Goal: Task Accomplishment & Management: Manage account settings

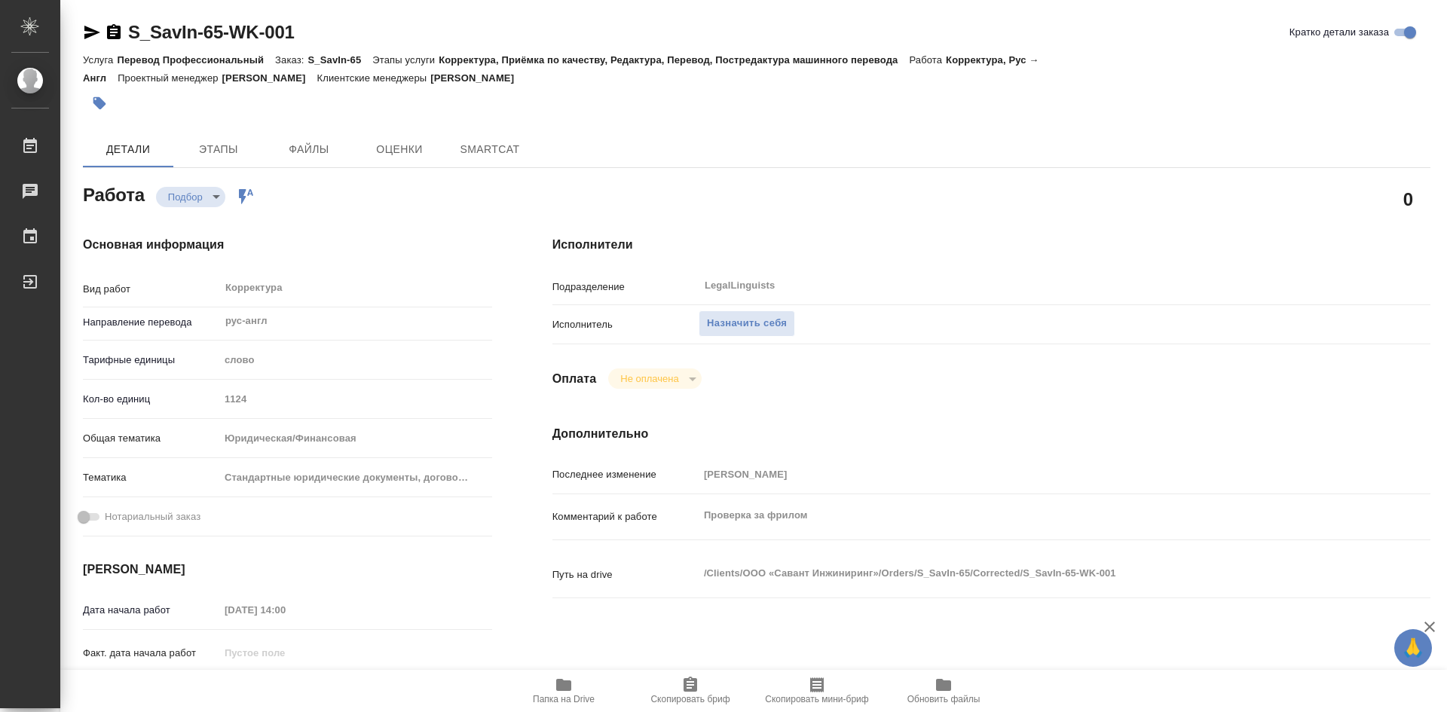
type textarea "x"
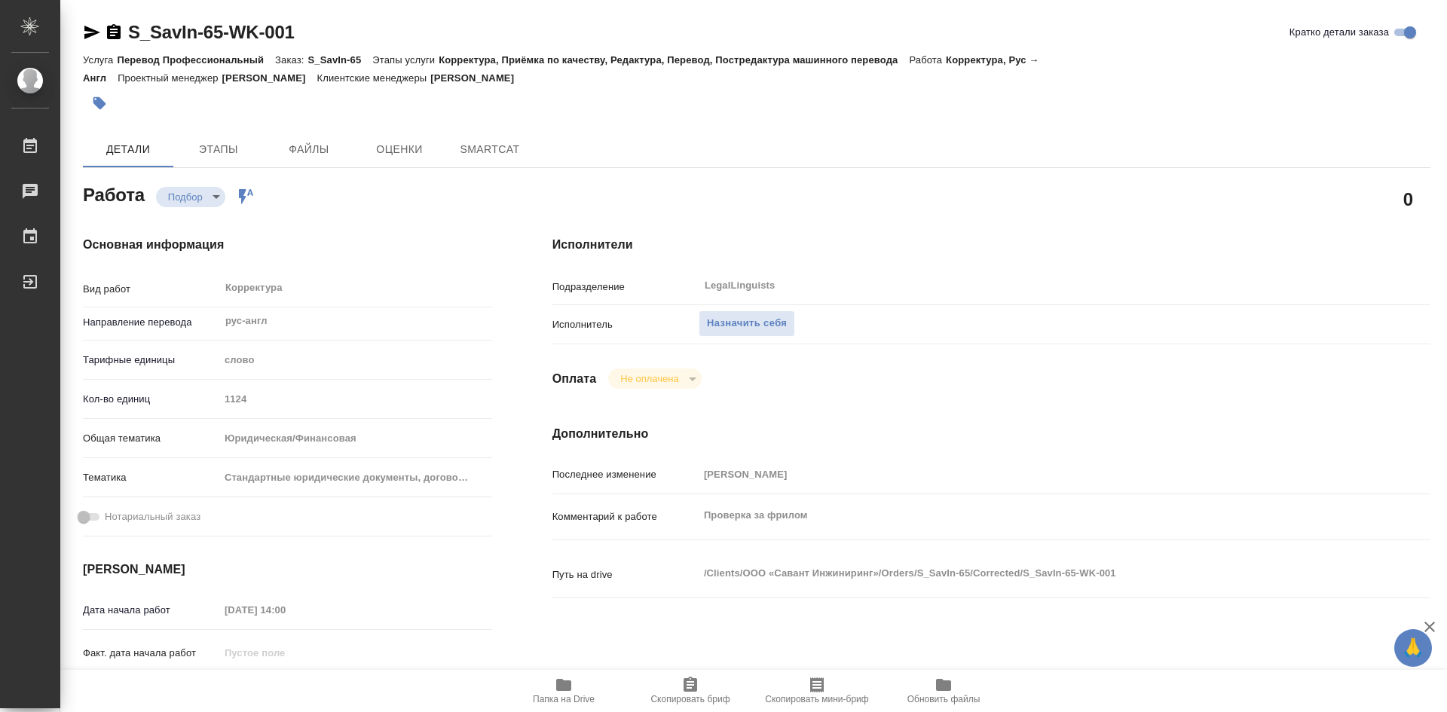
type textarea "x"
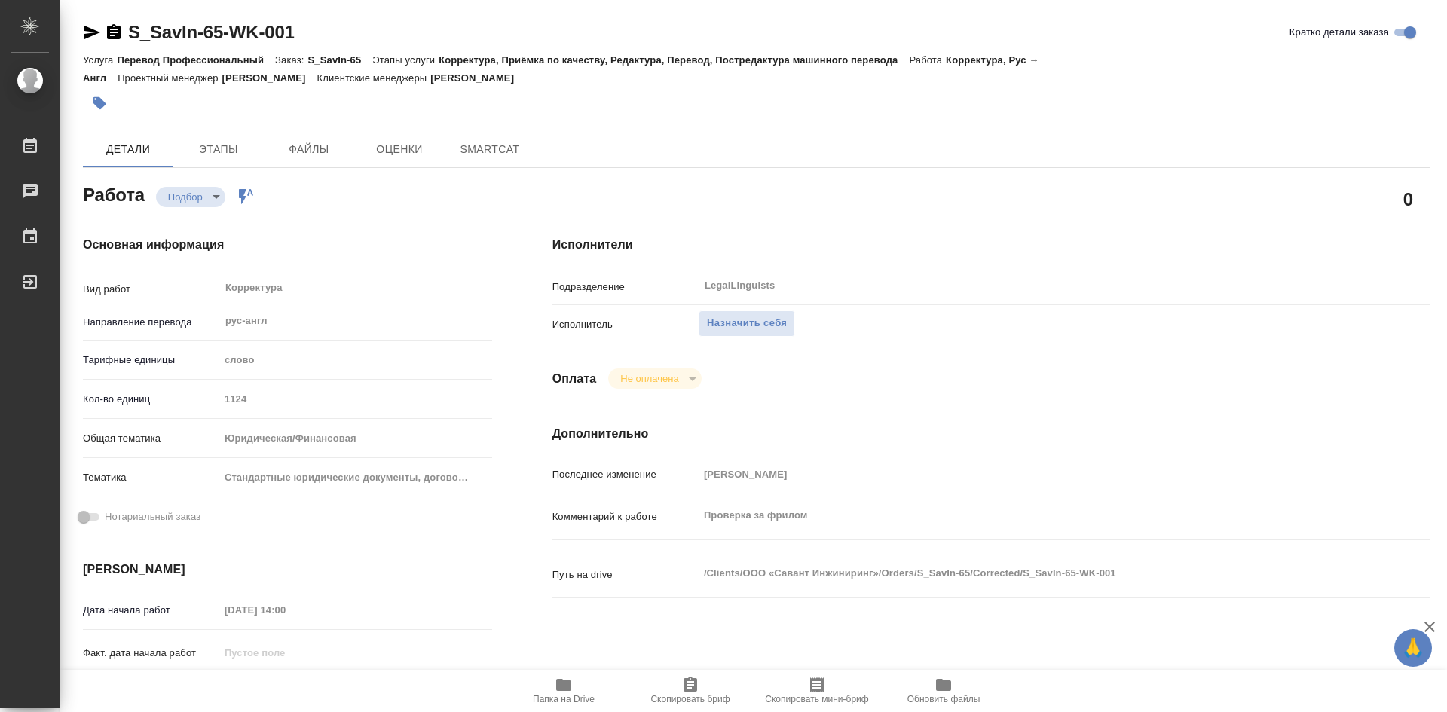
type textarea "x"
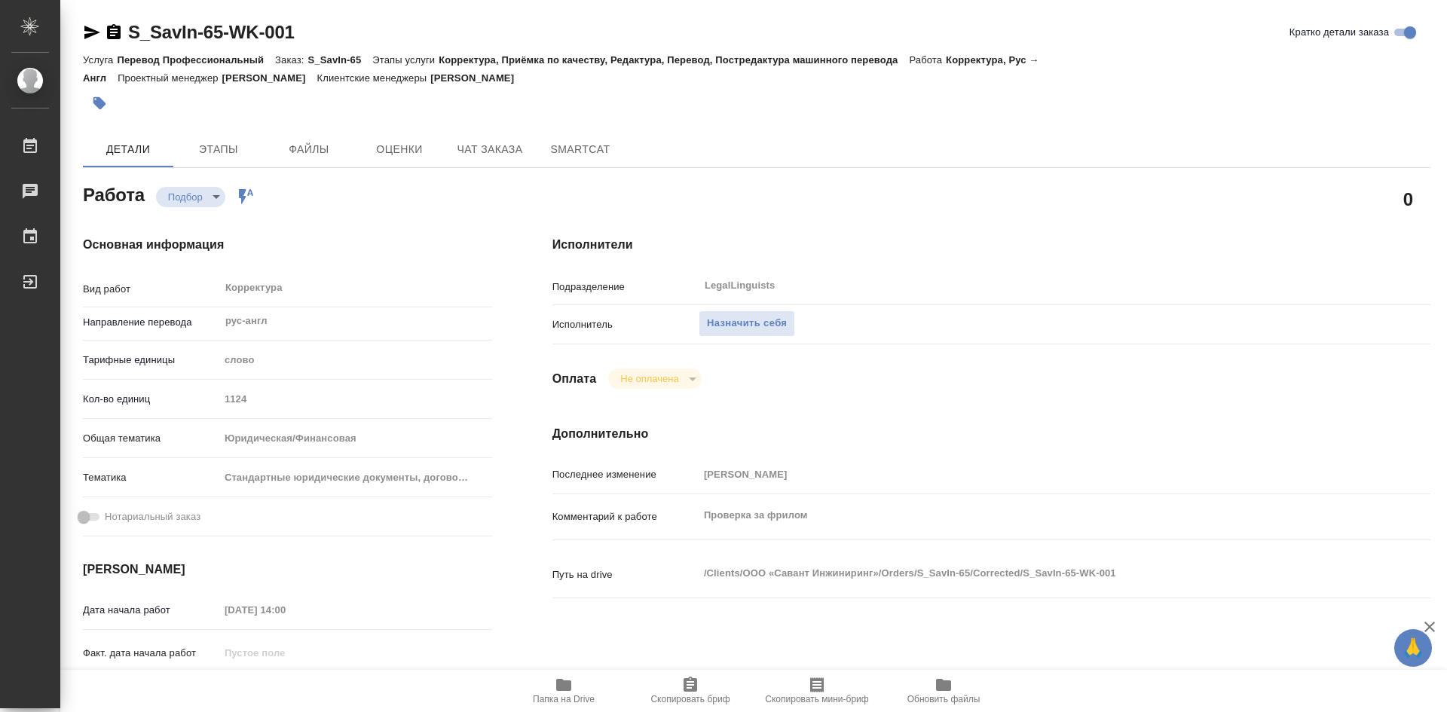
type textarea "x"
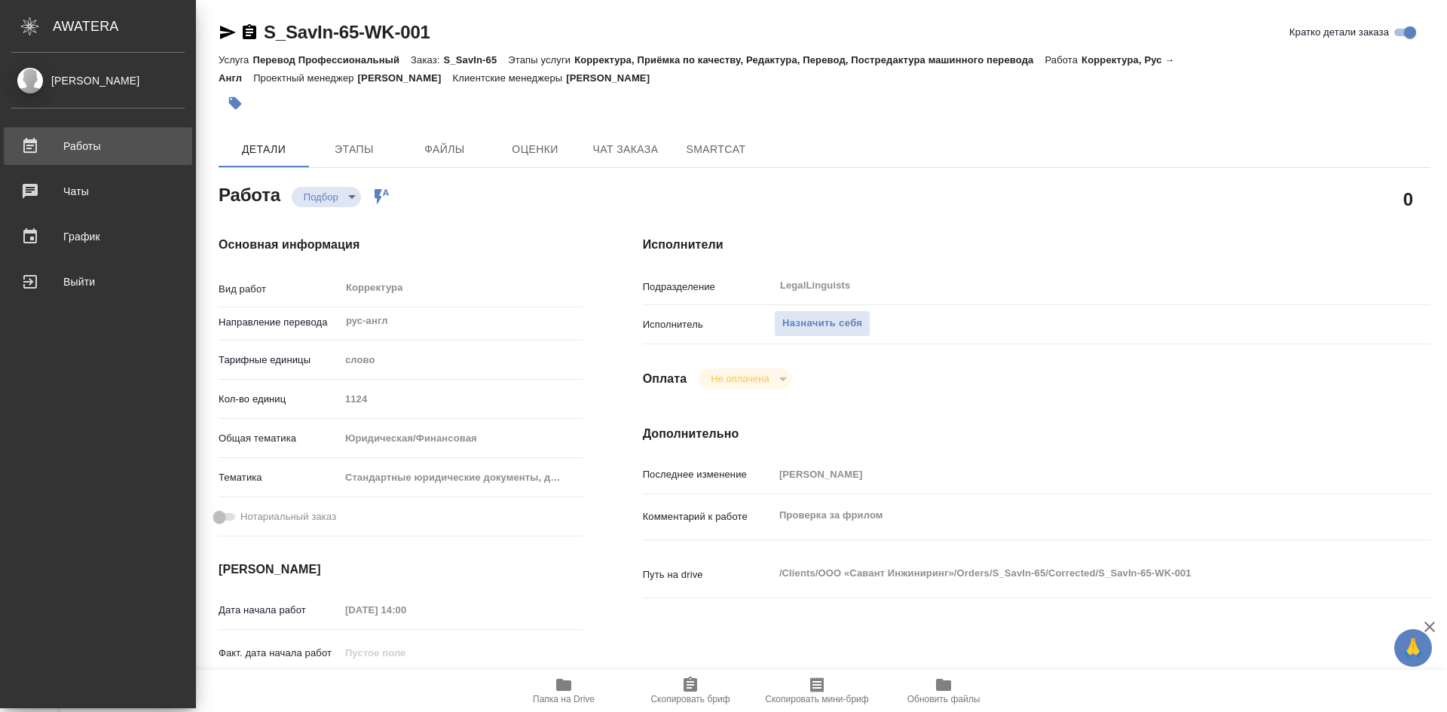
type textarea "x"
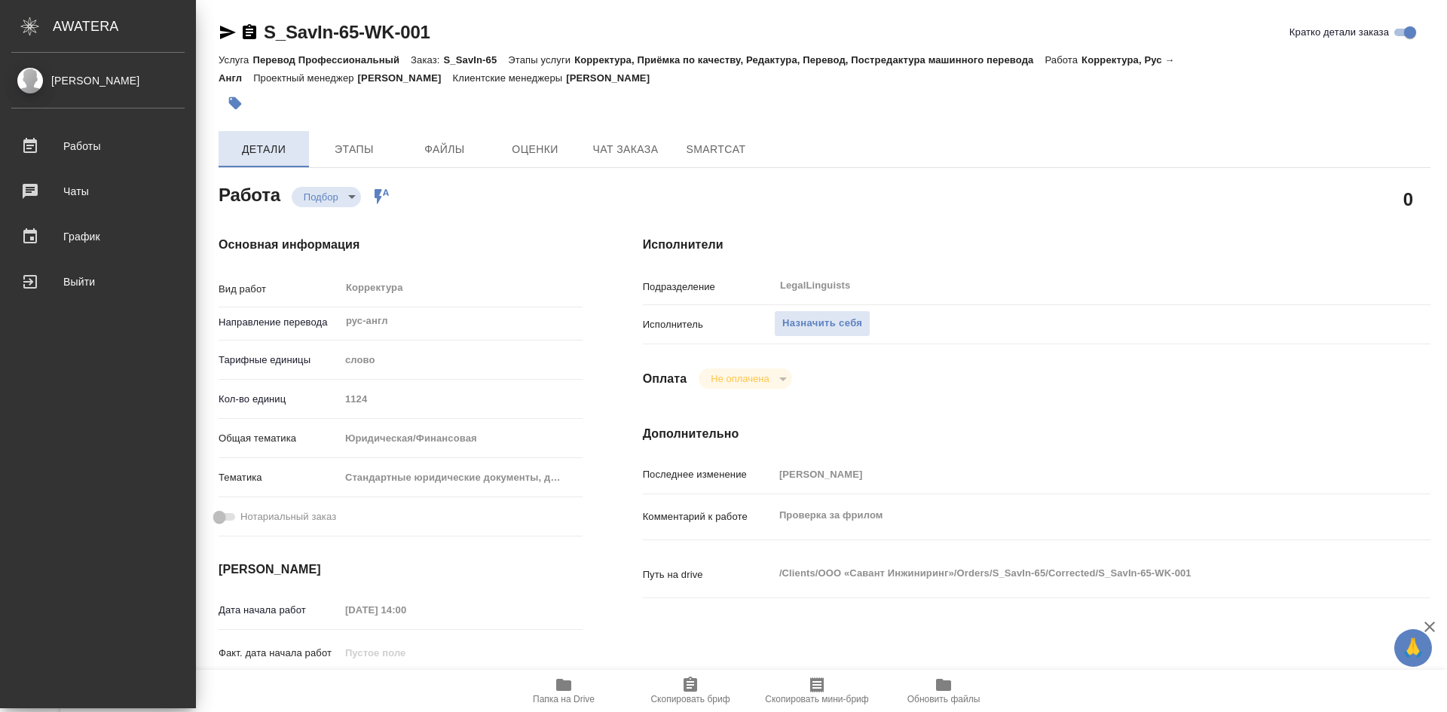
type textarea "x"
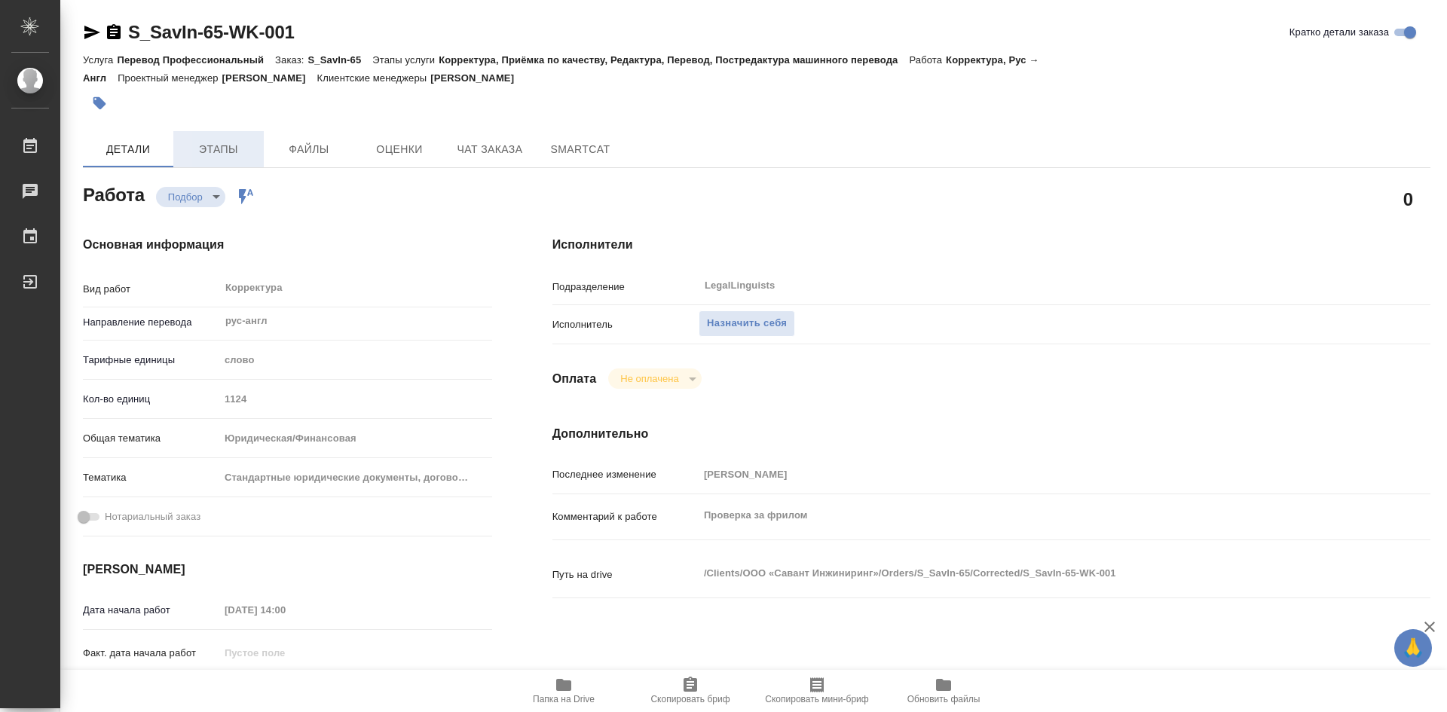
type textarea "x"
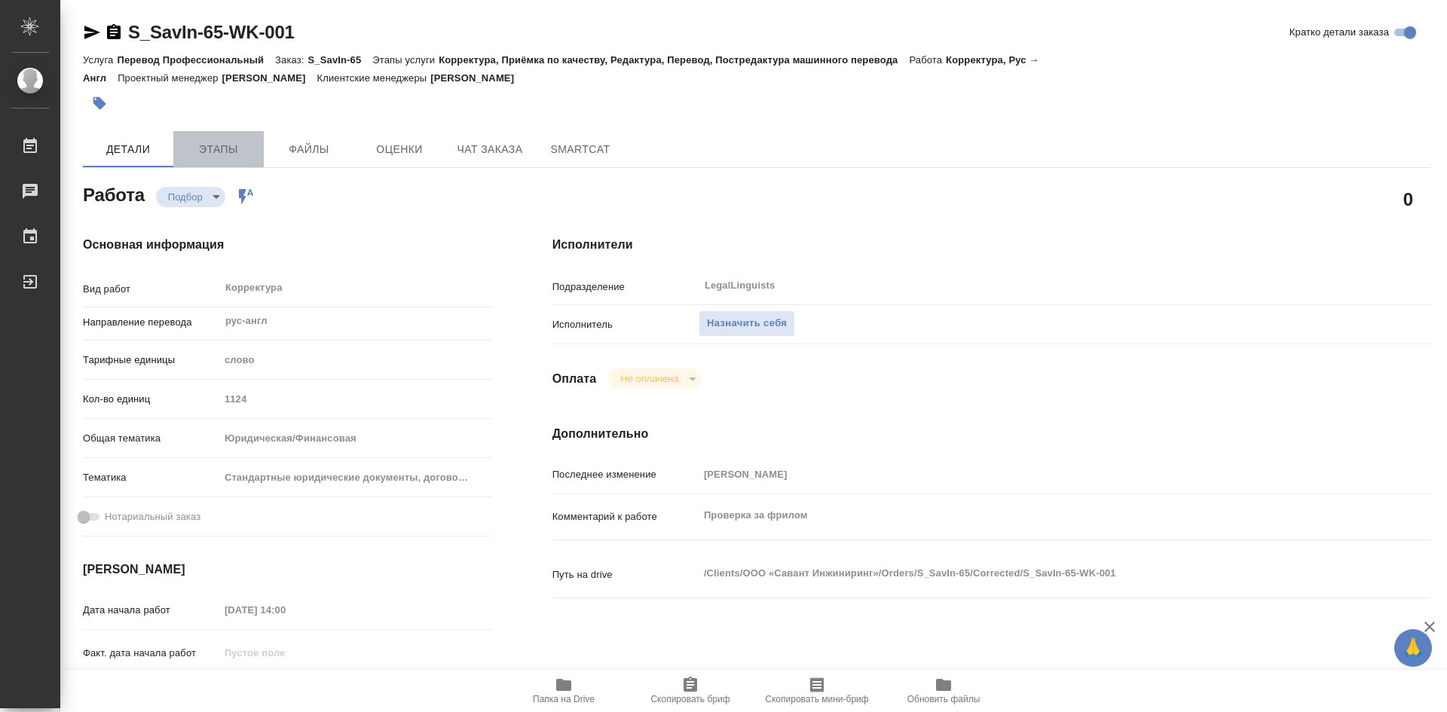
click at [229, 145] on span "Этапы" at bounding box center [218, 149] width 72 height 19
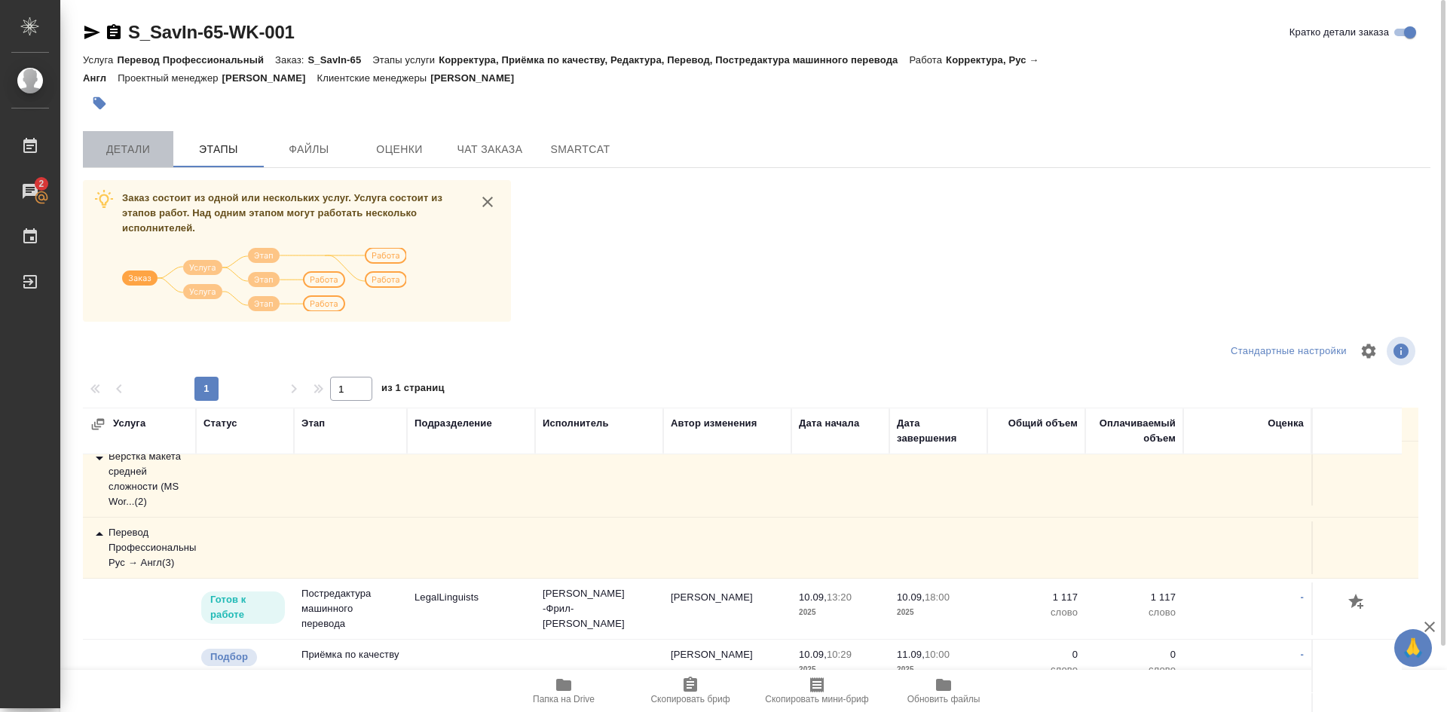
click at [127, 149] on span "Детали" at bounding box center [128, 149] width 72 height 19
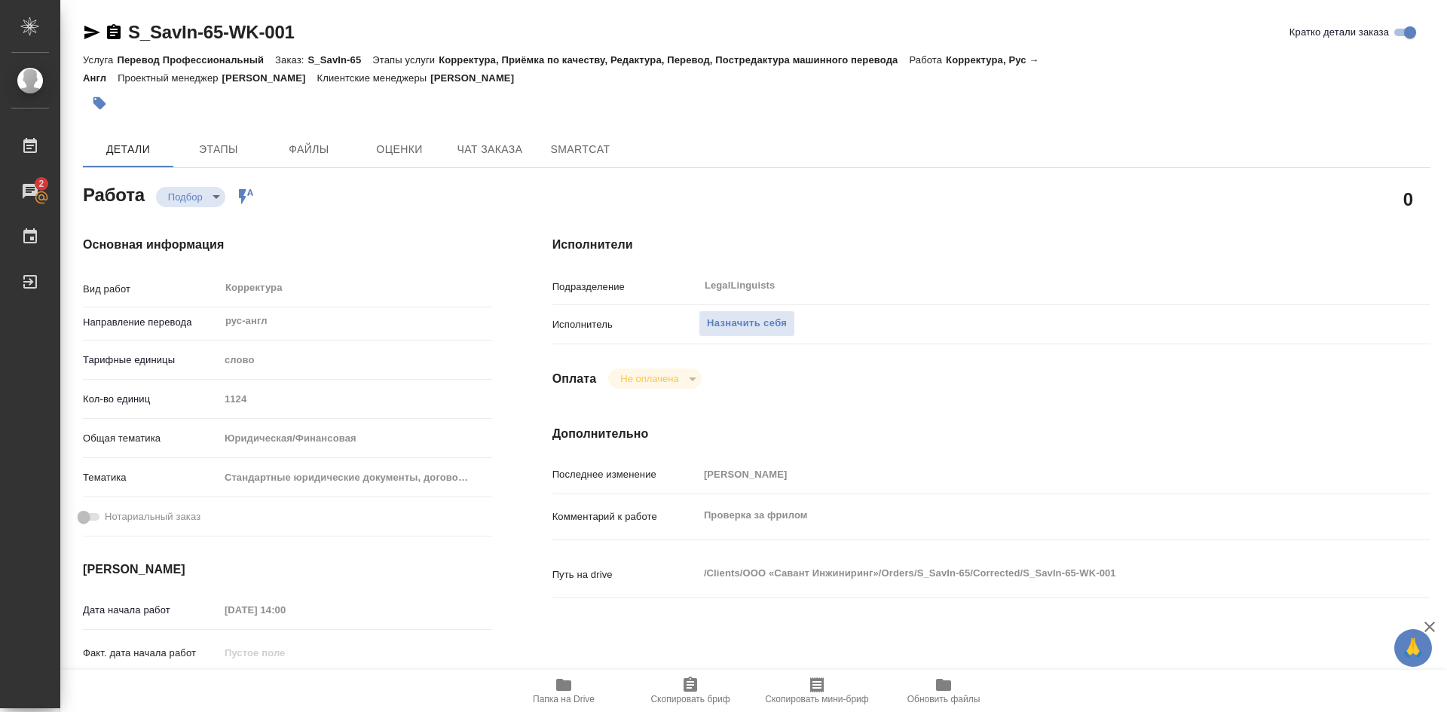
type textarea "x"
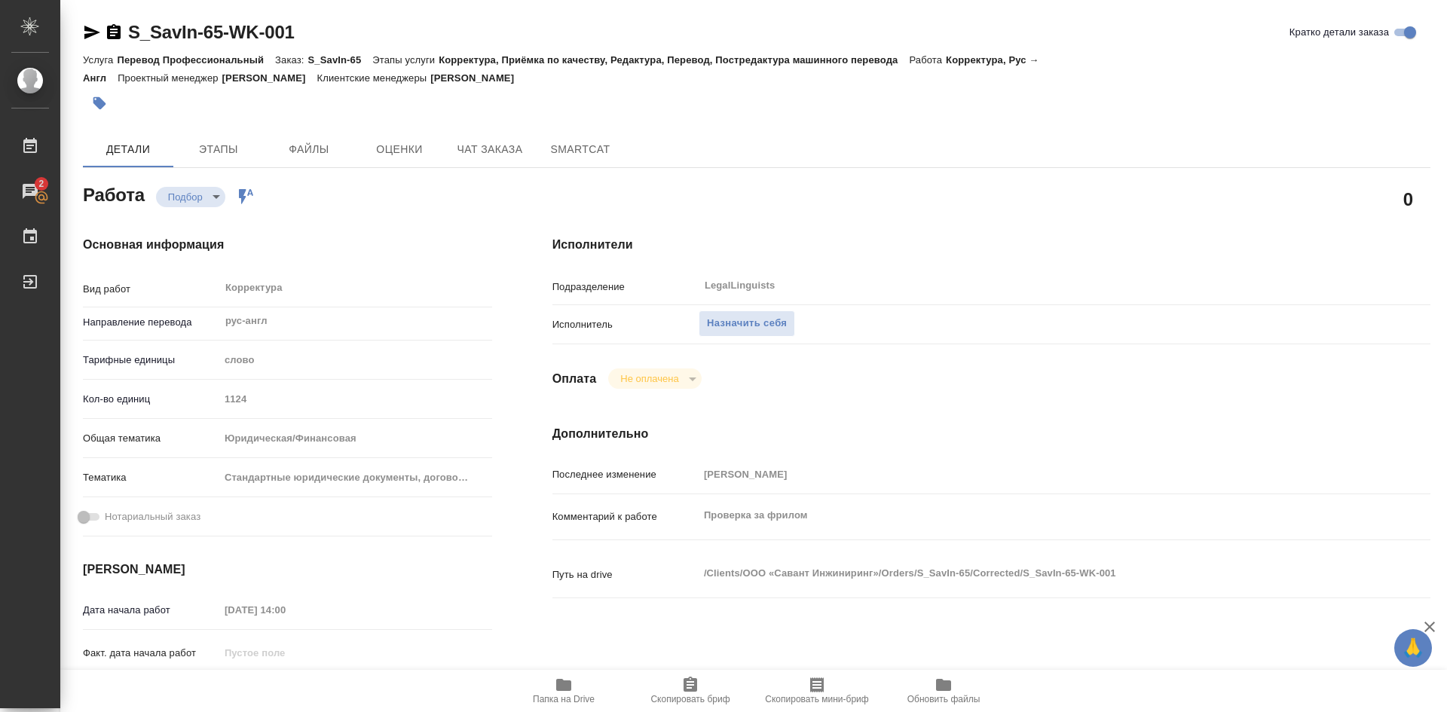
type textarea "x"
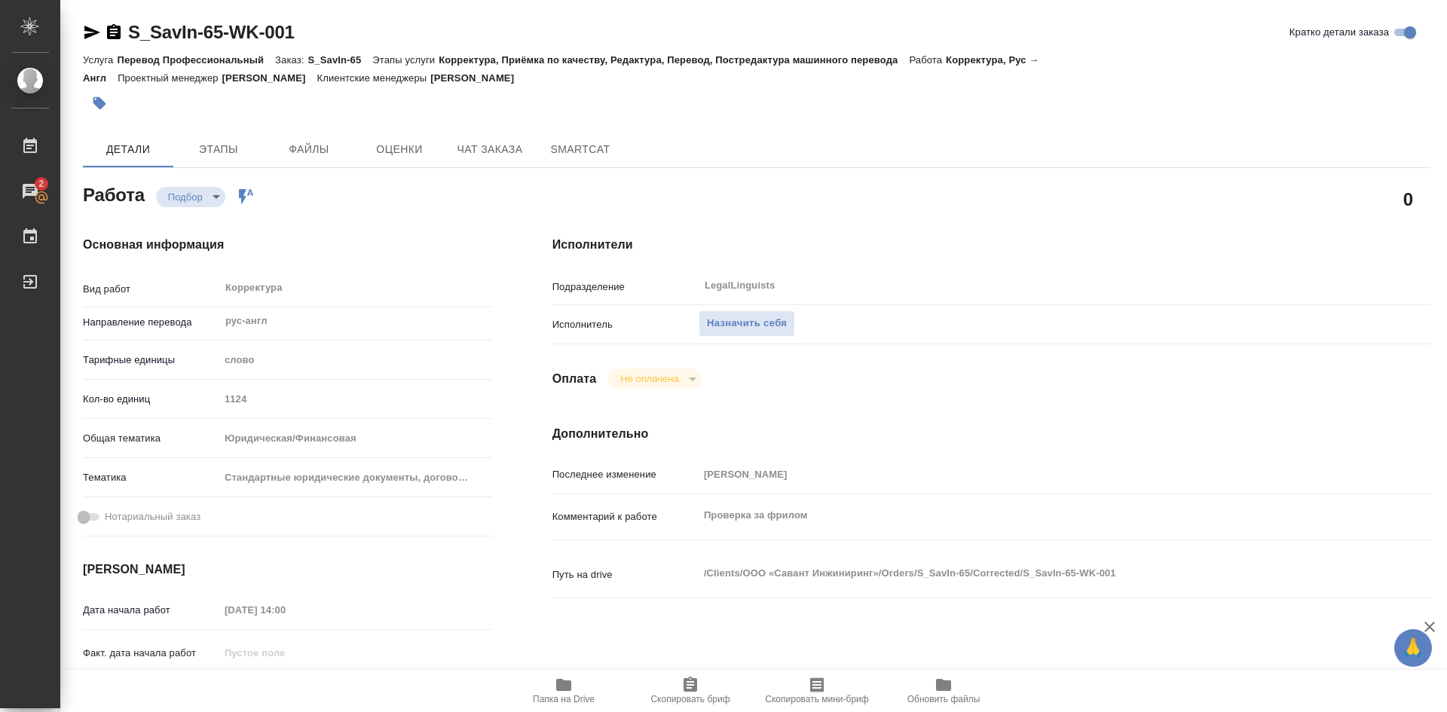
type textarea "x"
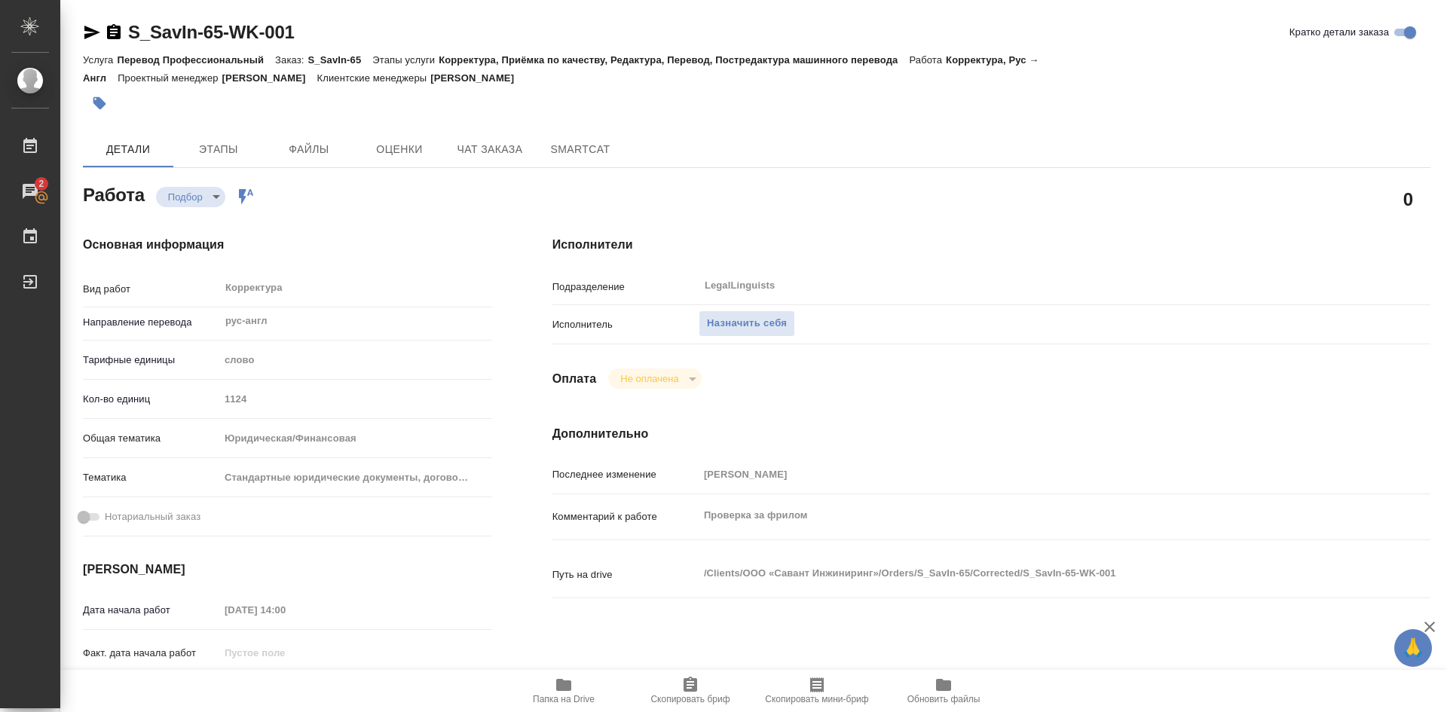
type textarea "x"
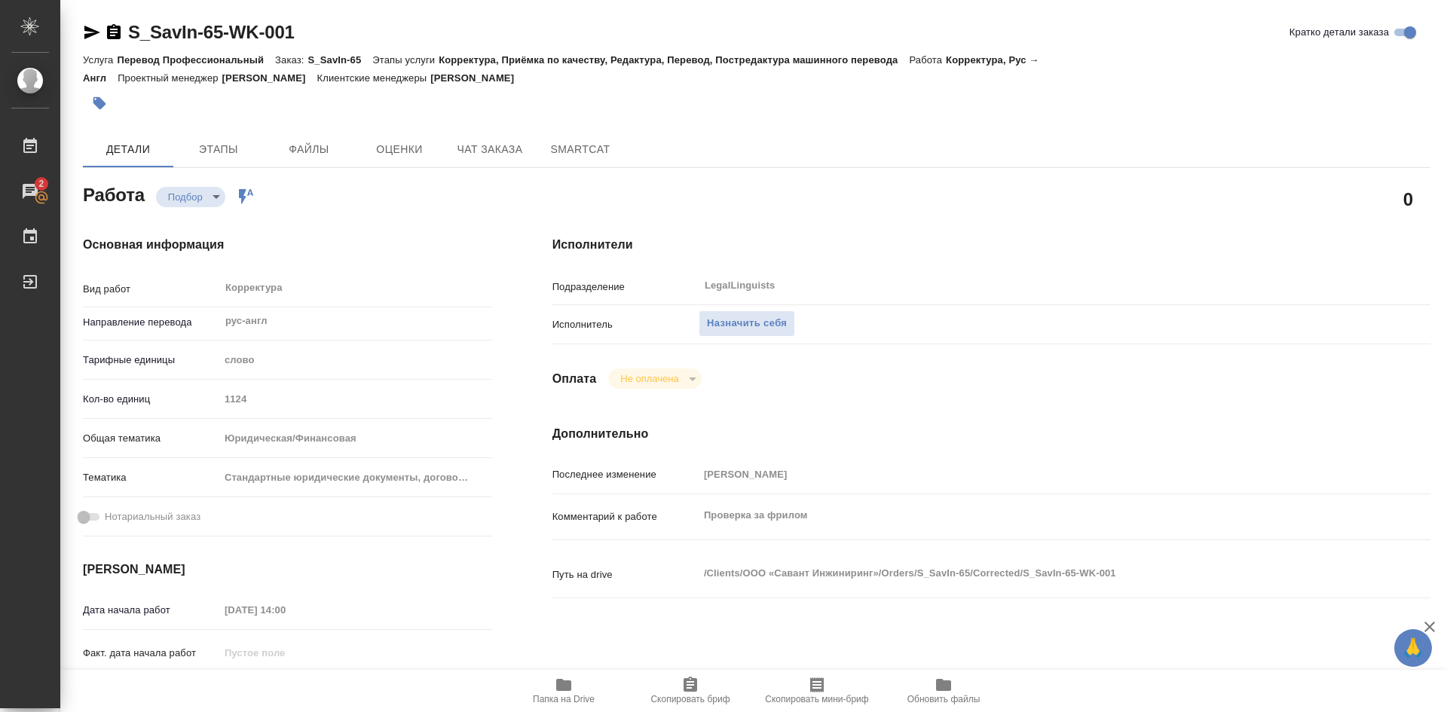
click at [559, 680] on icon "button" at bounding box center [563, 685] width 15 height 12
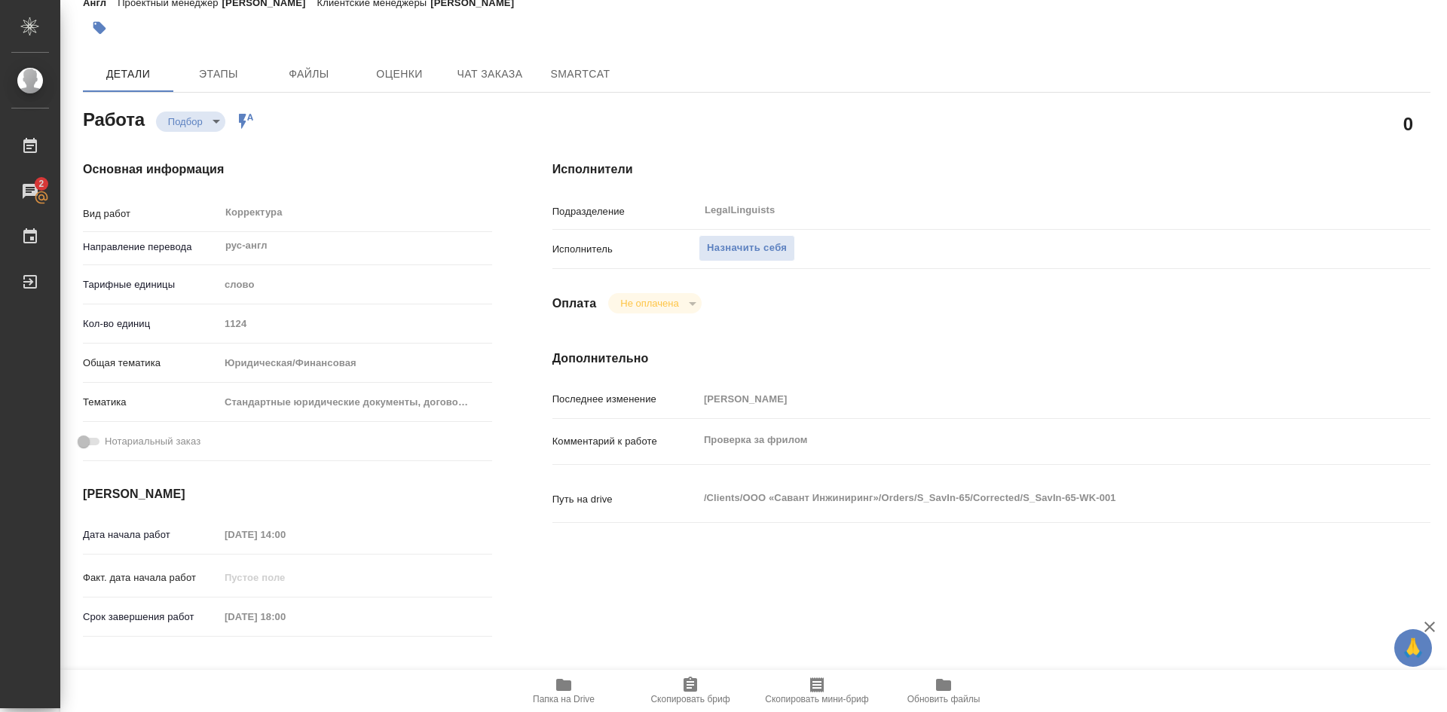
type textarea "x"
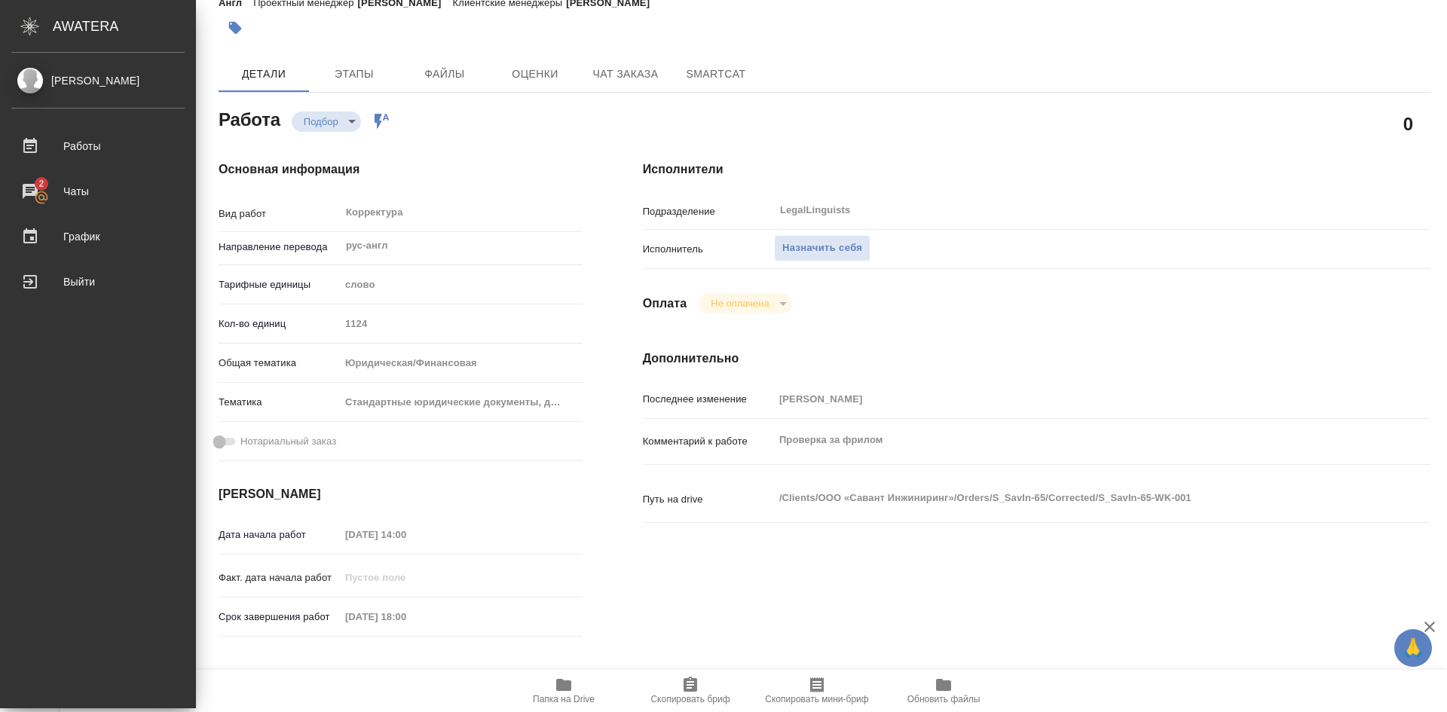
type textarea "x"
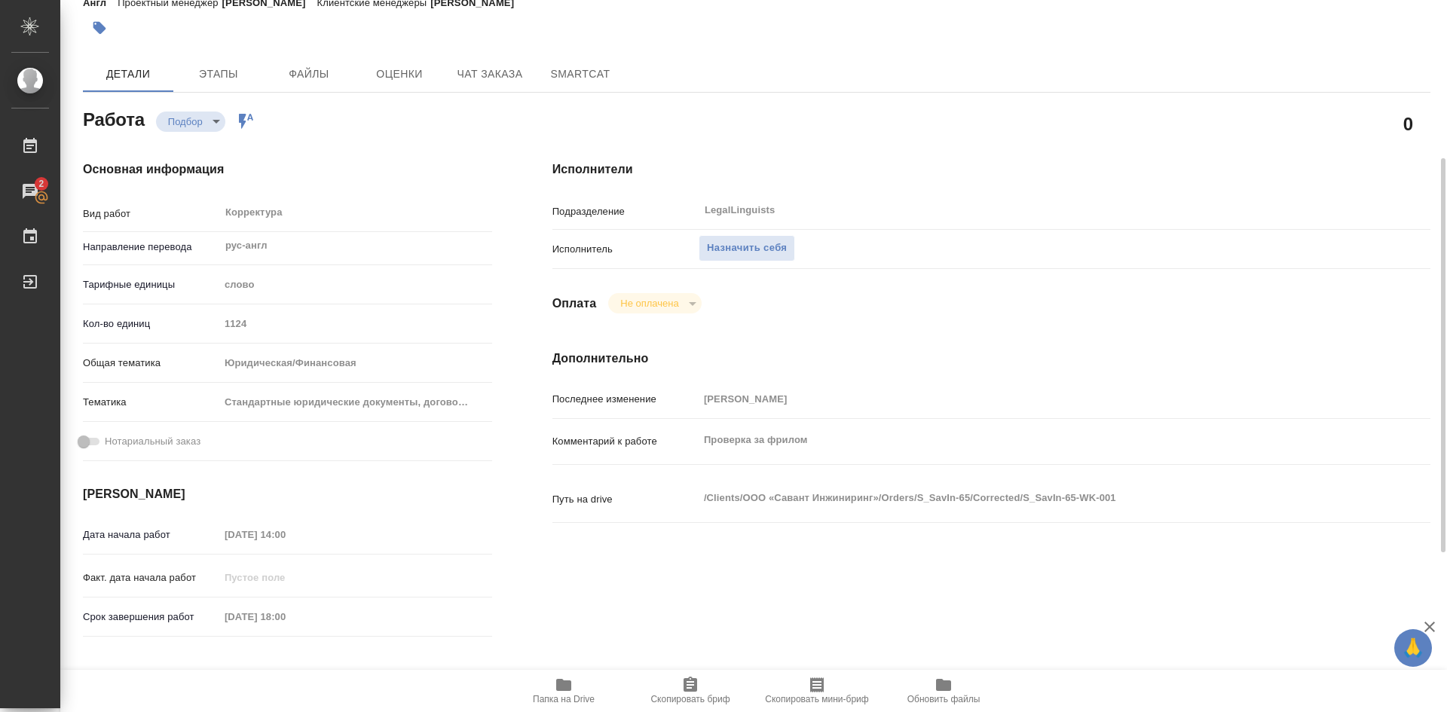
scroll to position [151, 0]
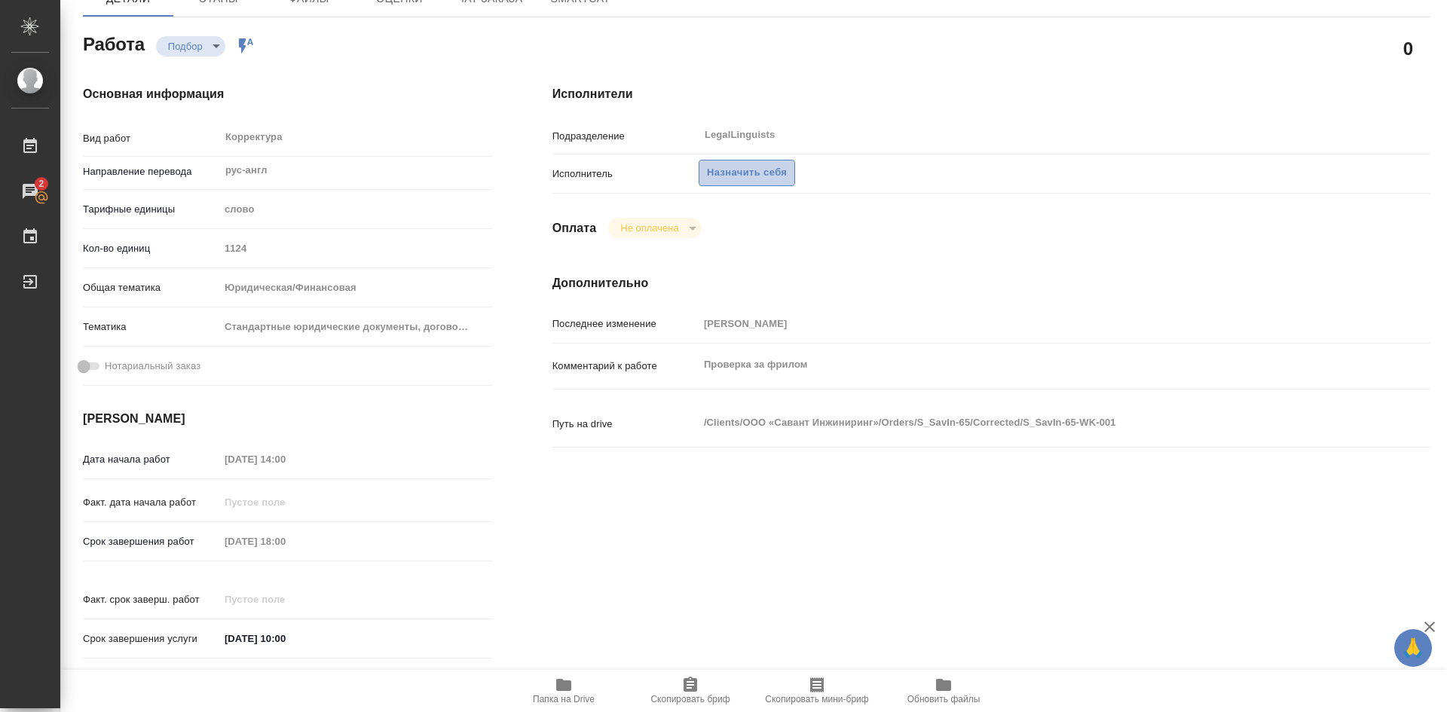
click at [746, 172] on span "Назначить себя" at bounding box center [747, 172] width 80 height 17
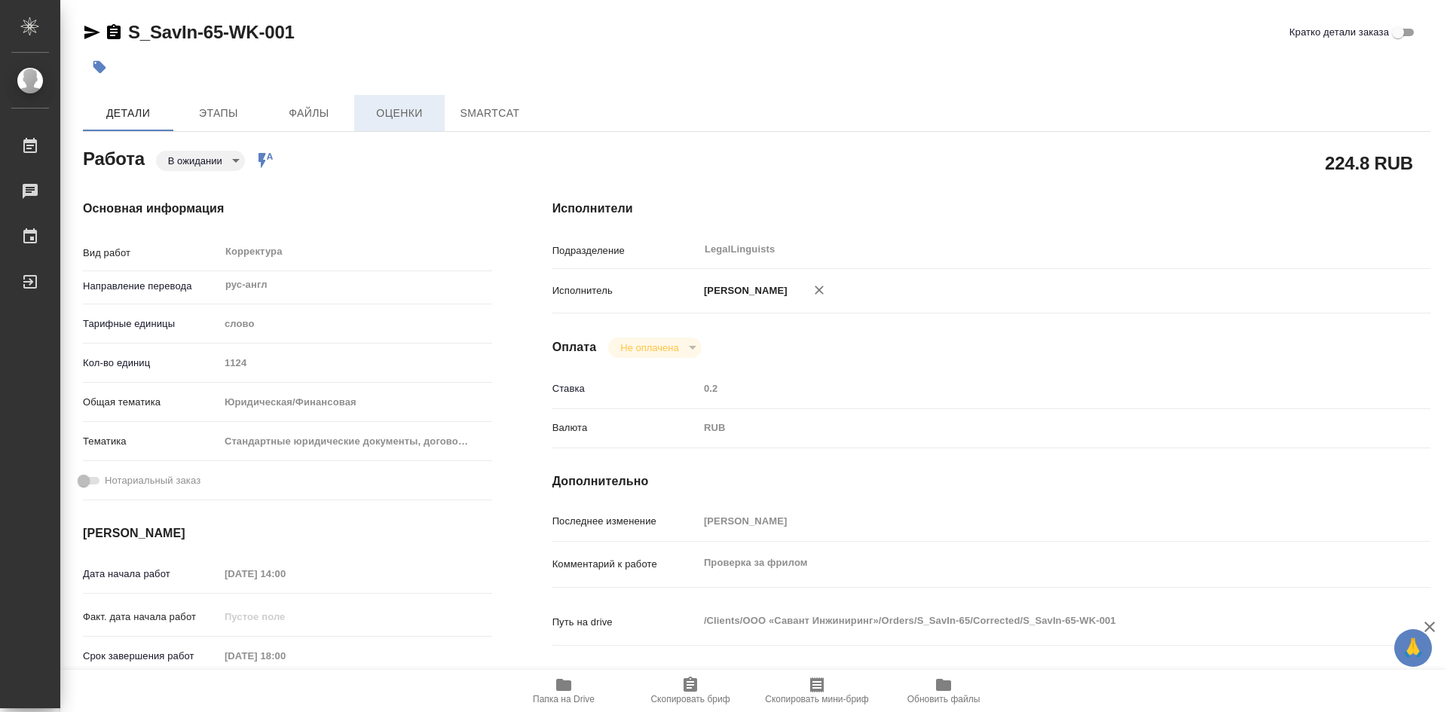
type textarea "x"
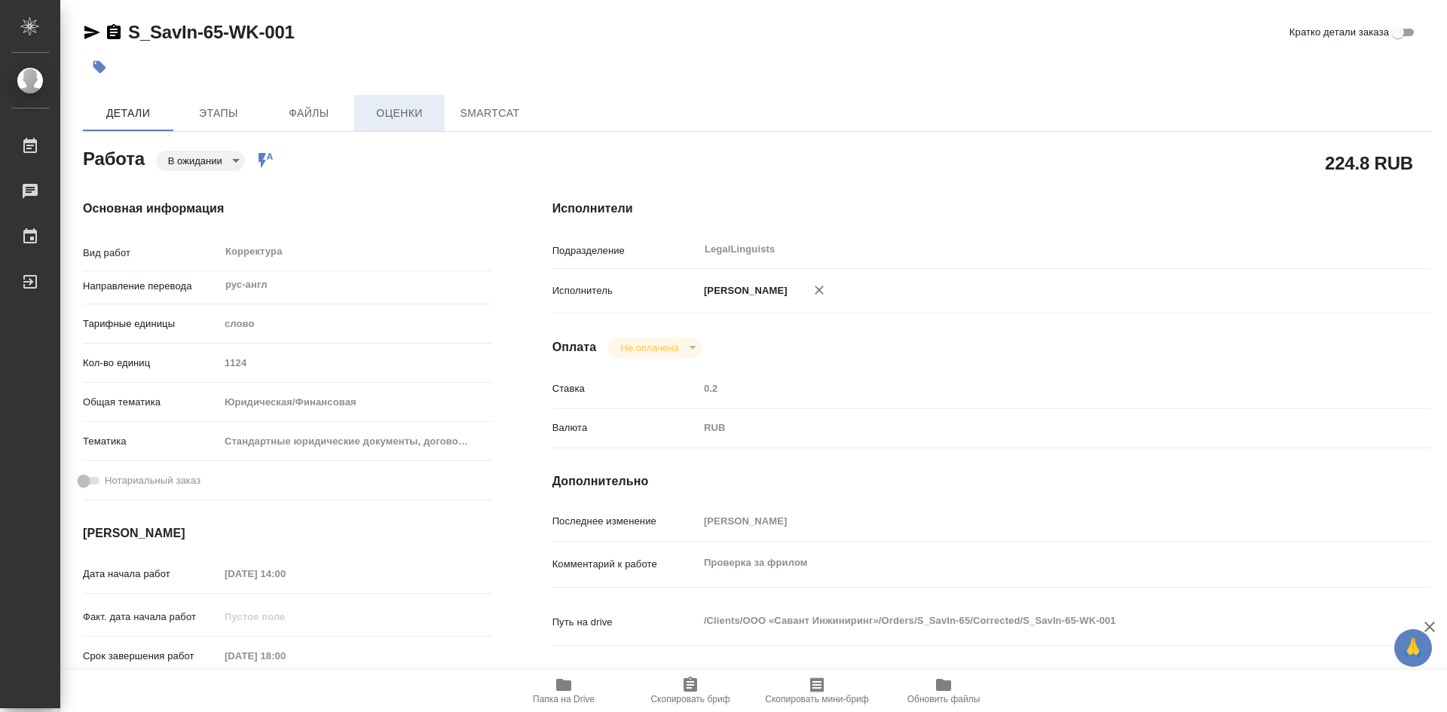
type textarea "x"
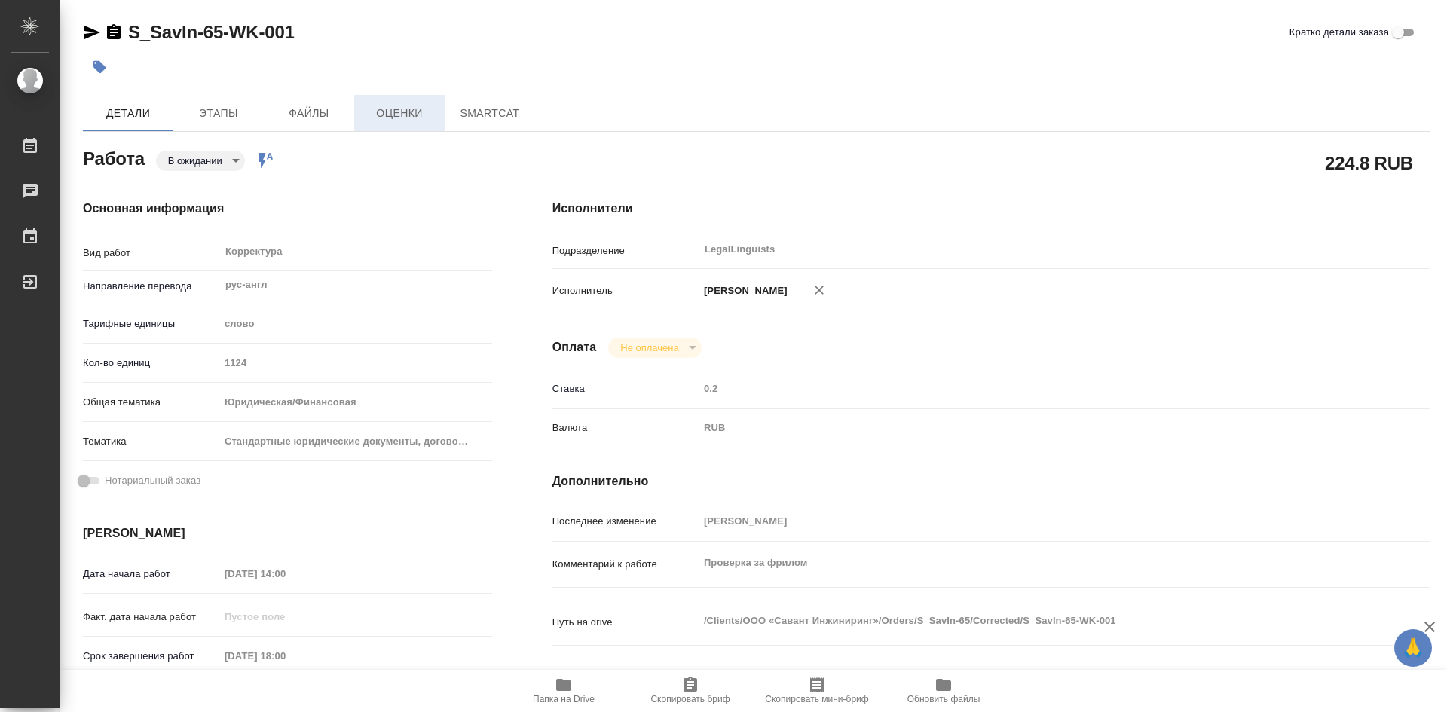
type textarea "x"
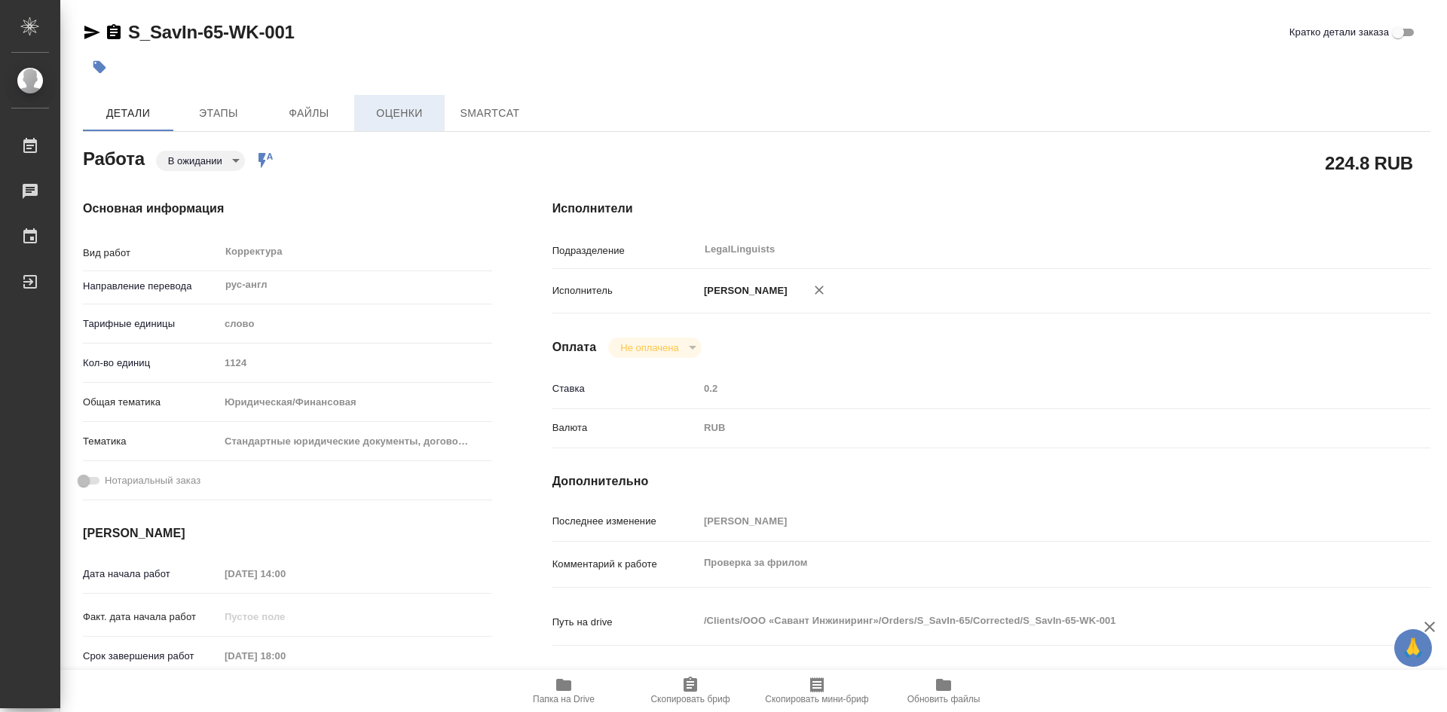
type textarea "x"
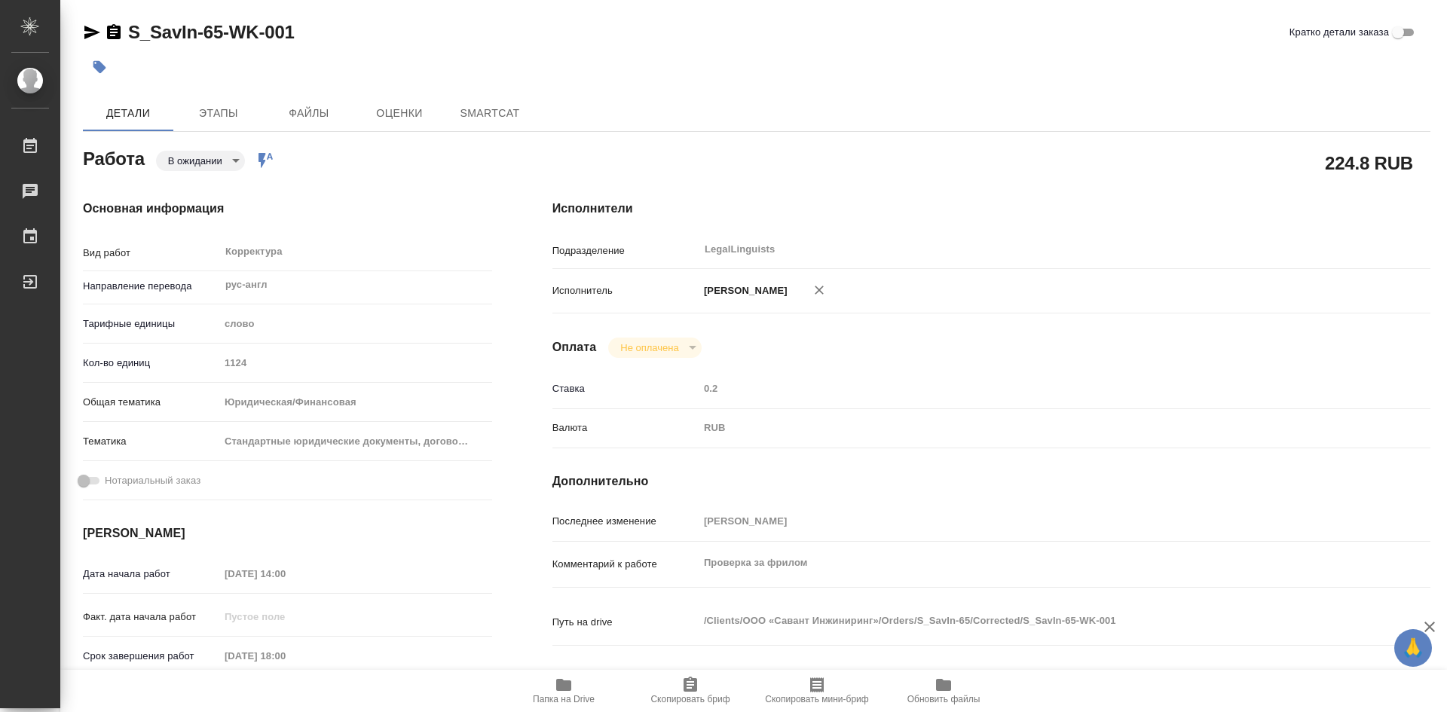
type textarea "x"
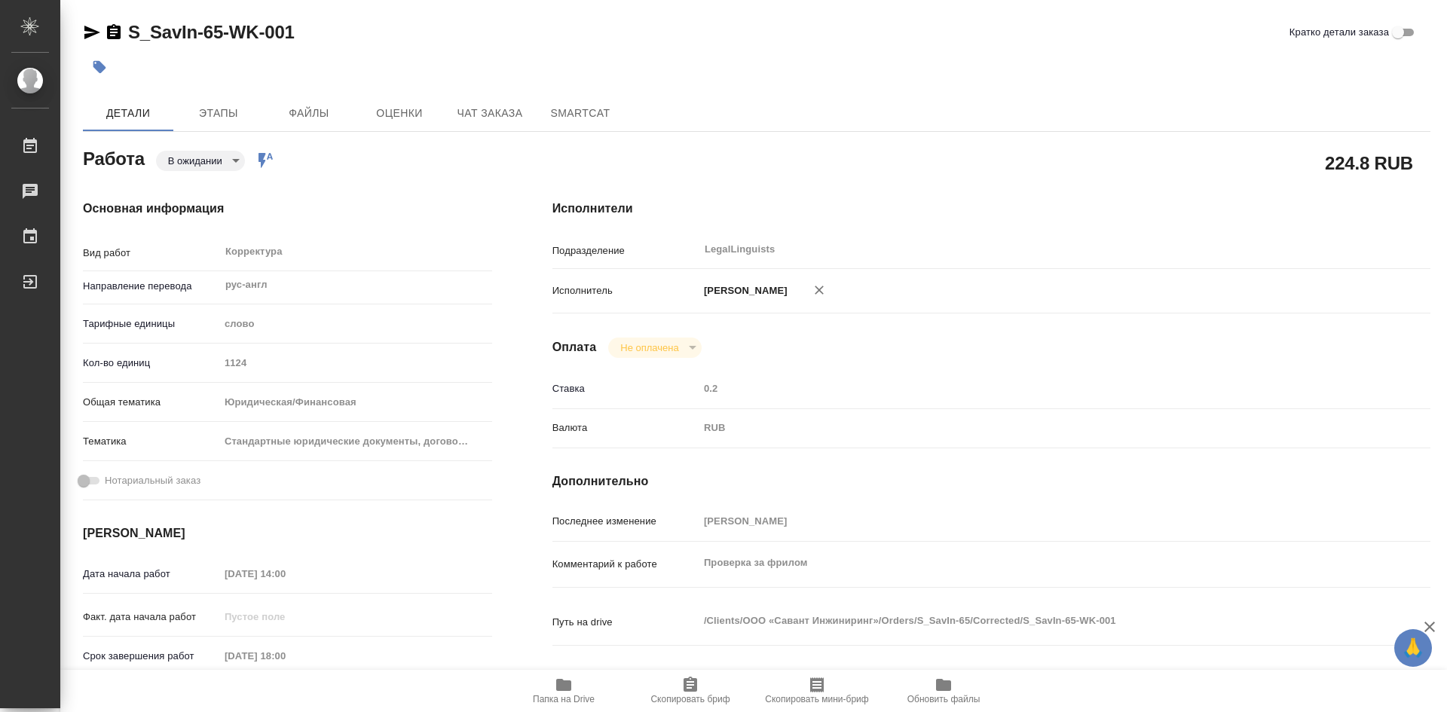
type textarea "x"
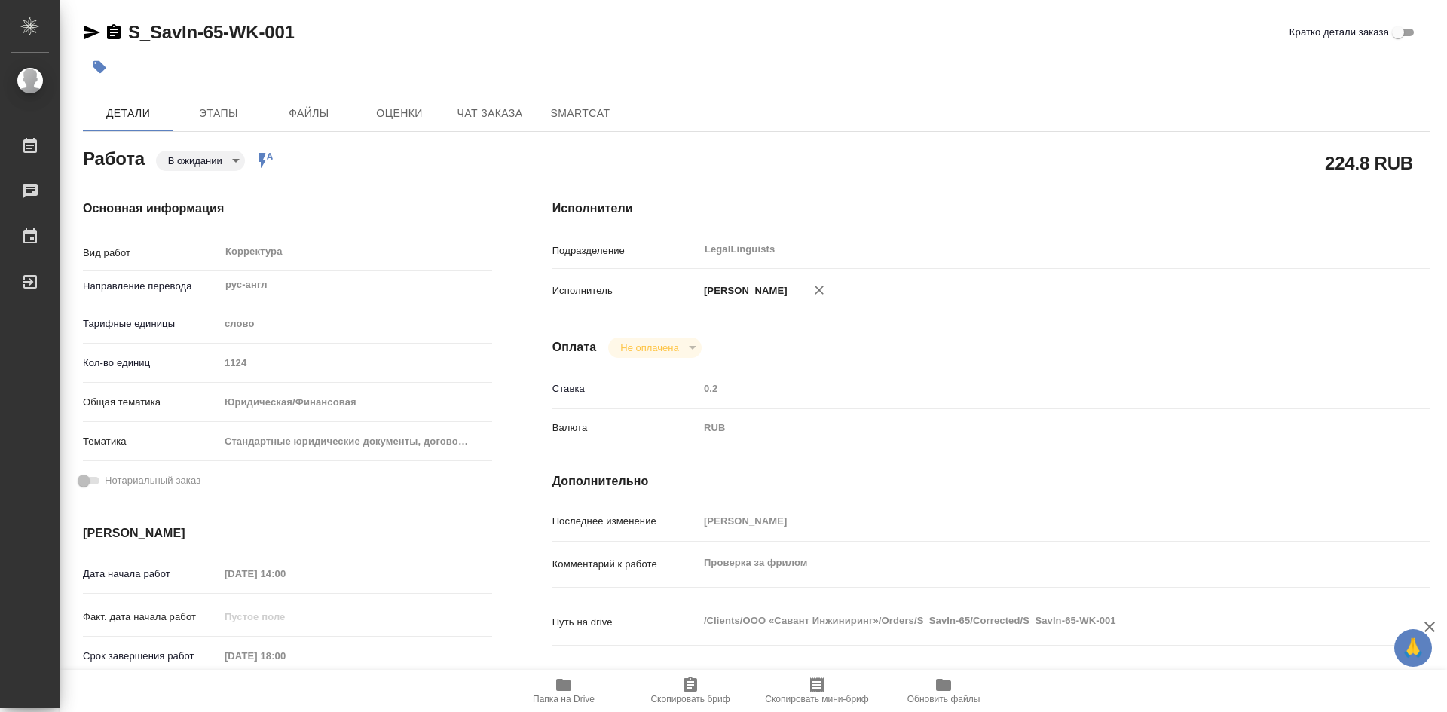
type textarea "x"
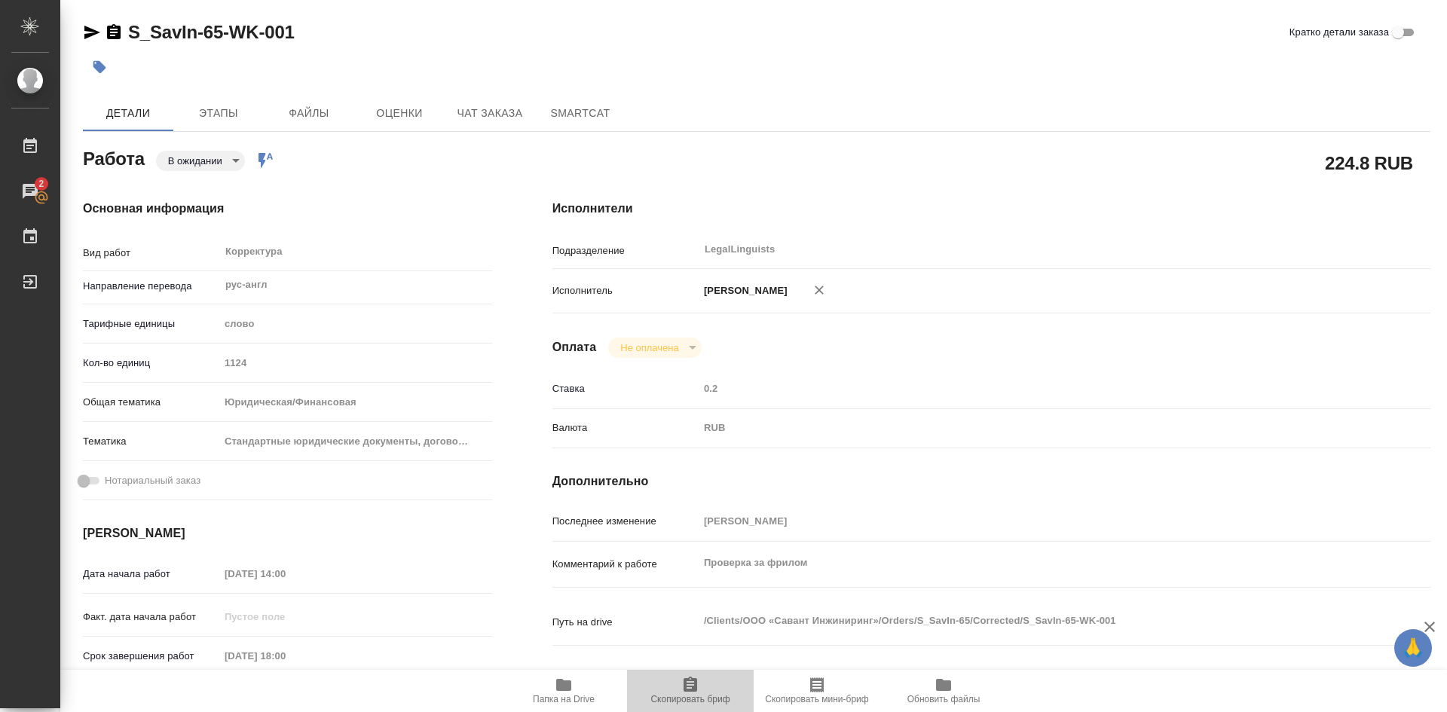
click at [700, 684] on span "Скопировать бриф" at bounding box center [690, 690] width 109 height 29
type textarea "x"
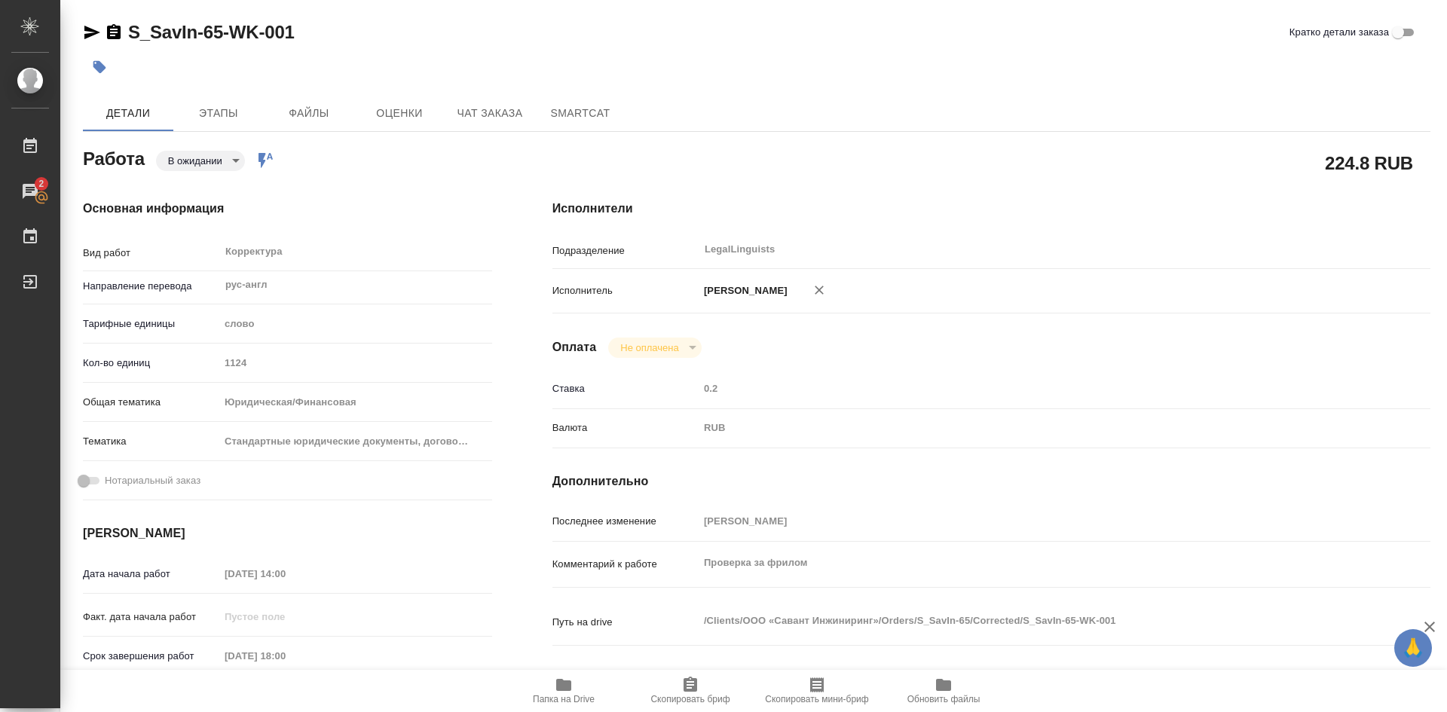
type textarea "x"
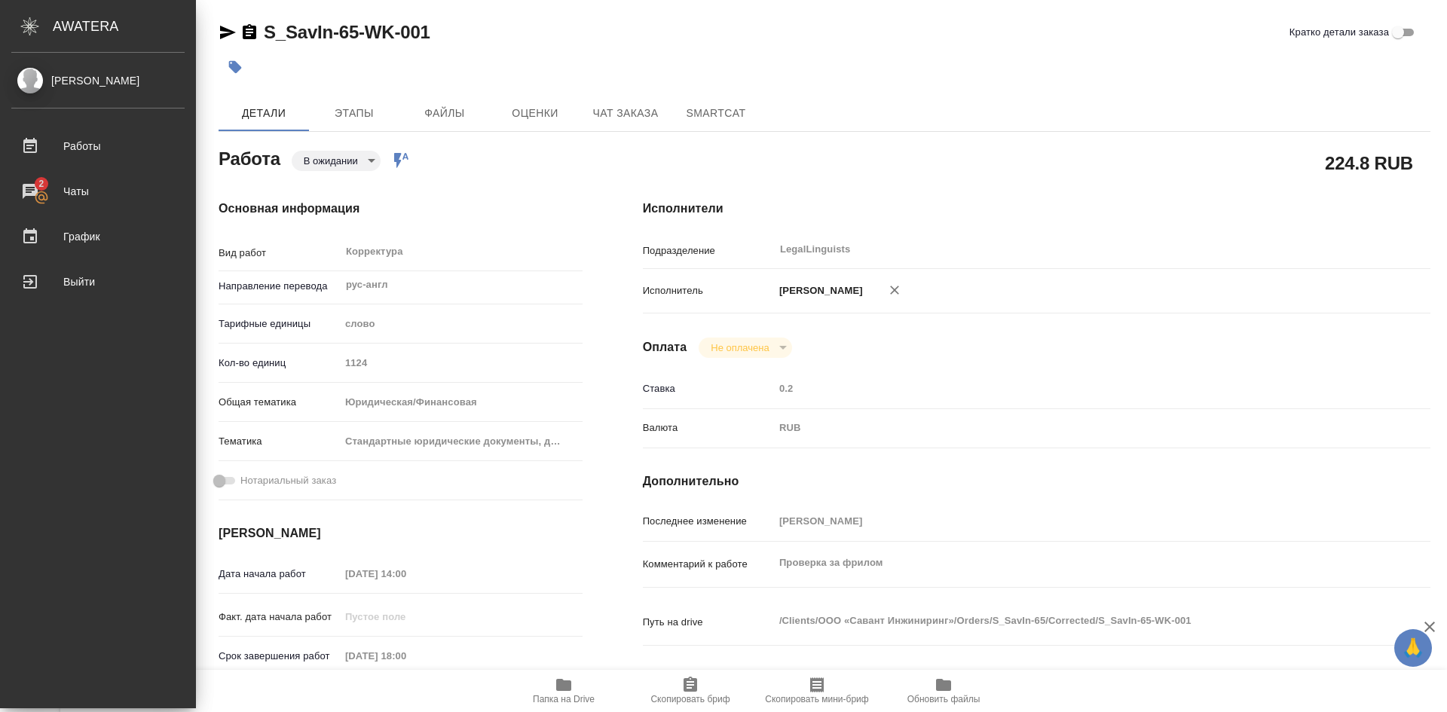
type textarea "x"
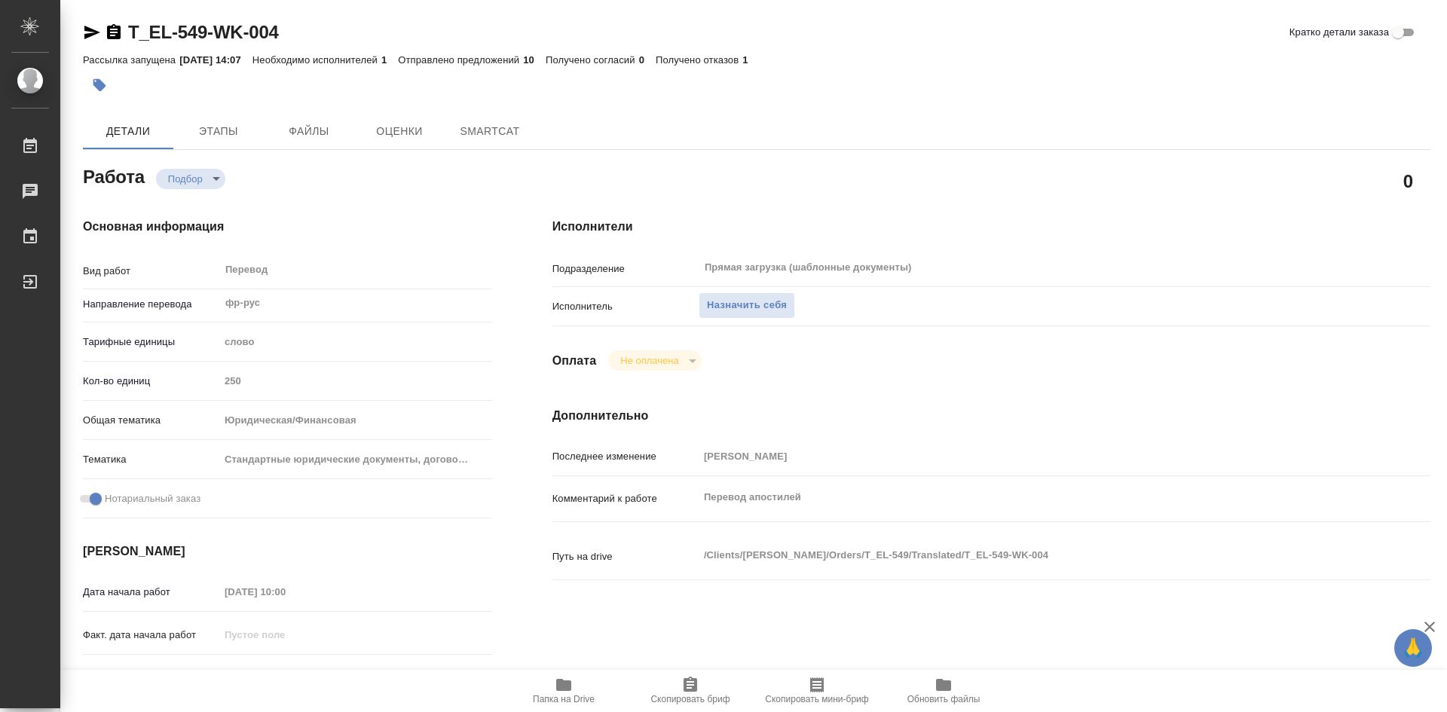
type textarea "x"
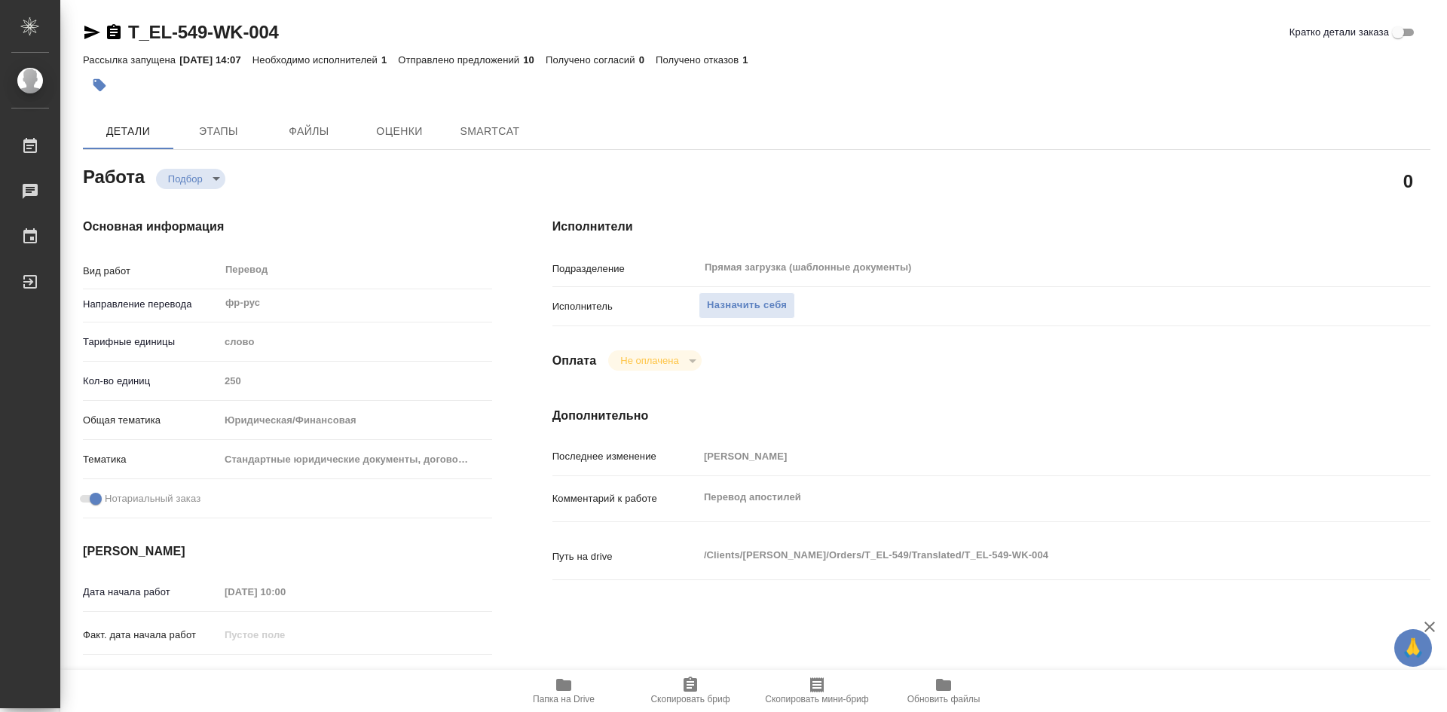
type textarea "x"
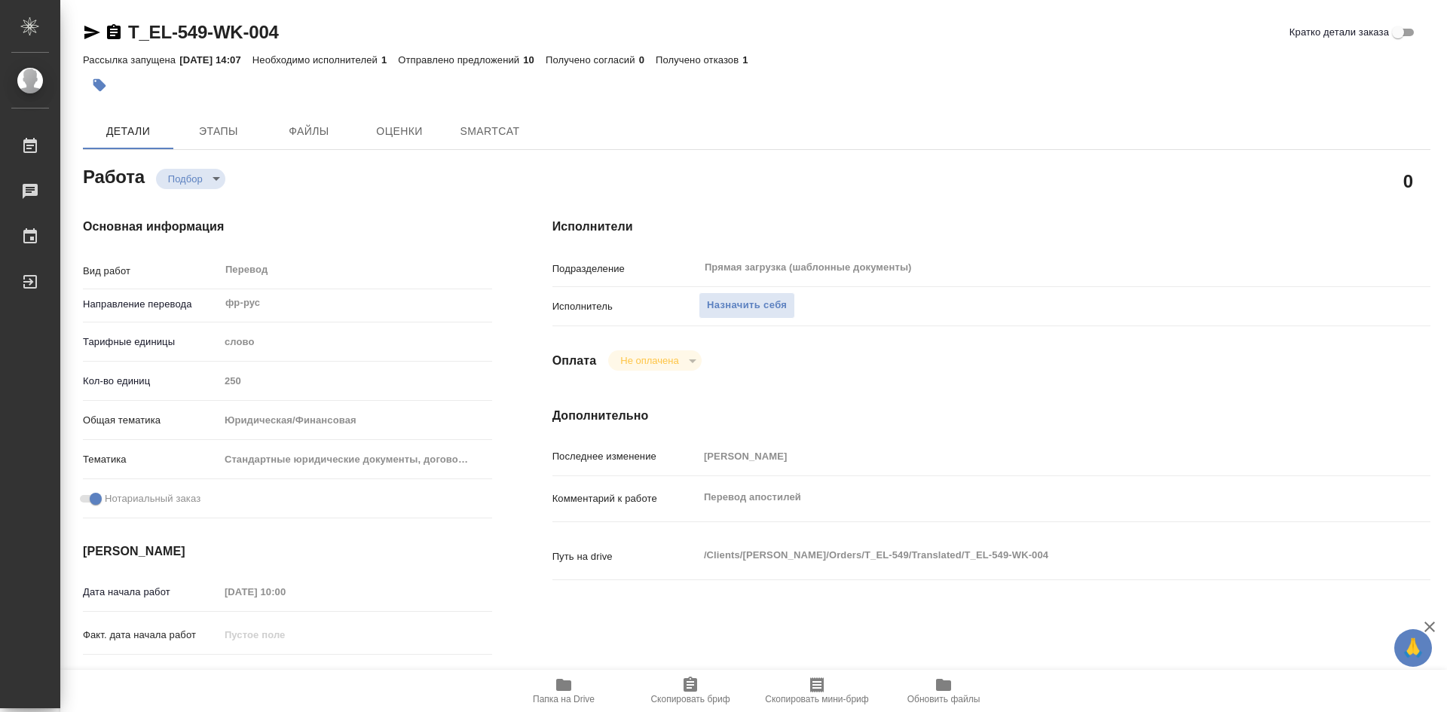
type textarea "x"
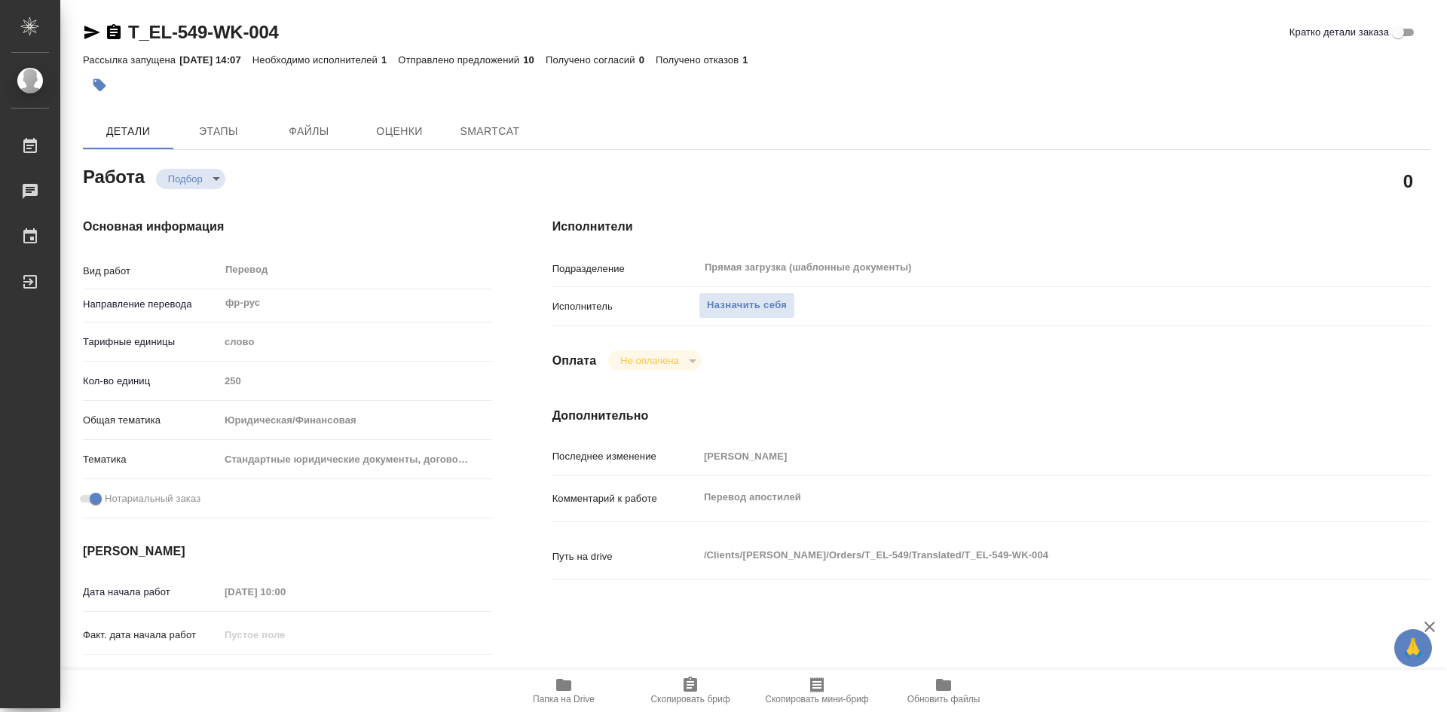
type textarea "x"
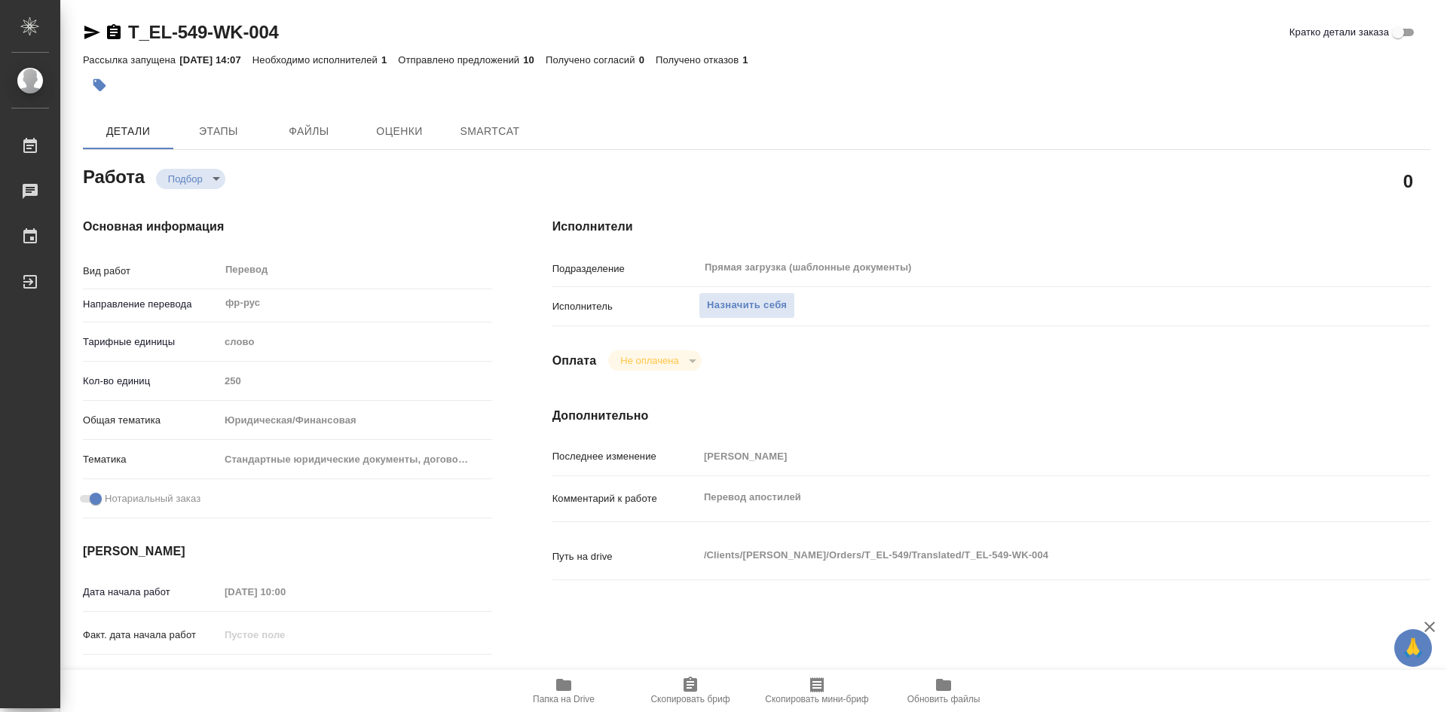
type textarea "x"
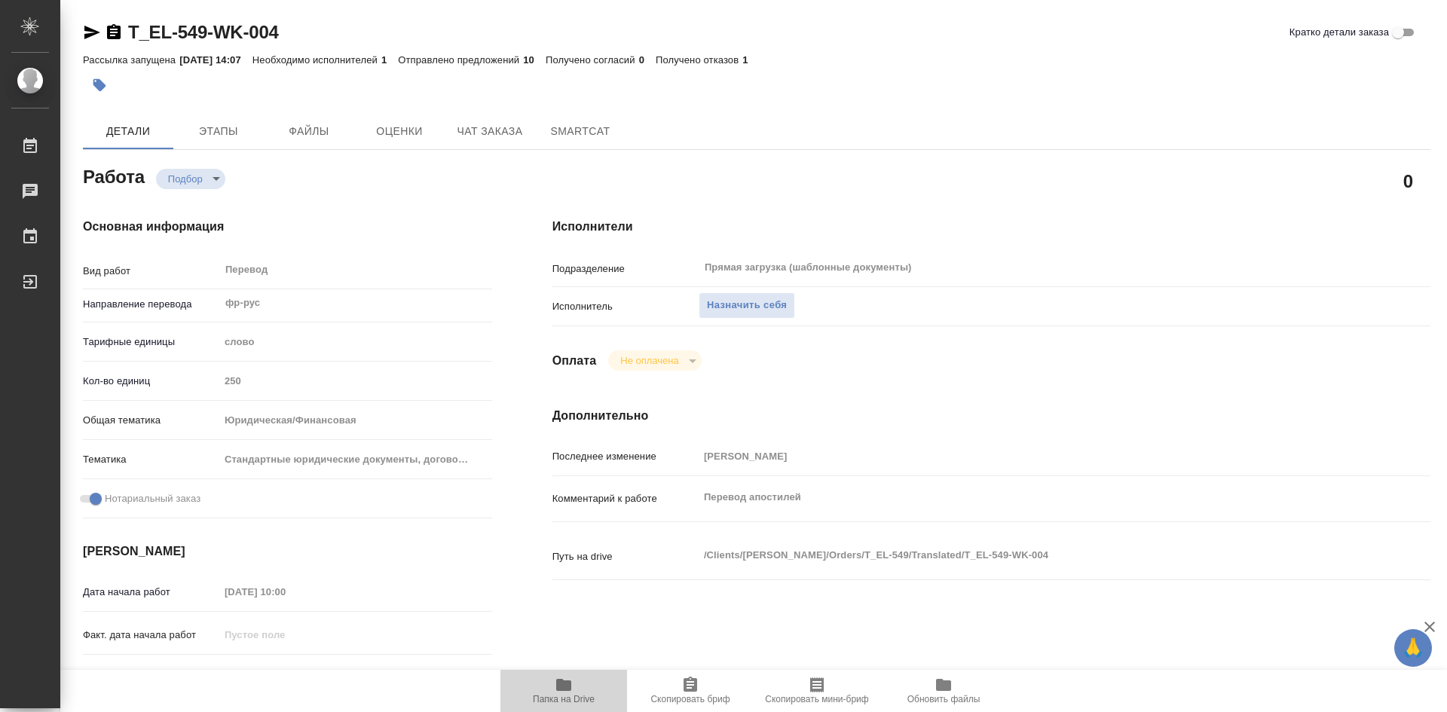
type textarea "x"
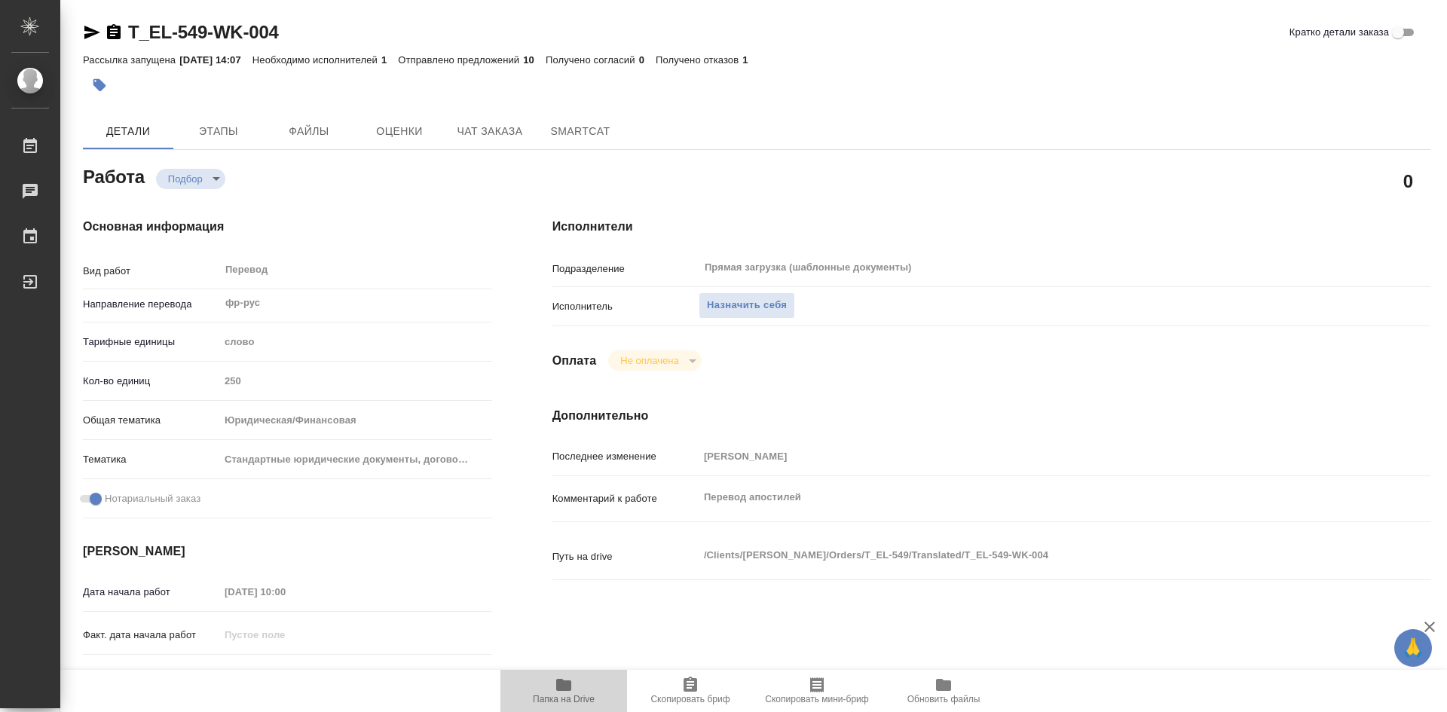
click at [561, 683] on icon "button" at bounding box center [563, 685] width 15 height 12
type textarea "x"
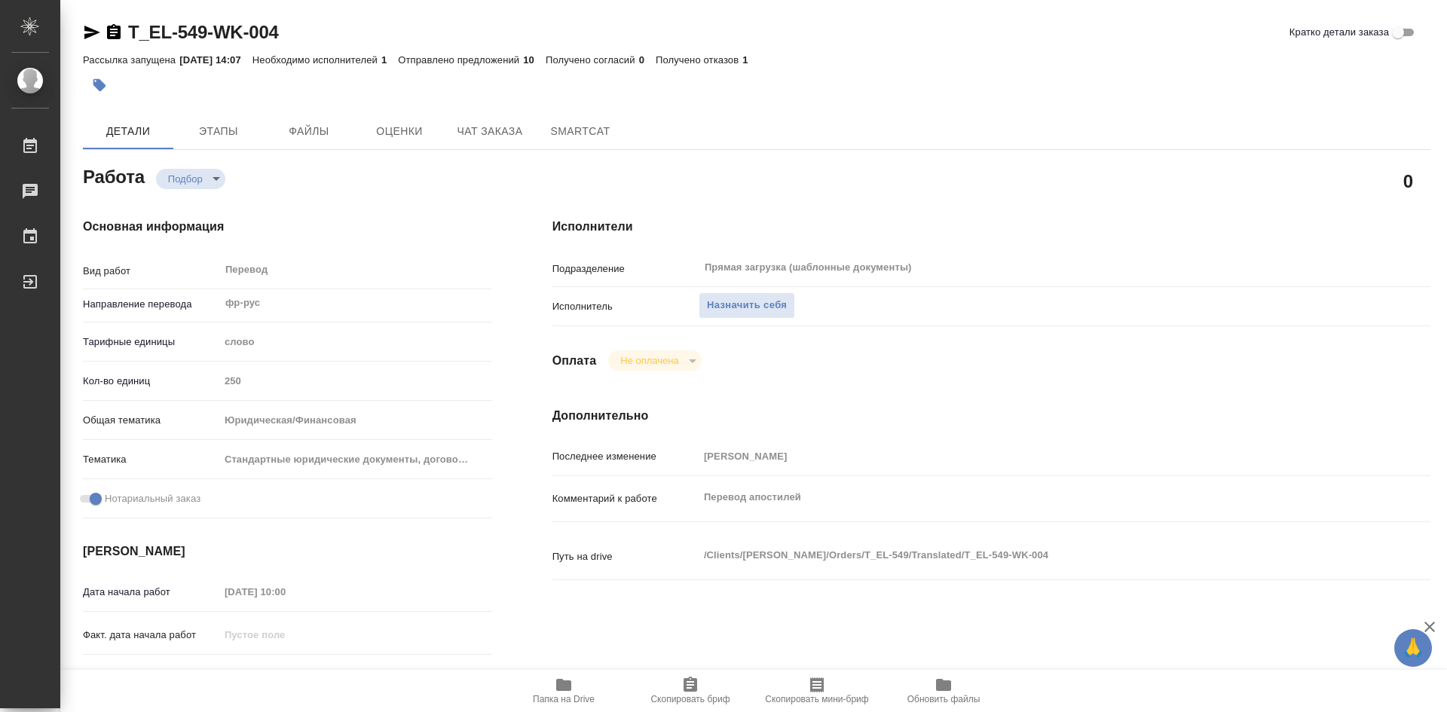
type textarea "x"
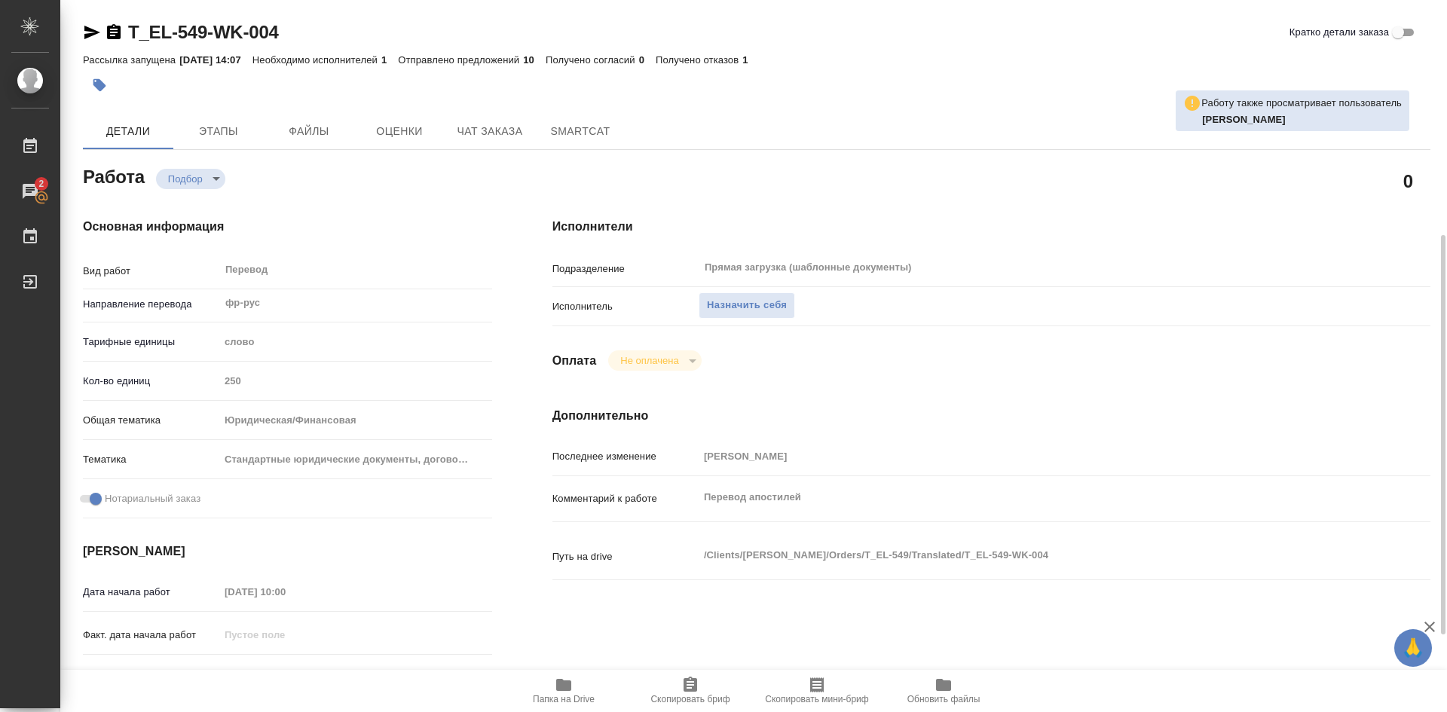
scroll to position [151, 0]
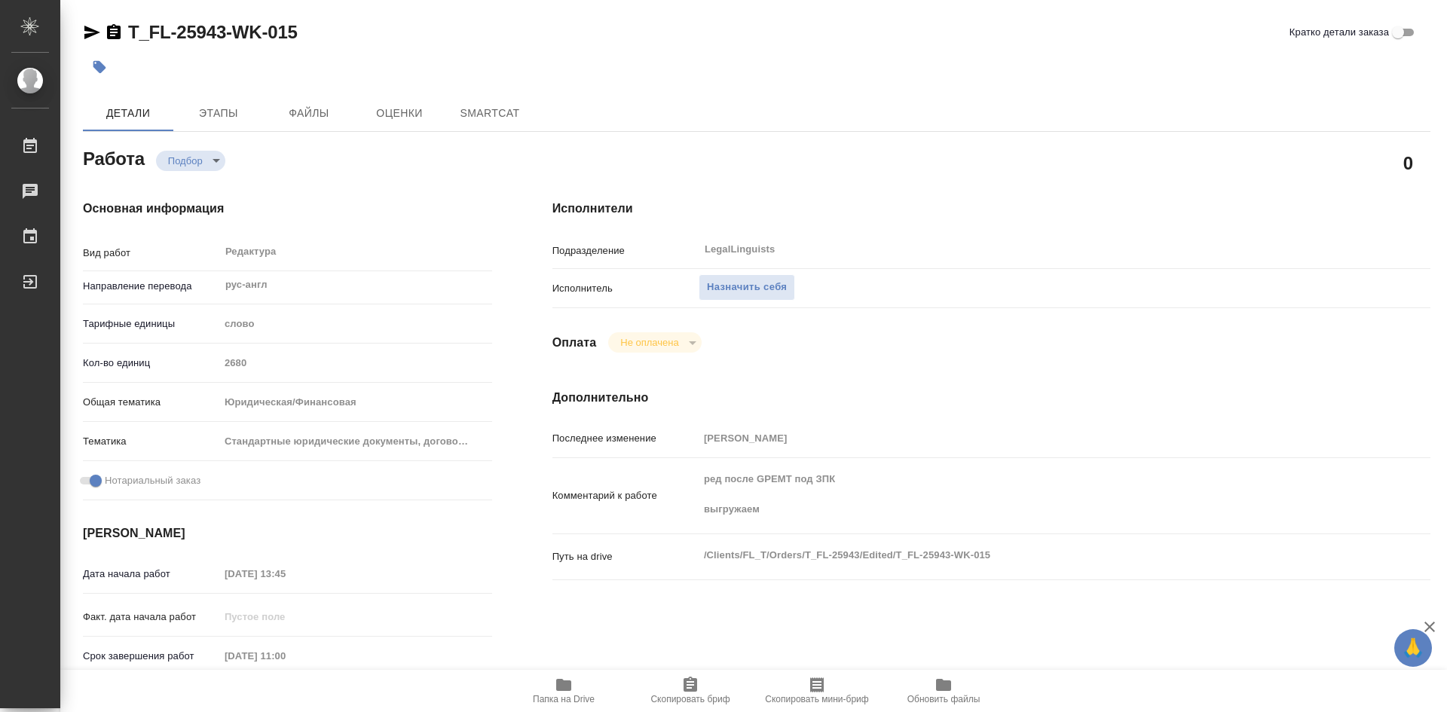
type textarea "x"
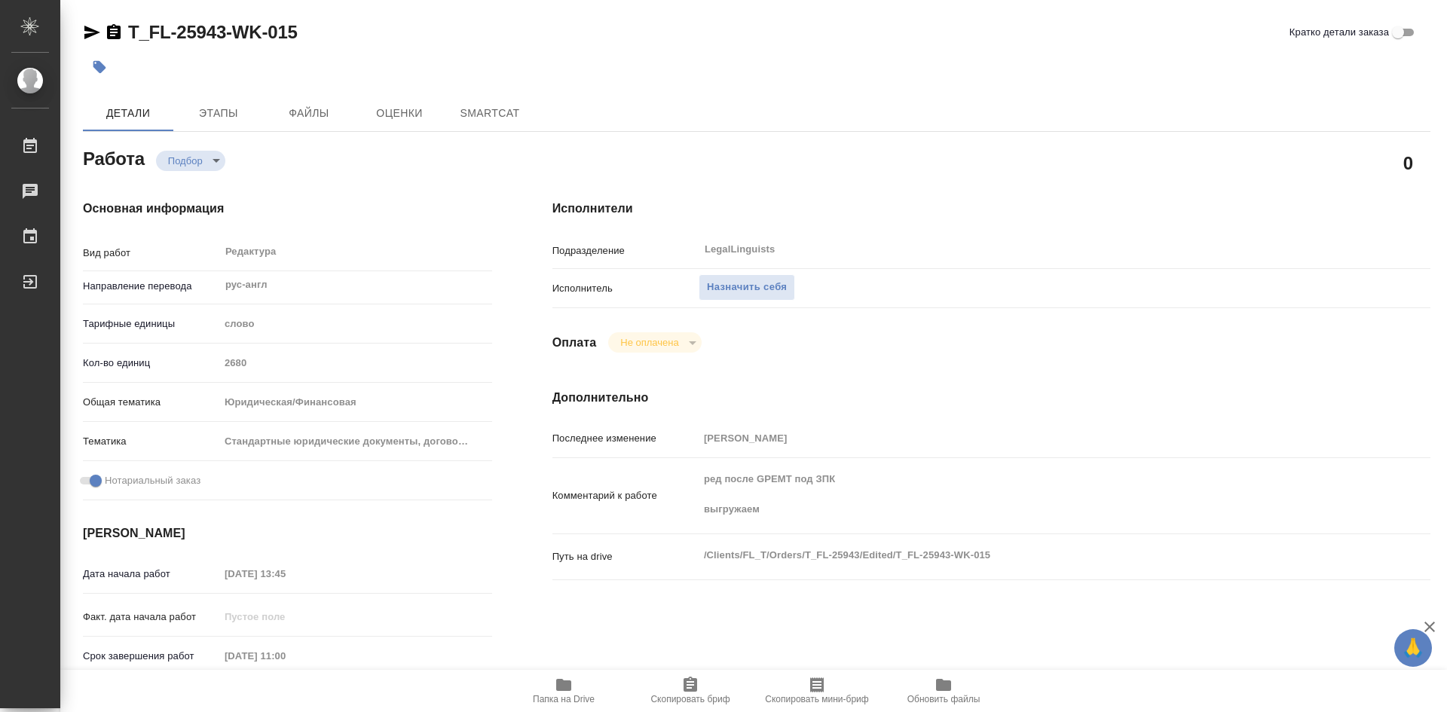
type textarea "x"
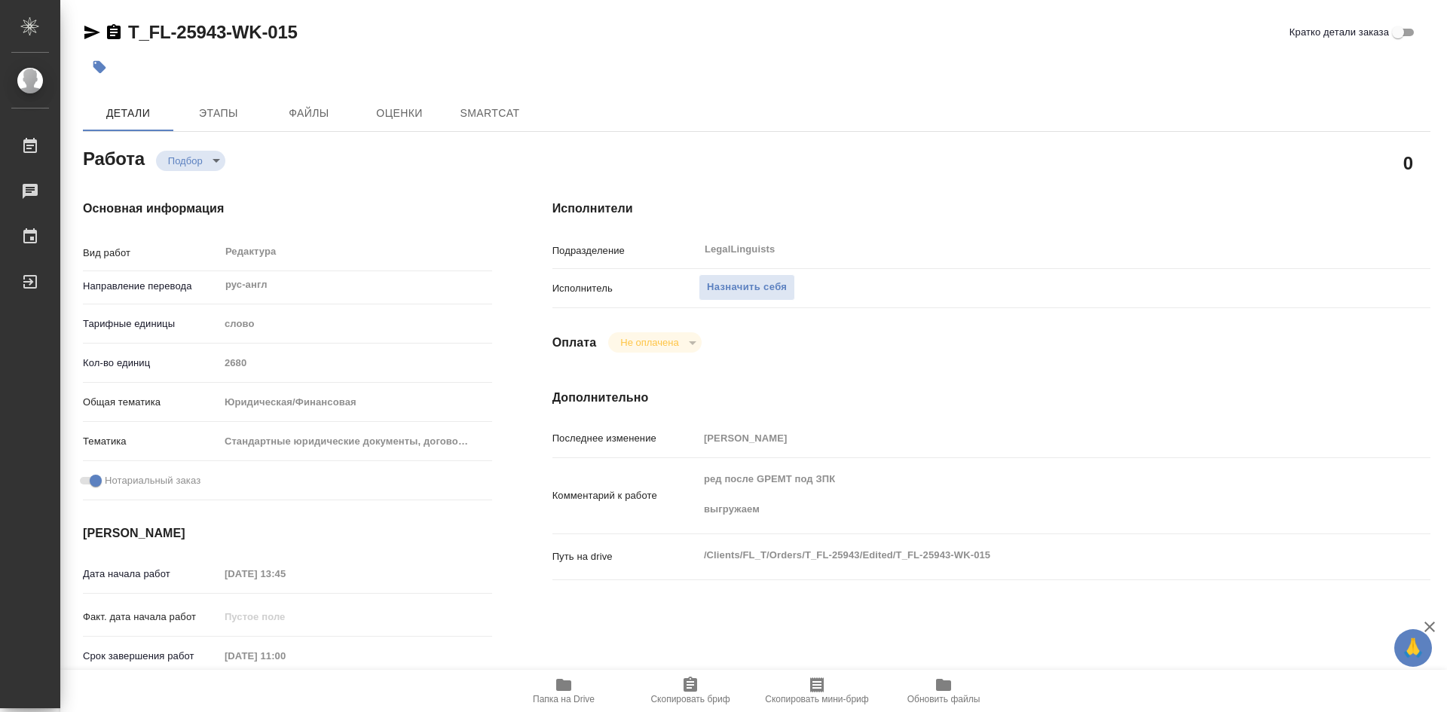
type textarea "x"
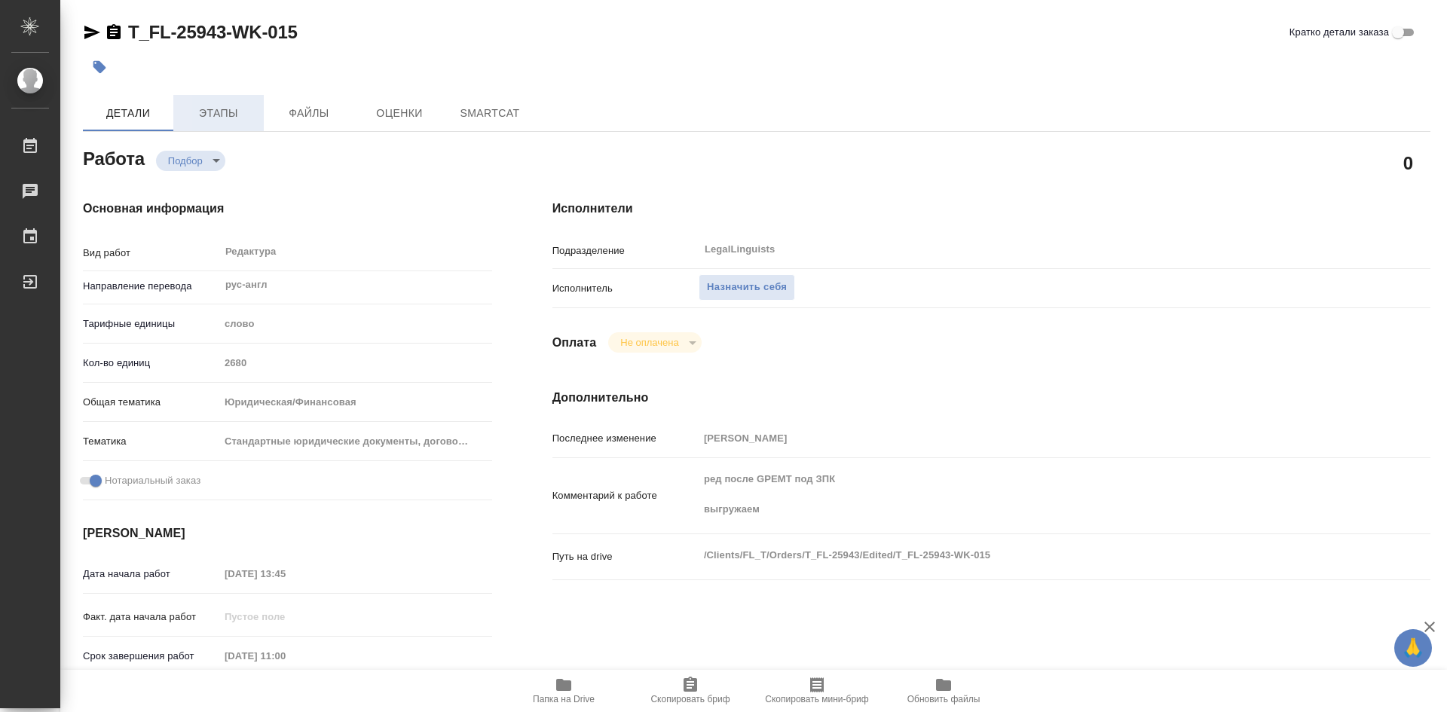
type textarea "x"
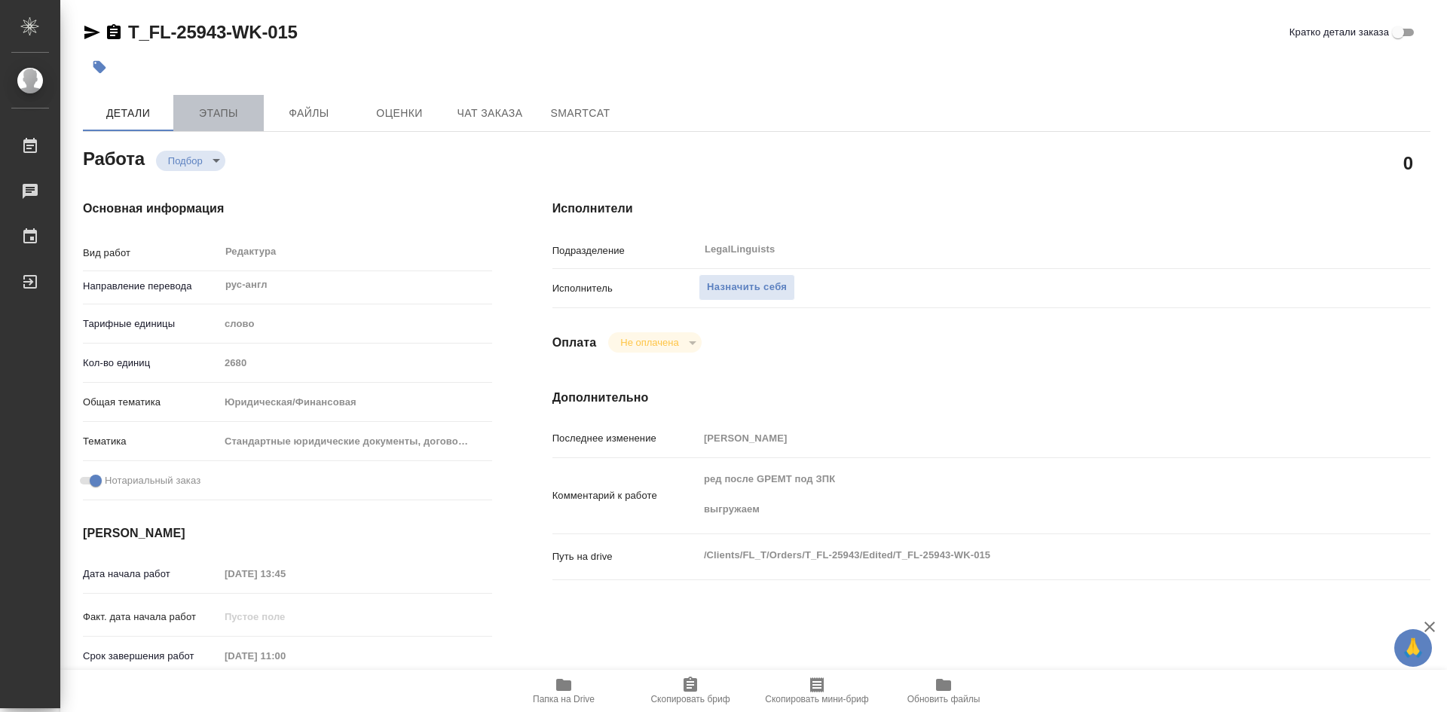
click at [216, 110] on span "Этапы" at bounding box center [218, 113] width 72 height 19
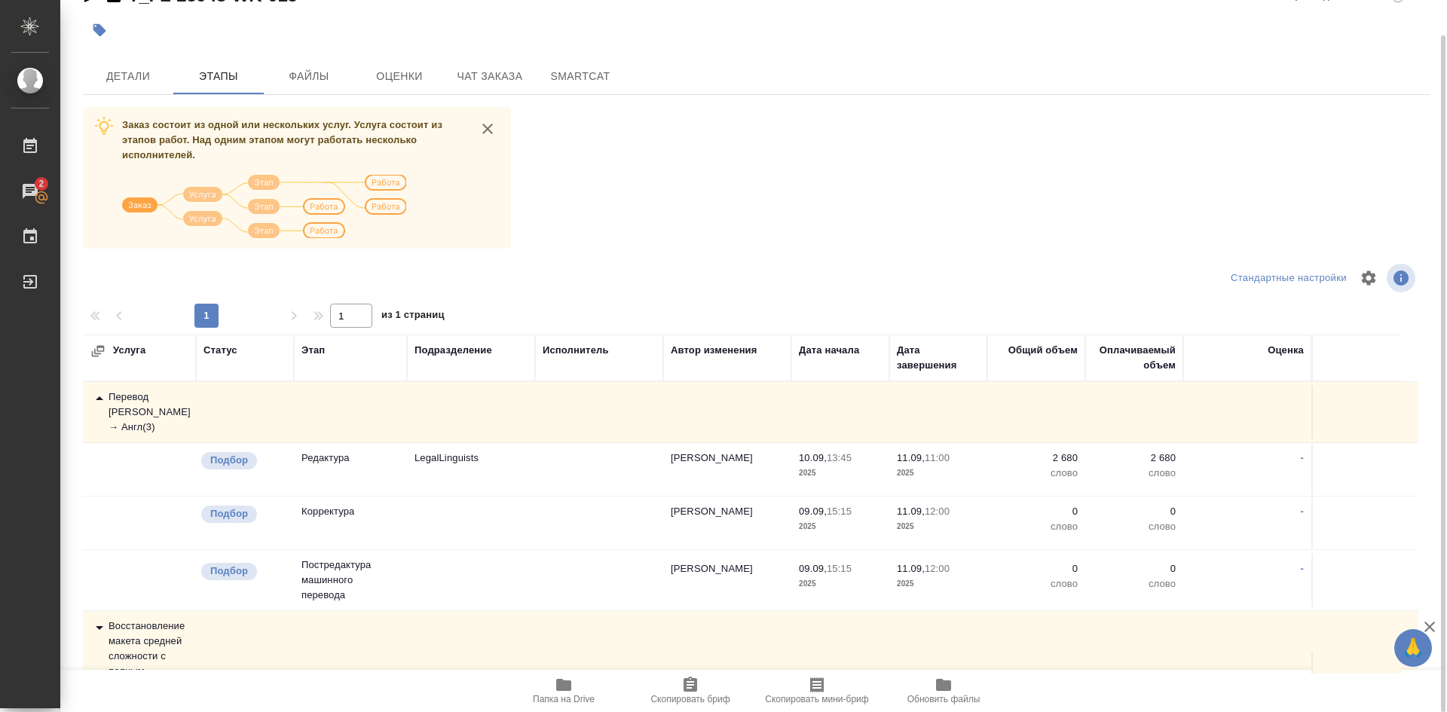
drag, startPoint x: 143, startPoint y: 406, endPoint x: 250, endPoint y: 428, distance: 109.3
click at [143, 407] on div "Перевод Стандарт Рус → Англ ( 3 )" at bounding box center [139, 412] width 98 height 45
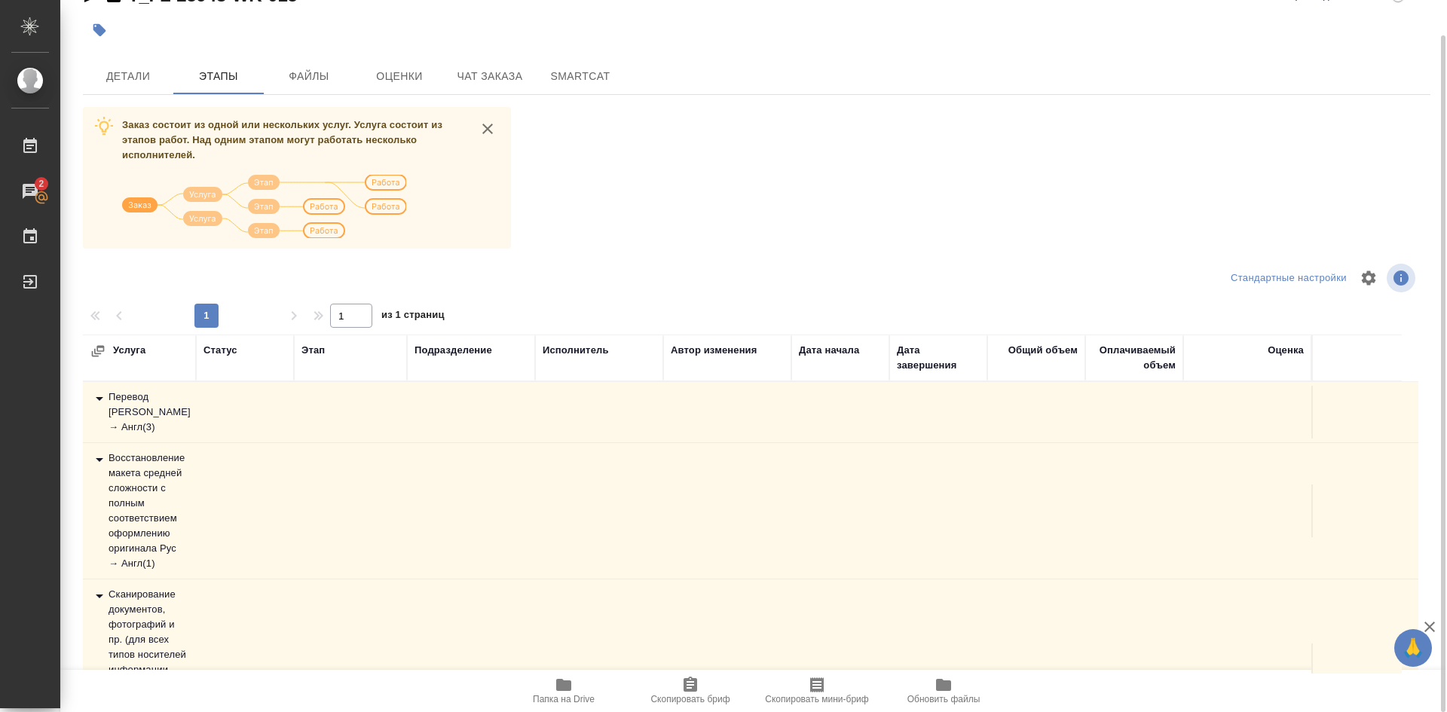
click at [124, 407] on div "Перевод Стандарт Рус → Англ ( 3 )" at bounding box center [139, 412] width 98 height 45
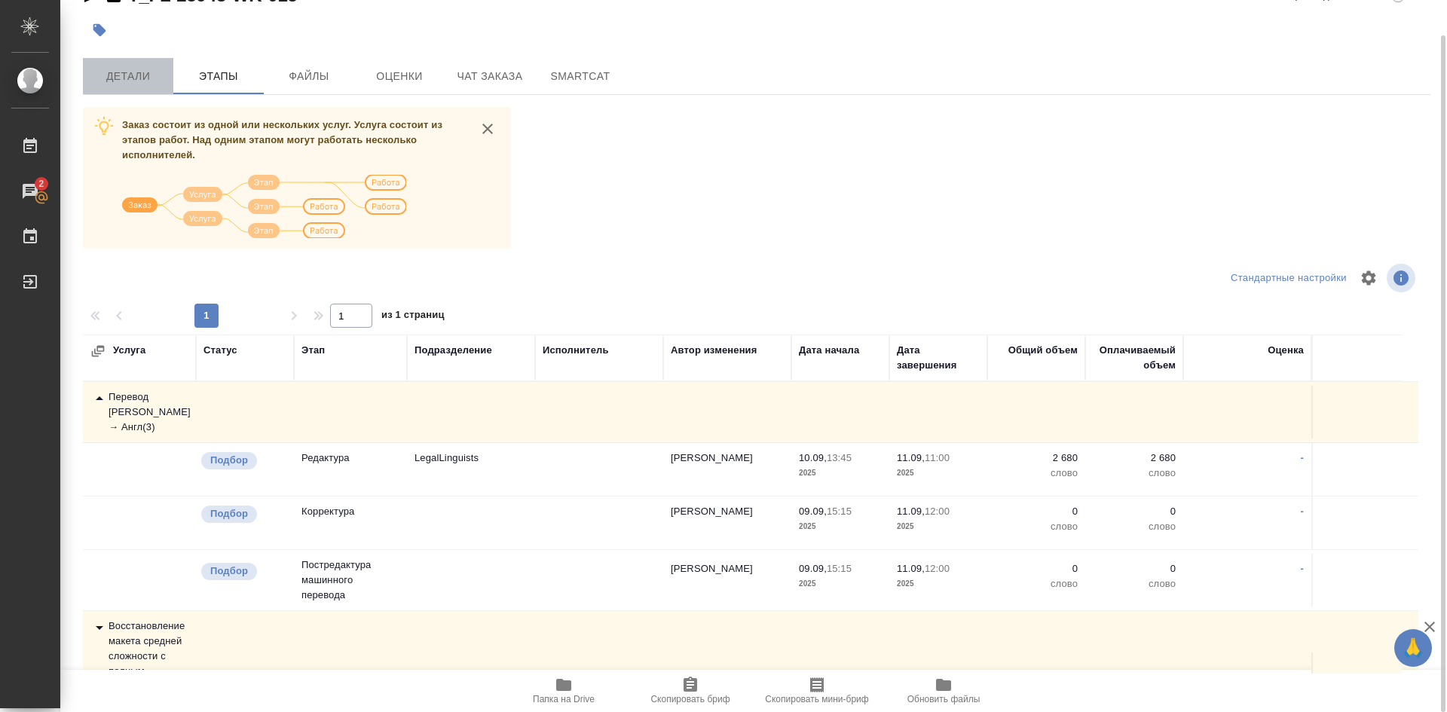
click at [132, 86] on button "Детали" at bounding box center [128, 76] width 90 height 36
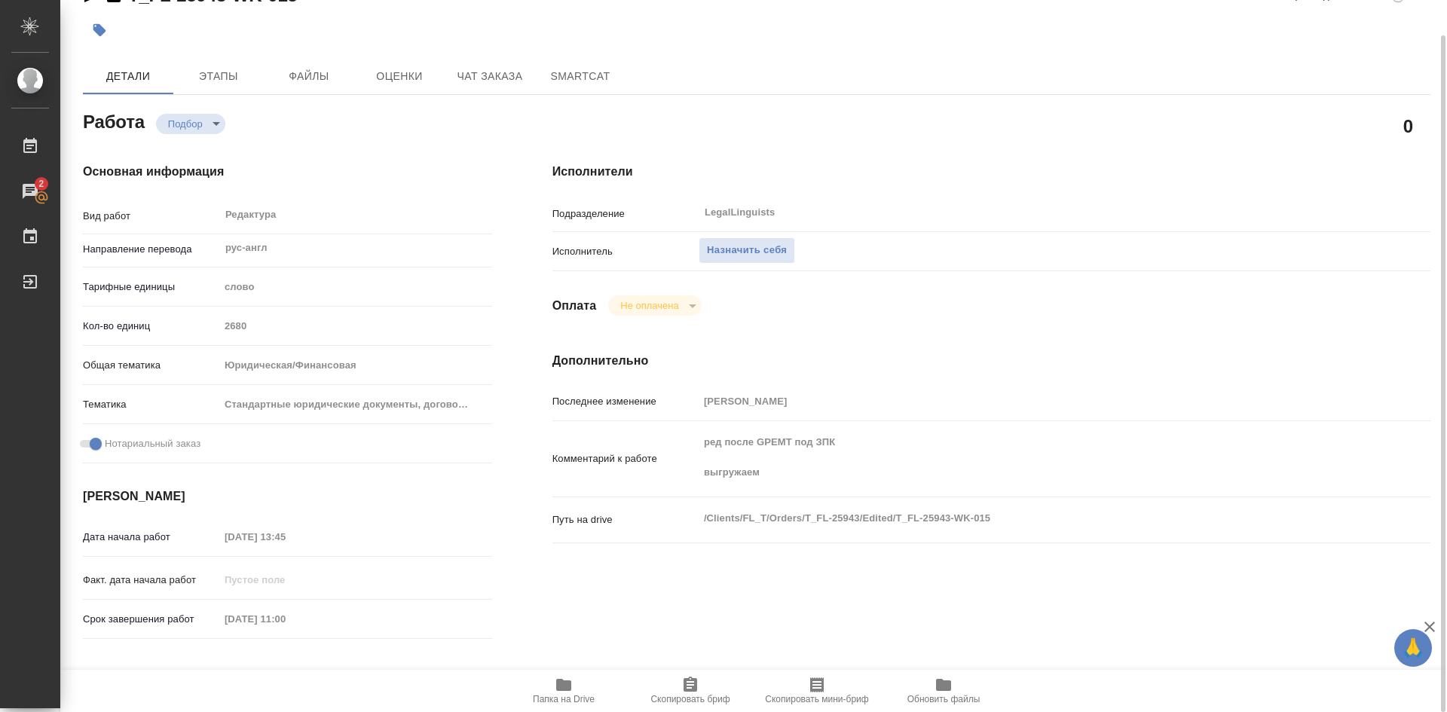
type textarea "x"
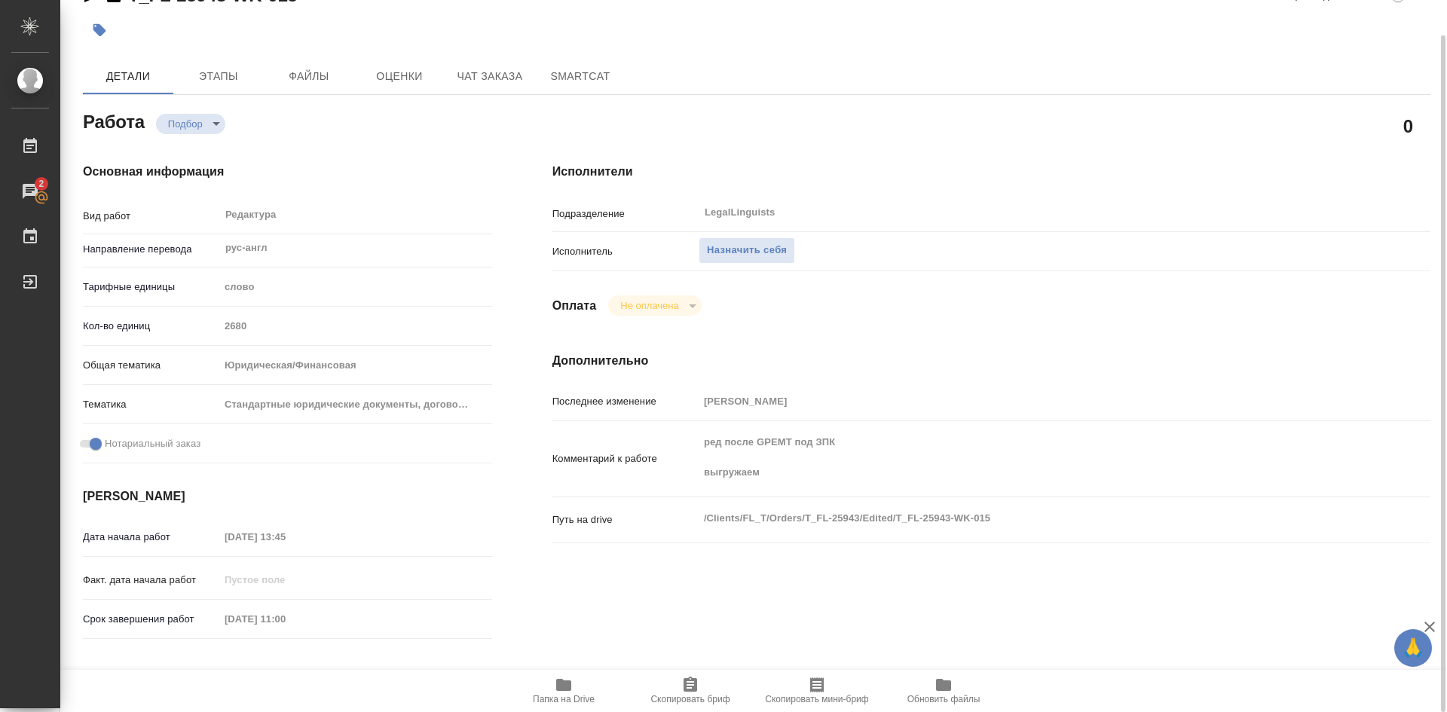
click at [557, 683] on icon "button" at bounding box center [563, 685] width 15 height 12
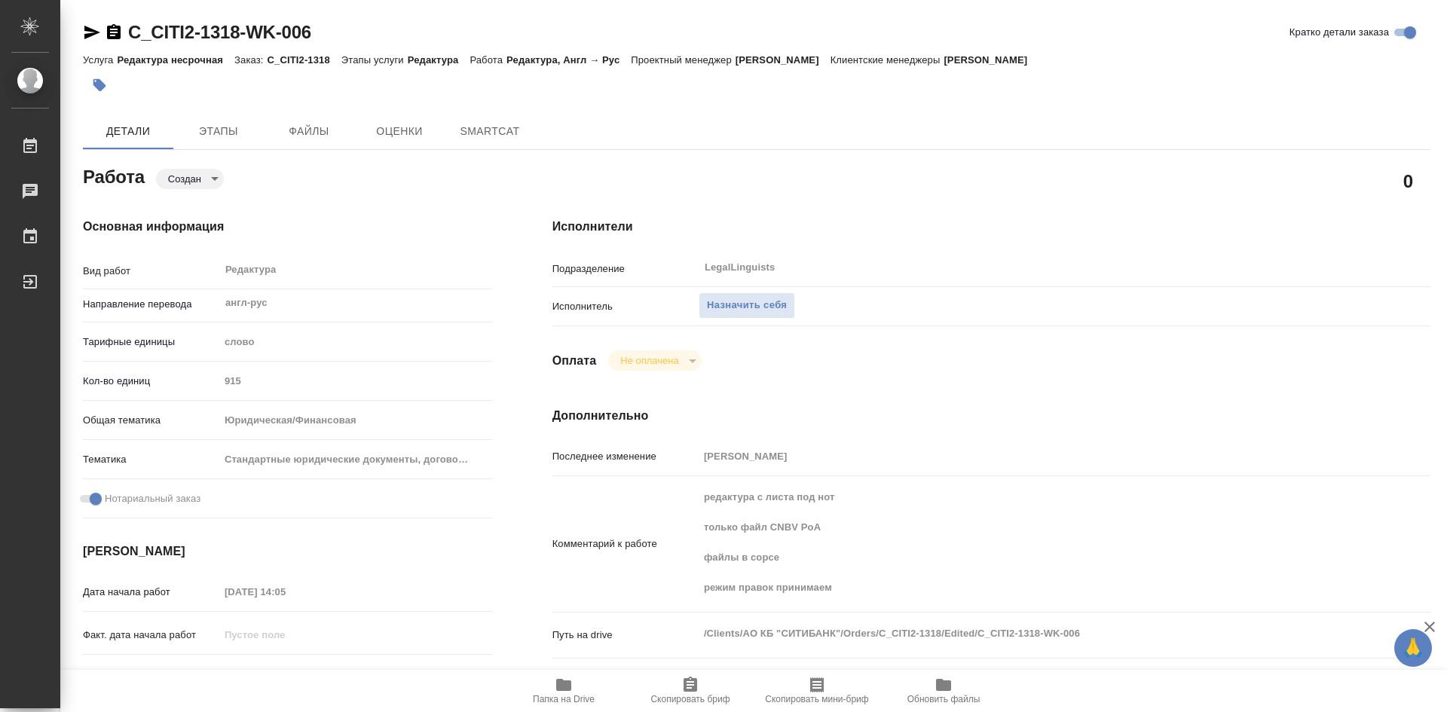
type textarea "x"
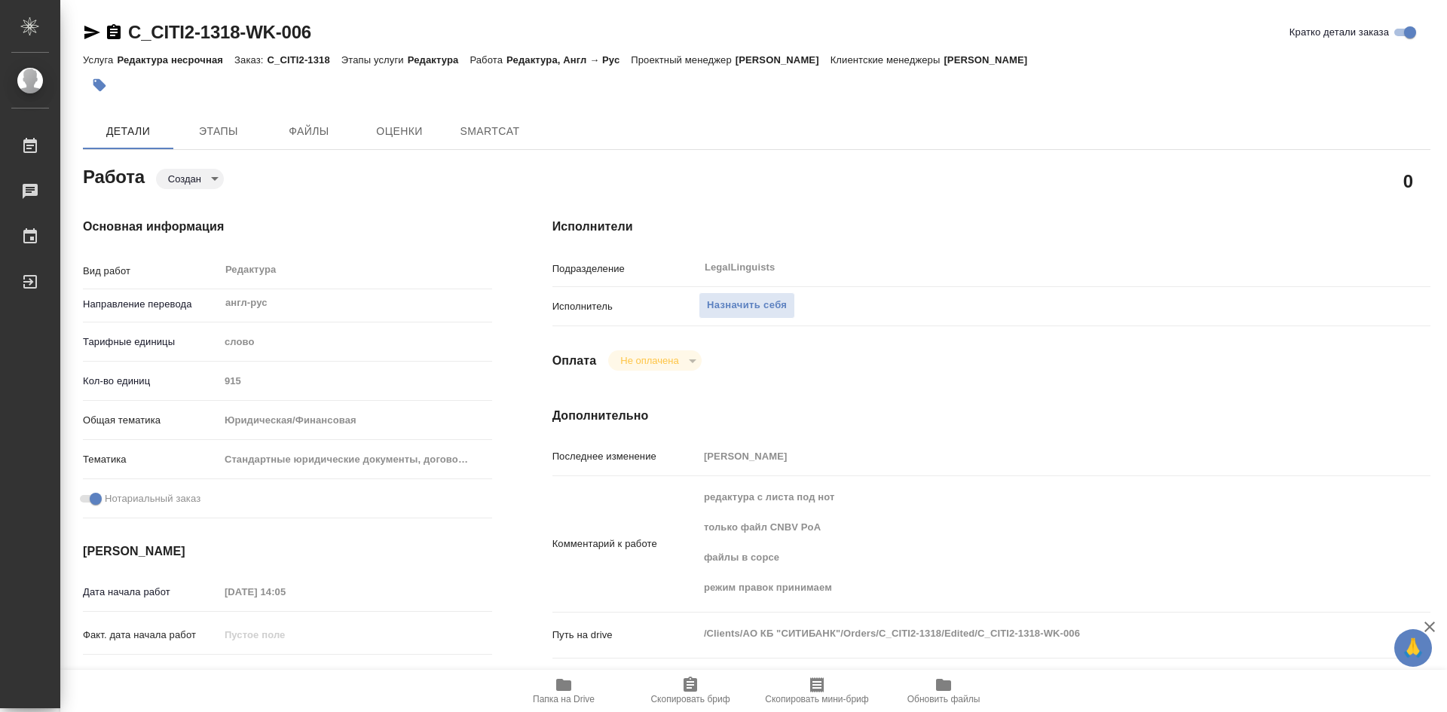
type textarea "x"
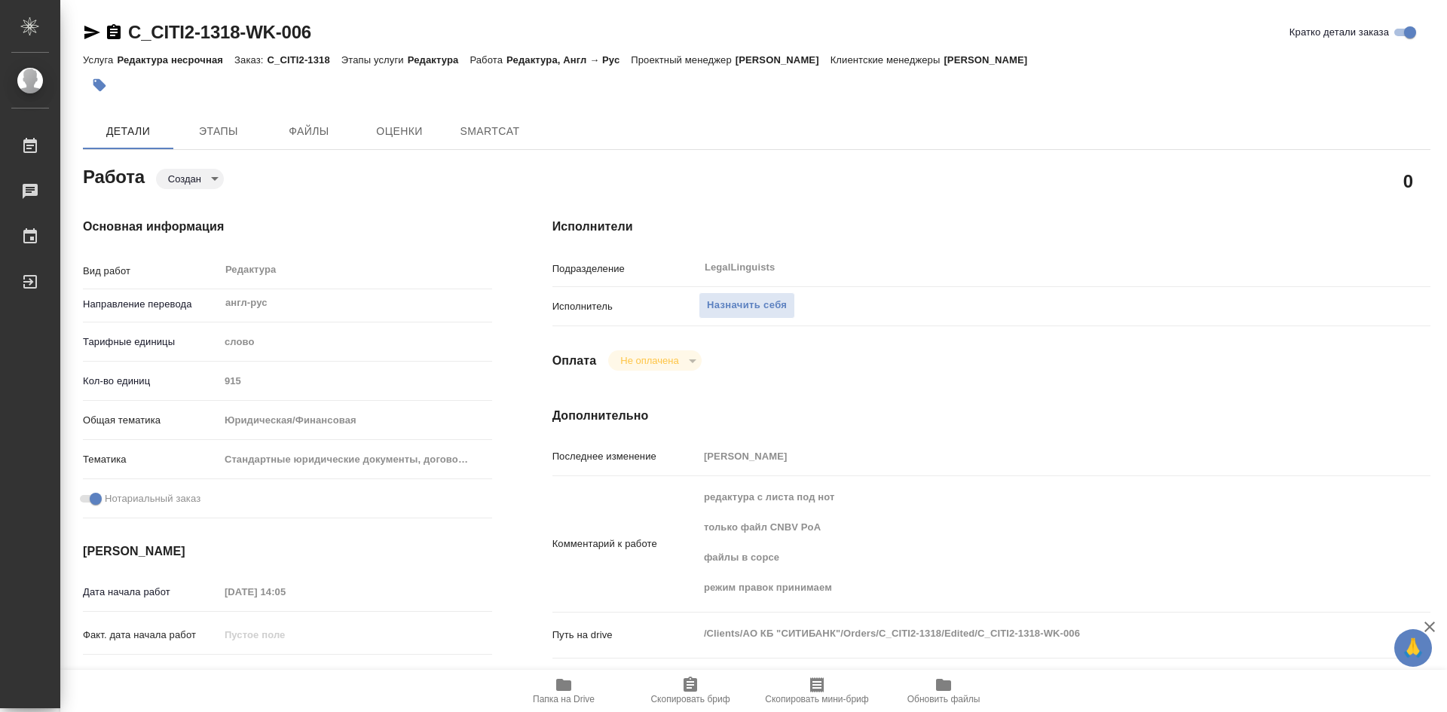
type textarea "x"
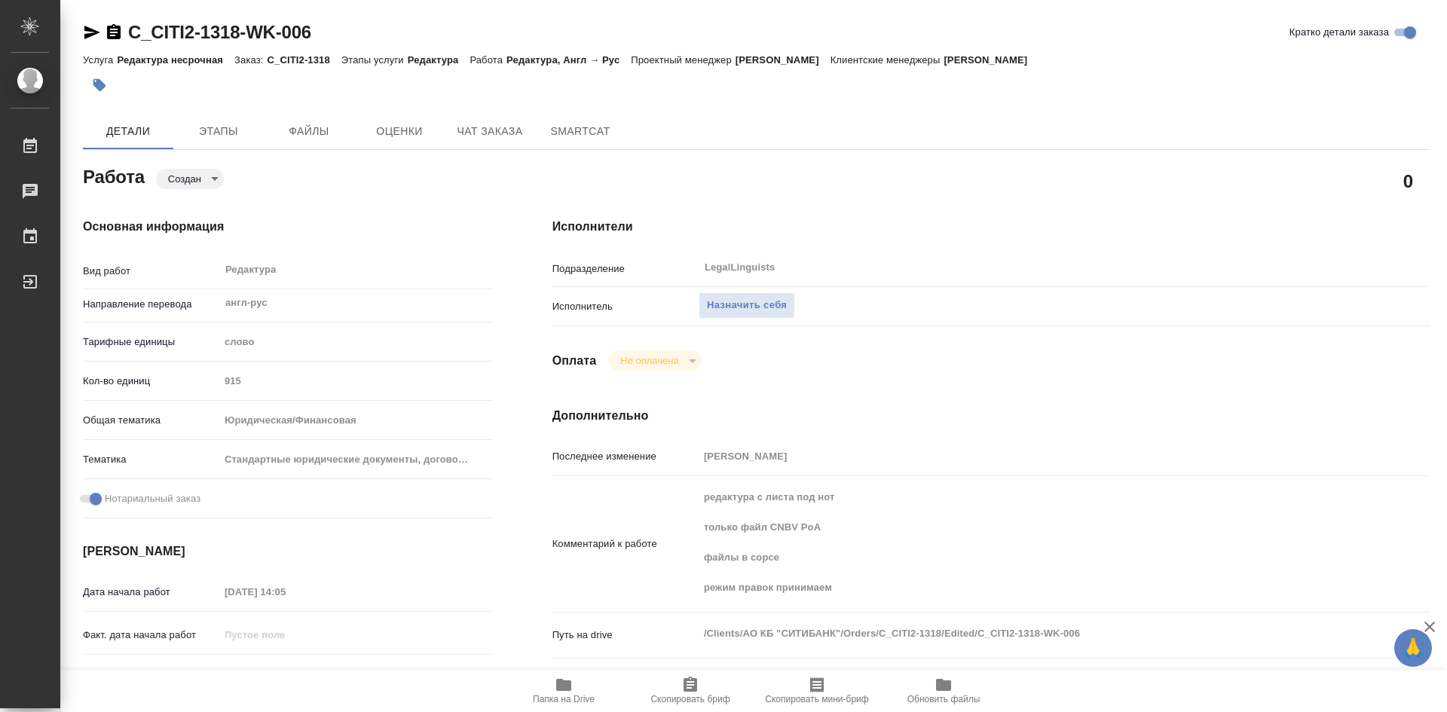
type textarea "x"
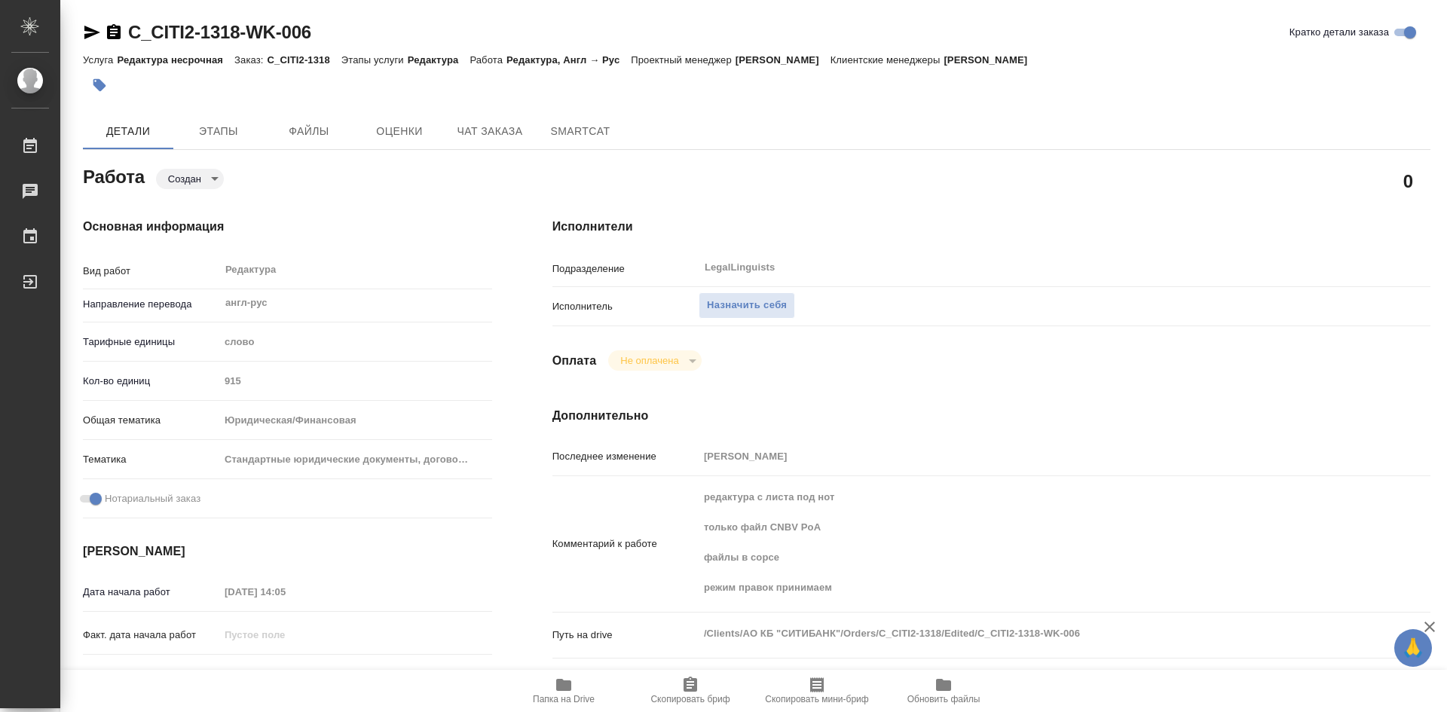
type textarea "x"
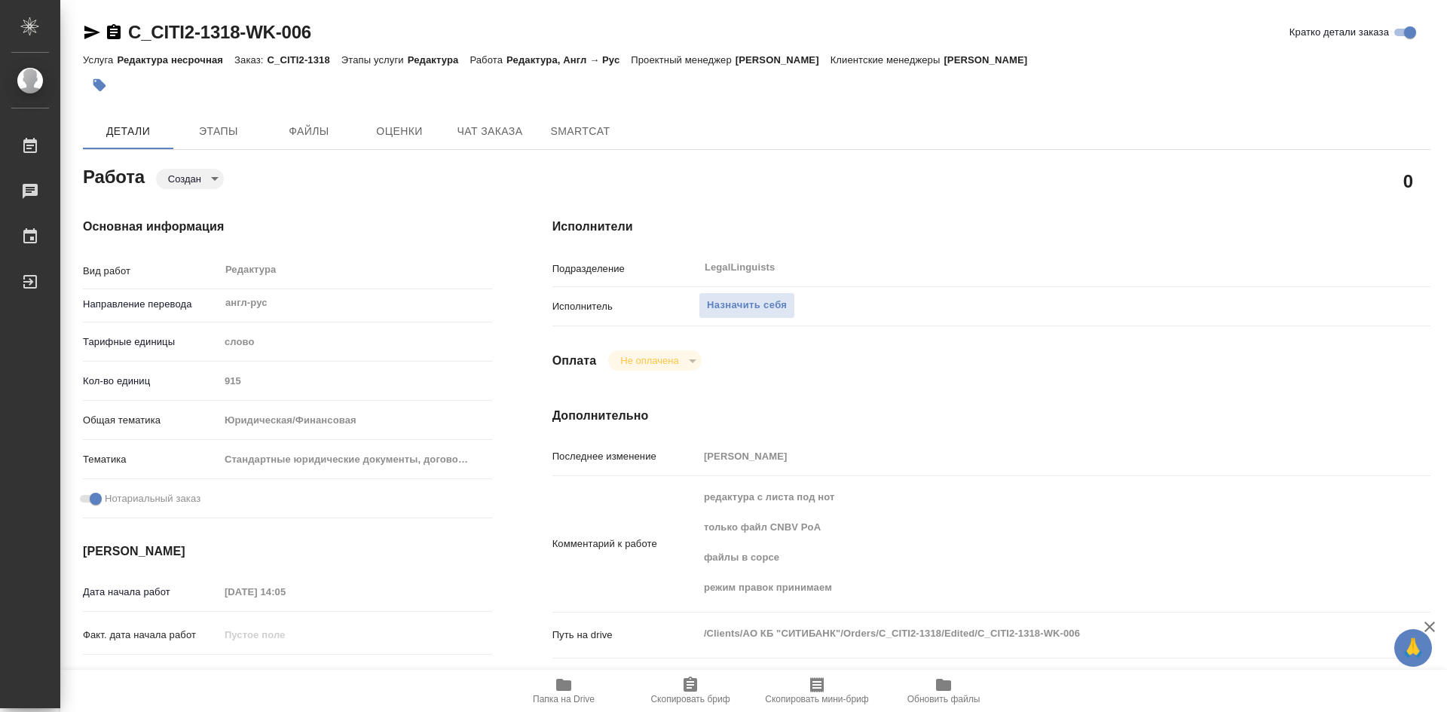
click at [565, 699] on span "Папка на Drive" at bounding box center [564, 699] width 62 height 11
click at [208, 124] on span "Этапы" at bounding box center [218, 131] width 72 height 19
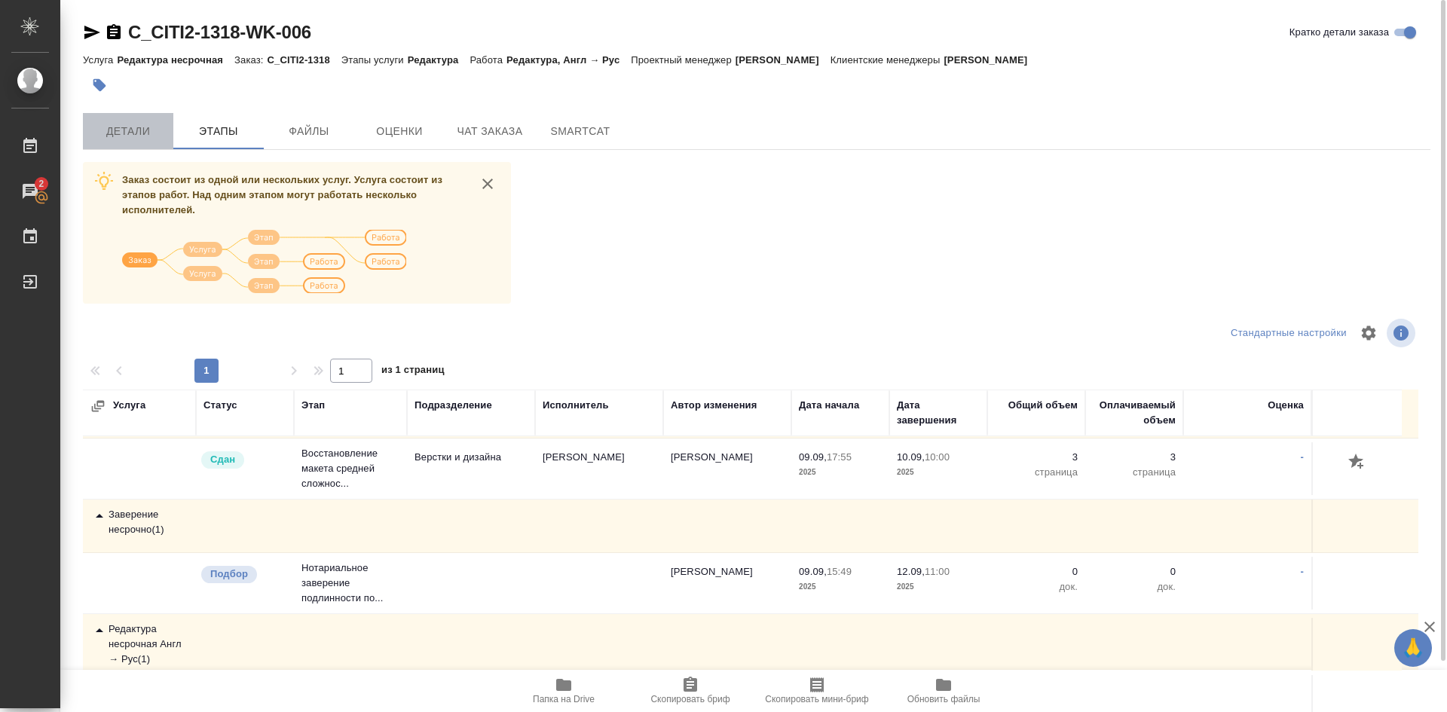
click at [140, 130] on span "Детали" at bounding box center [128, 131] width 72 height 19
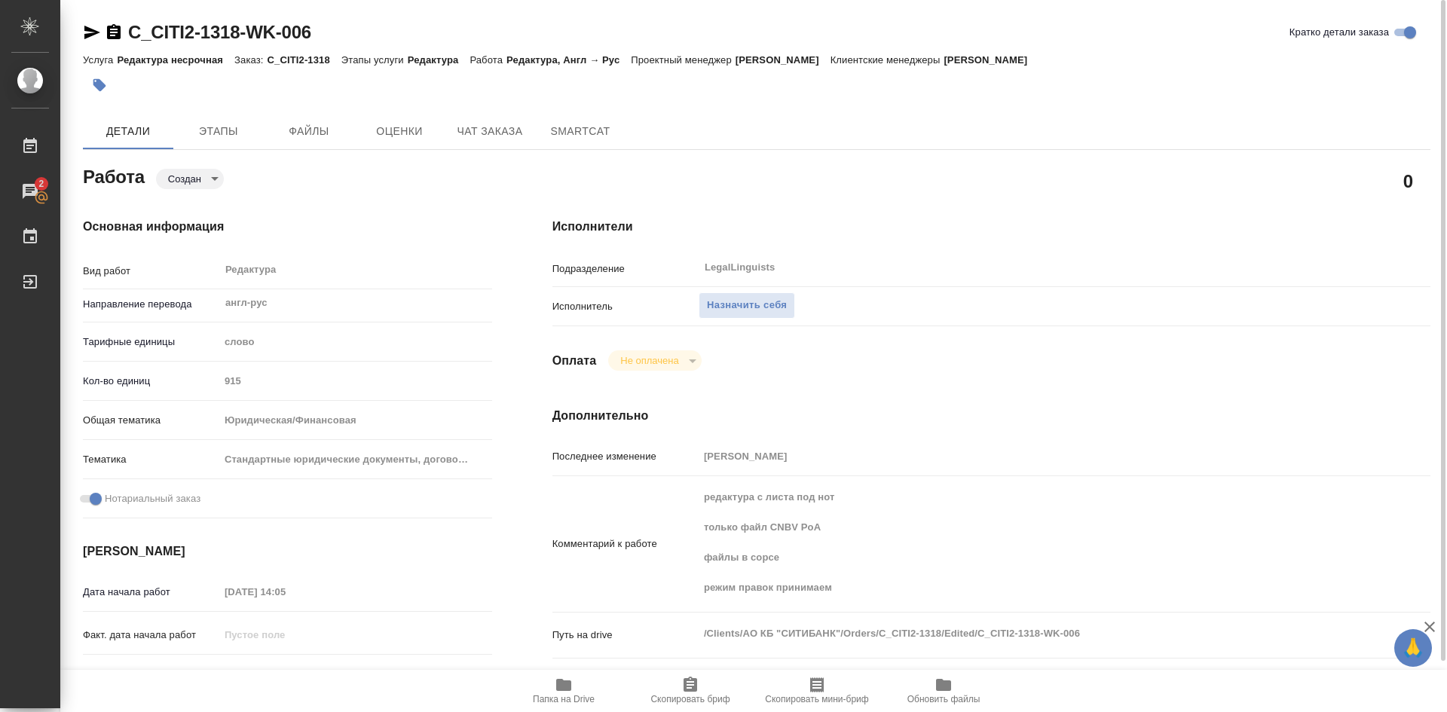
type textarea "x"
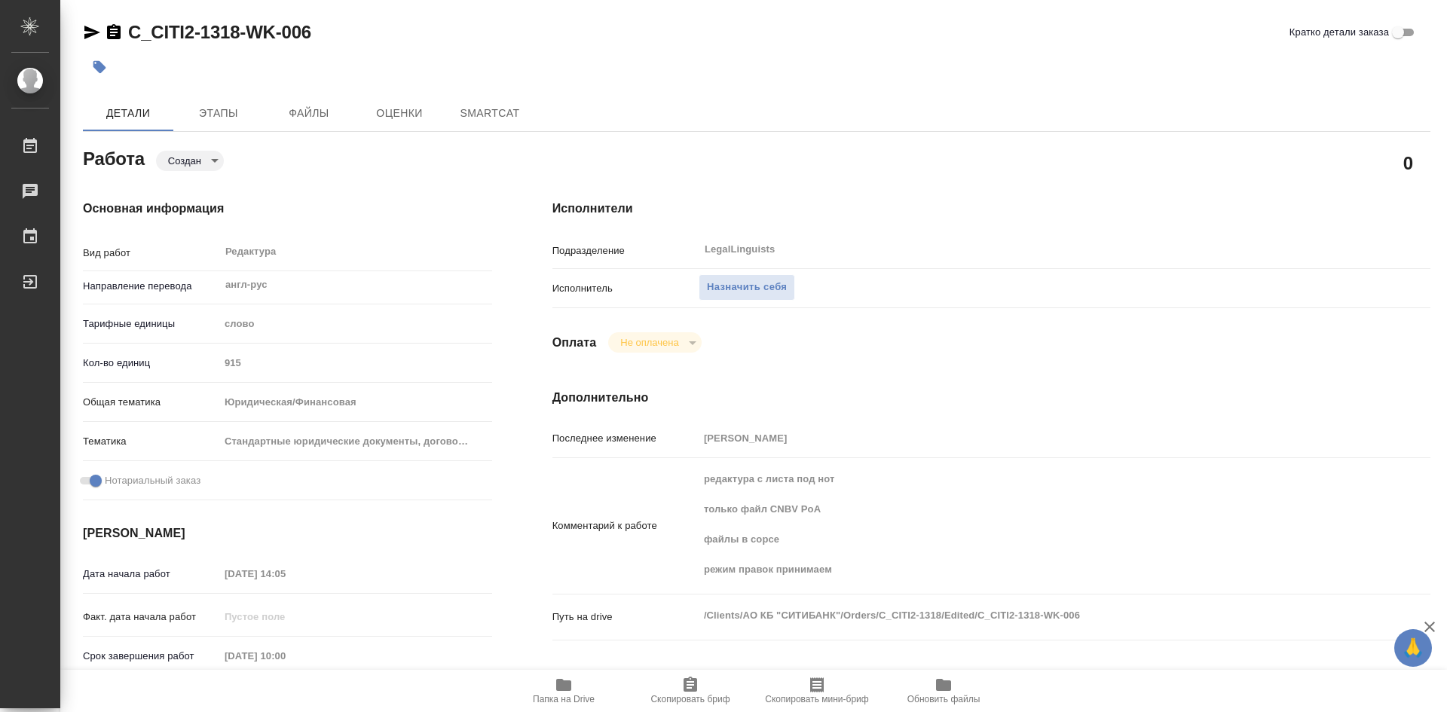
type textarea "x"
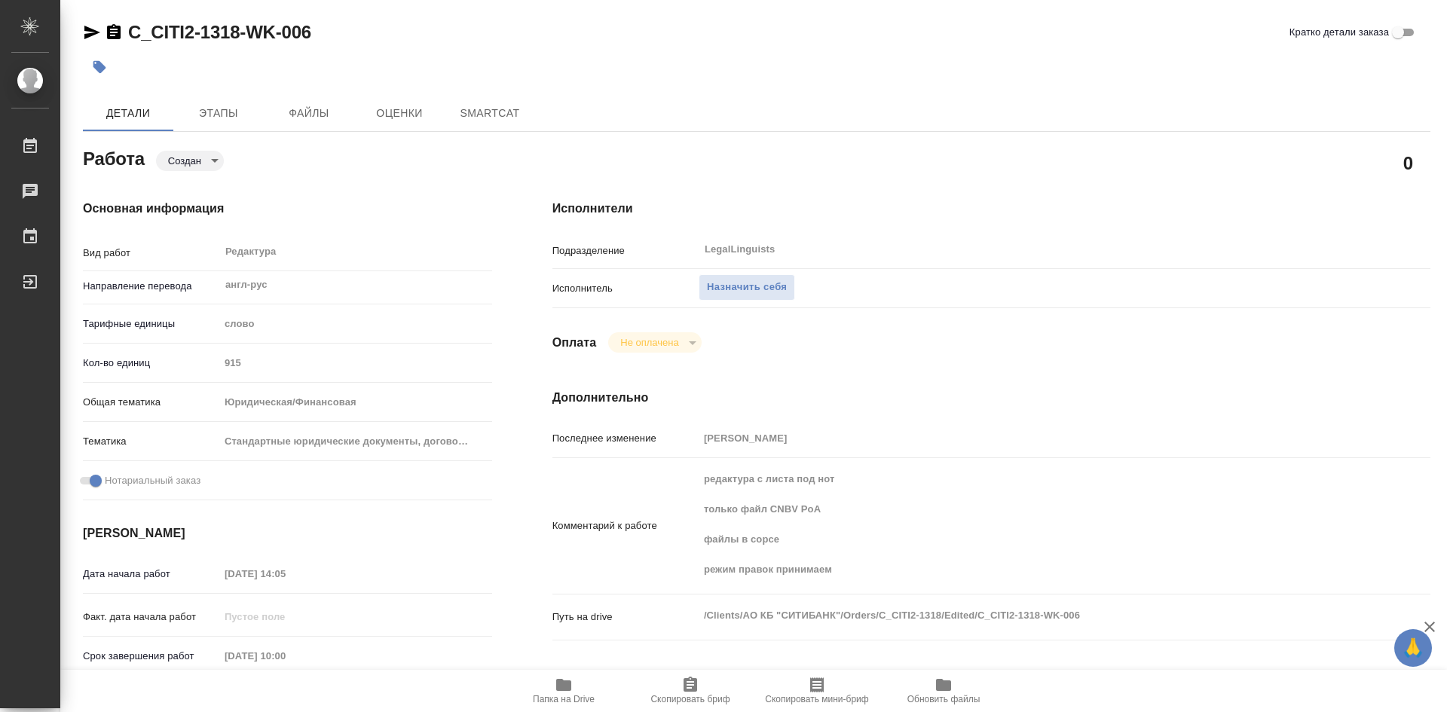
type textarea "x"
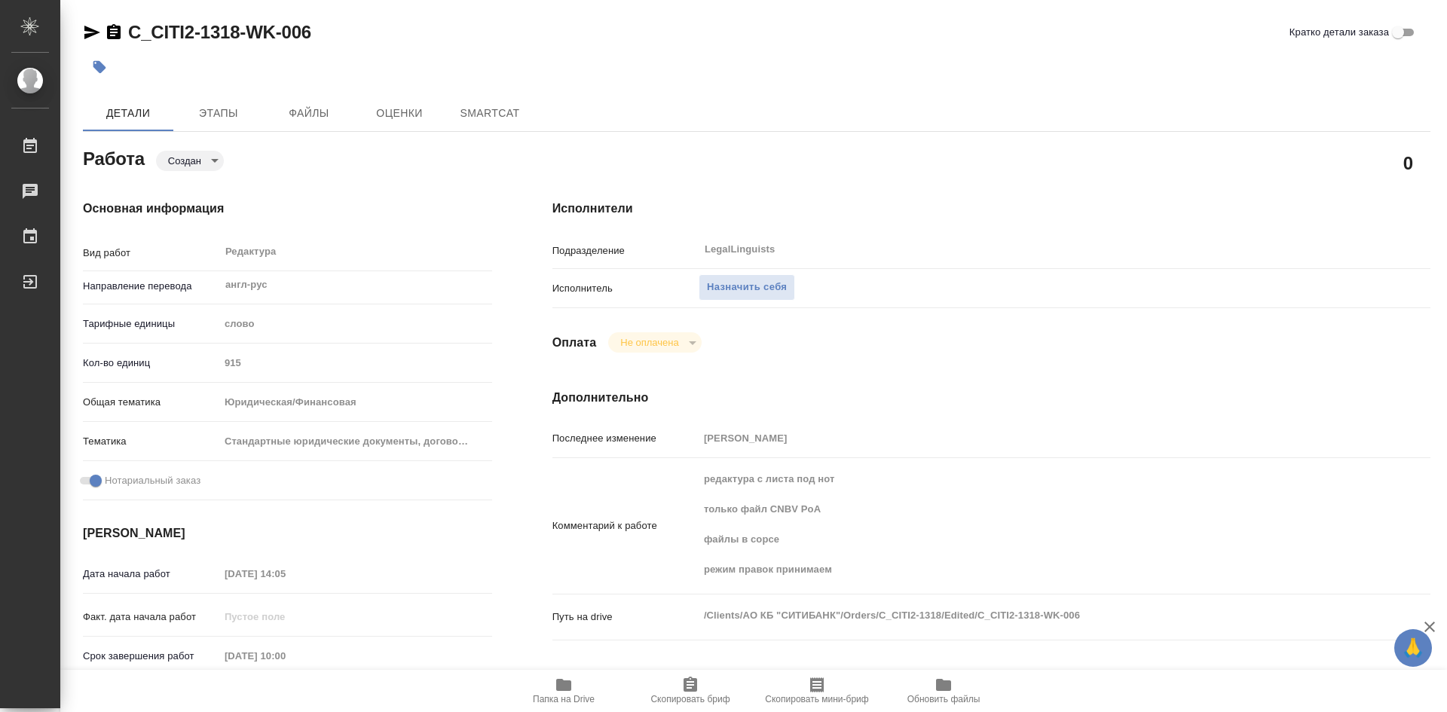
type textarea "x"
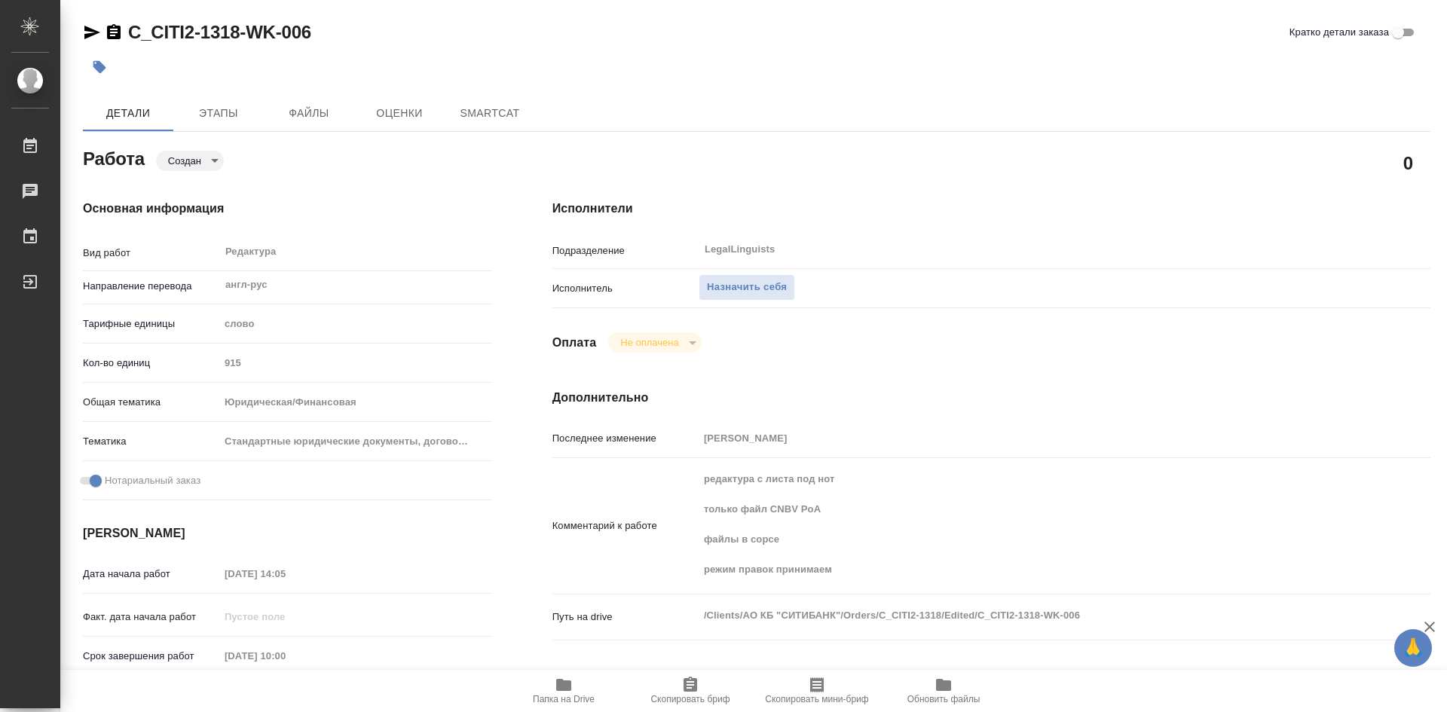
type textarea "x"
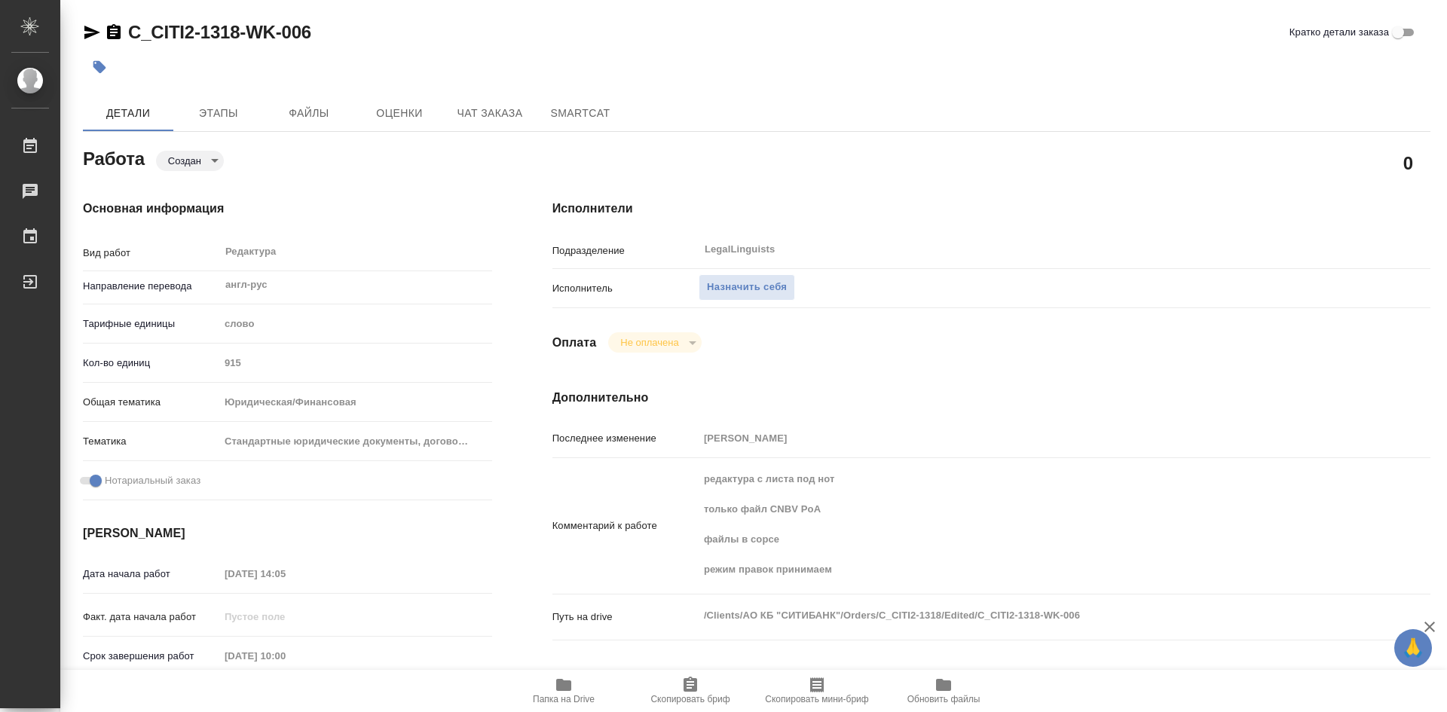
type textarea "x"
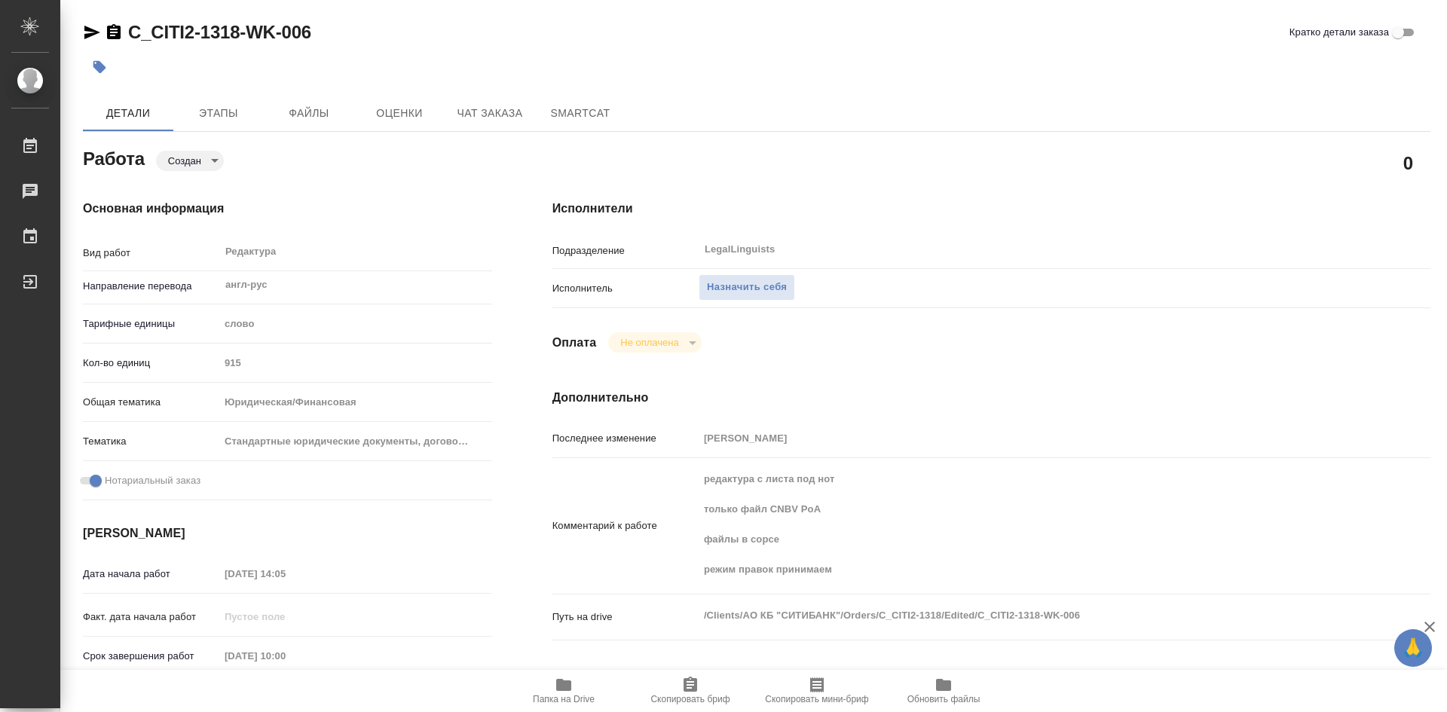
type textarea "x"
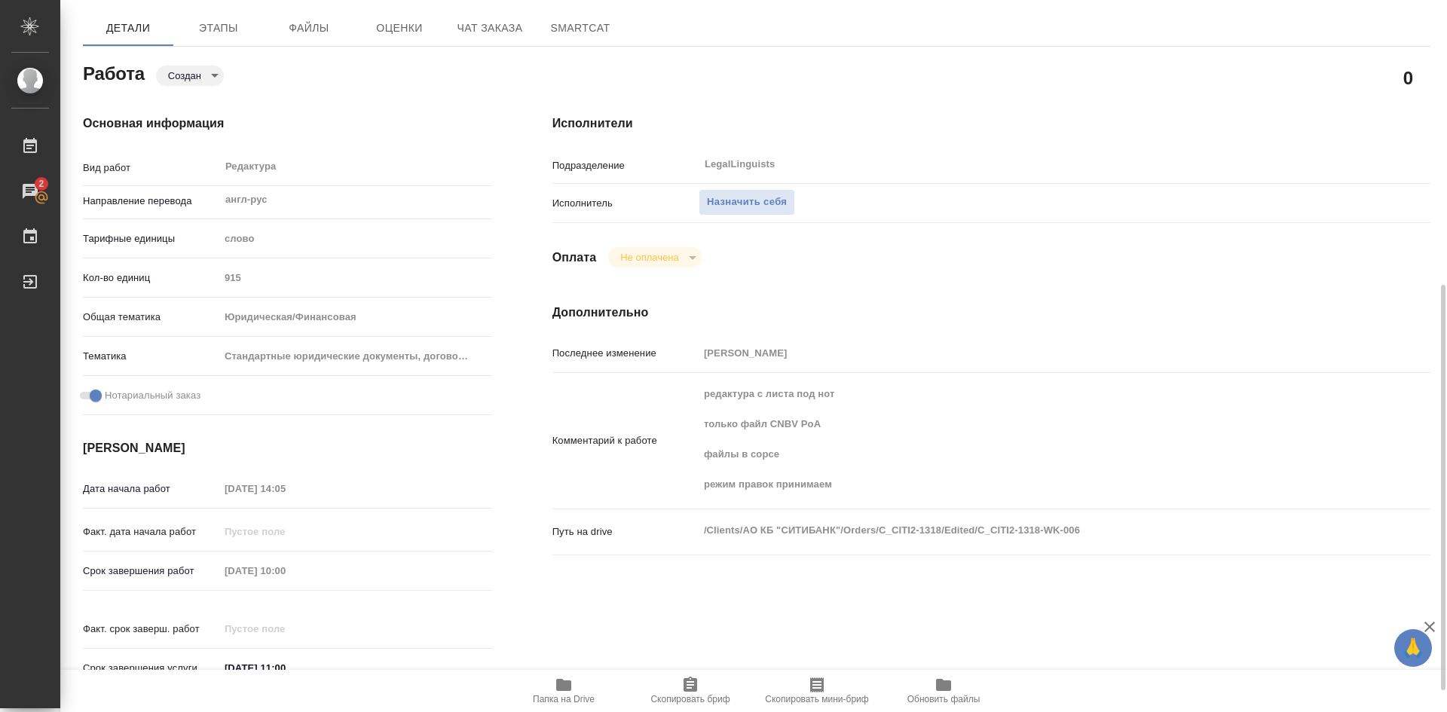
scroll to position [10, 0]
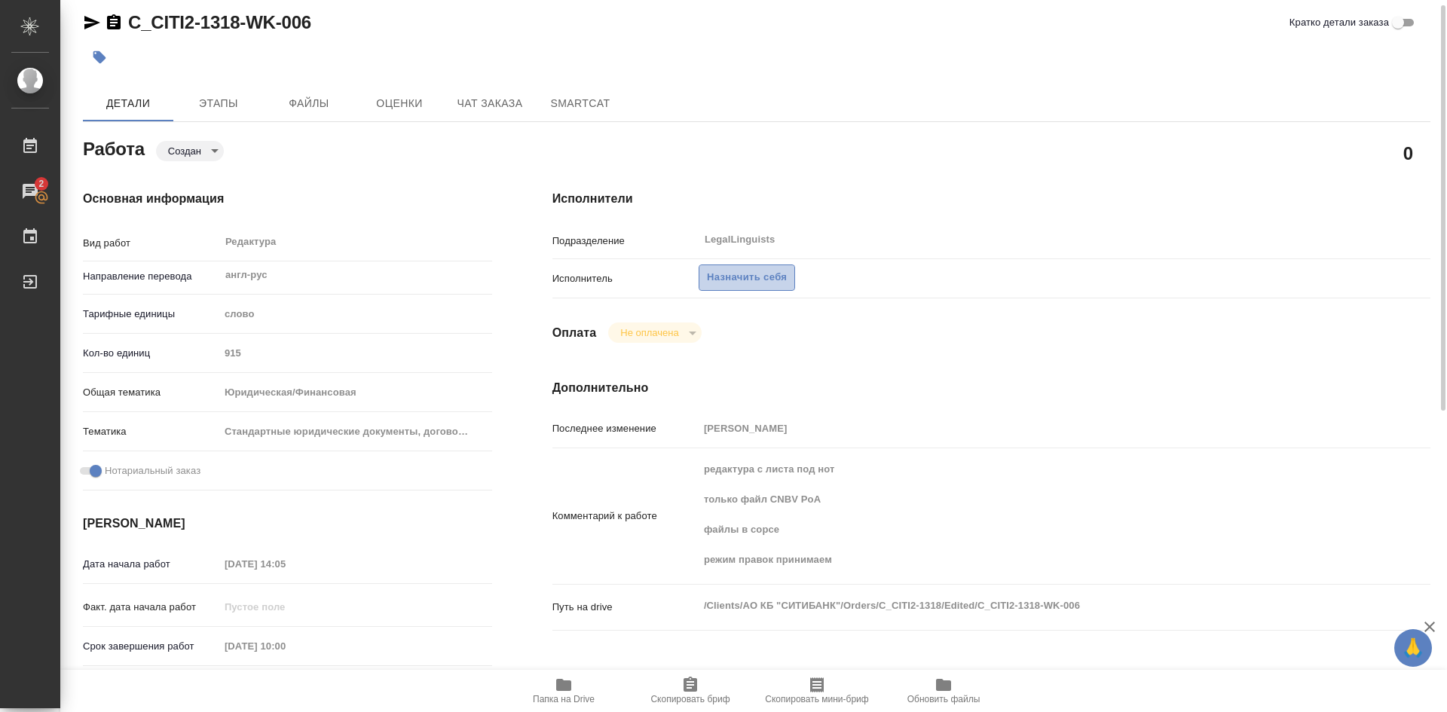
click at [743, 278] on span "Назначить себя" at bounding box center [747, 277] width 80 height 17
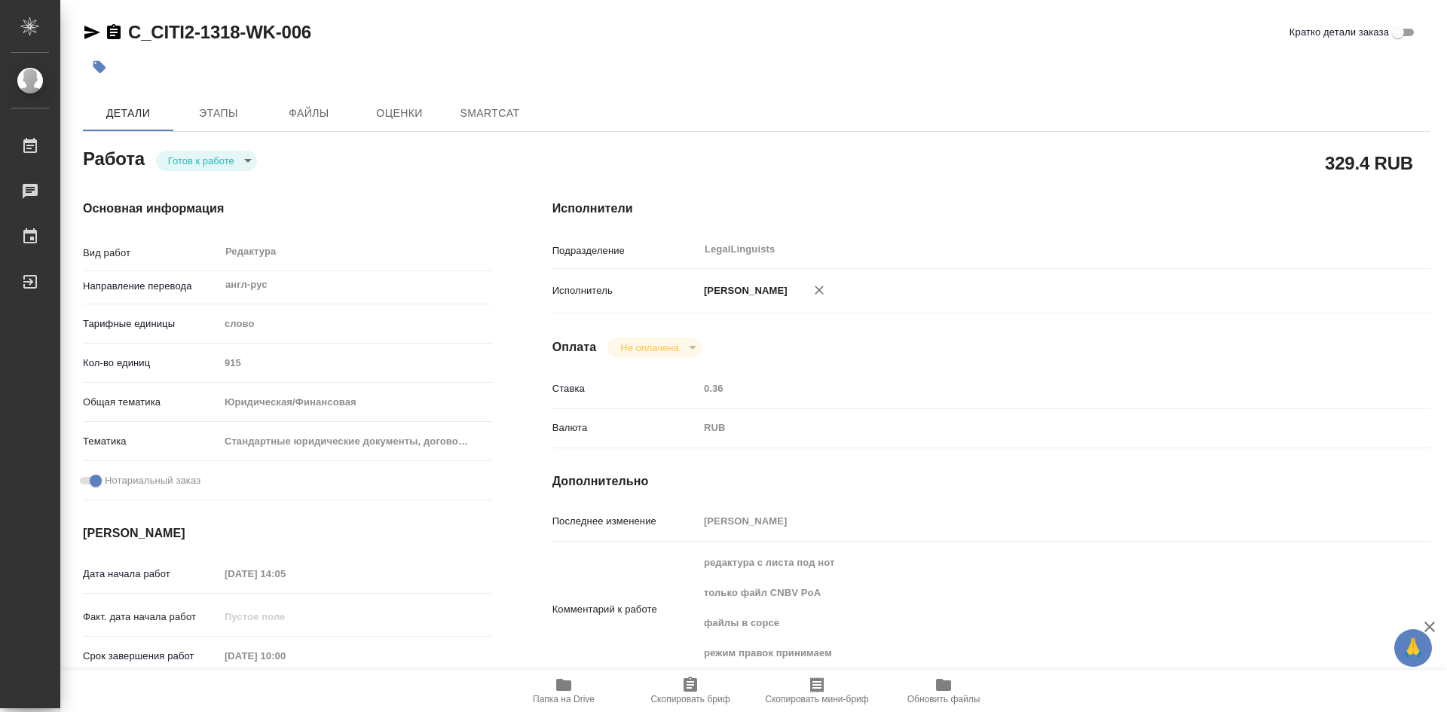
type textarea "x"
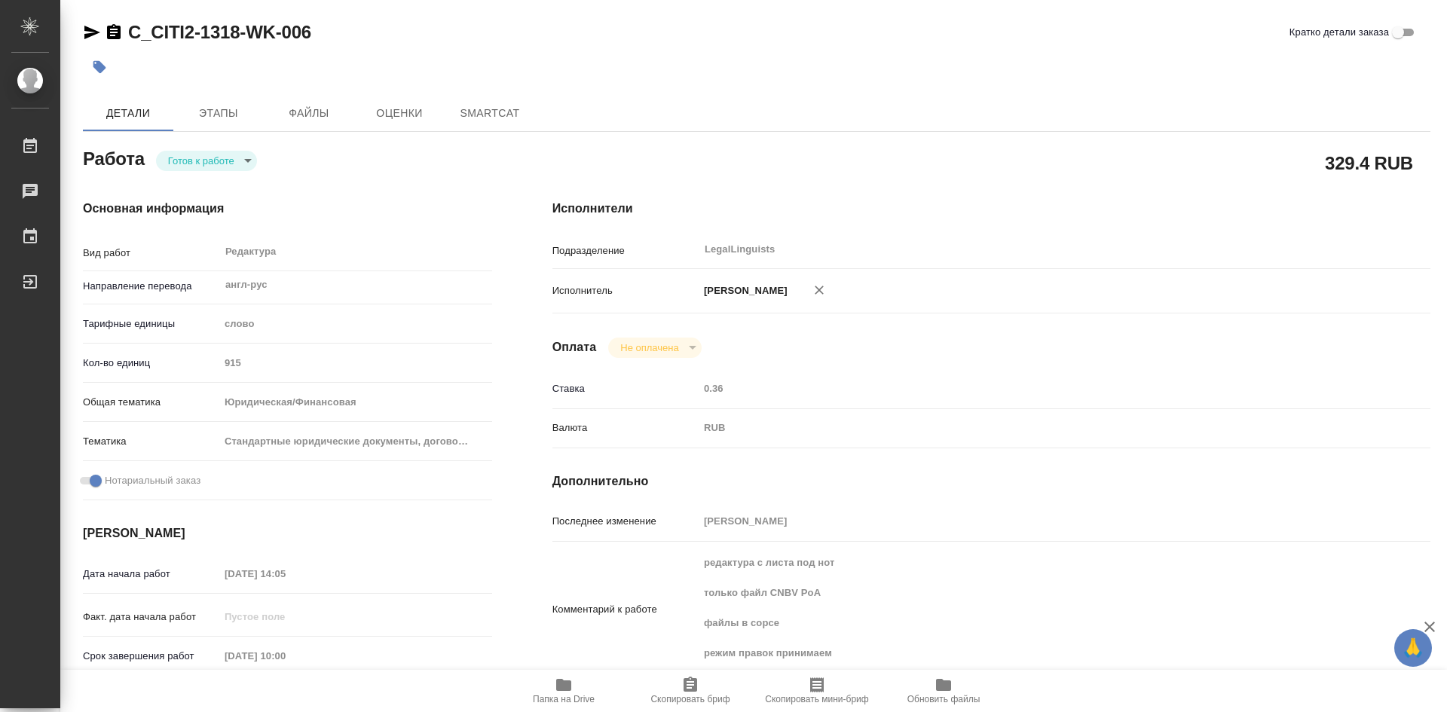
type textarea "x"
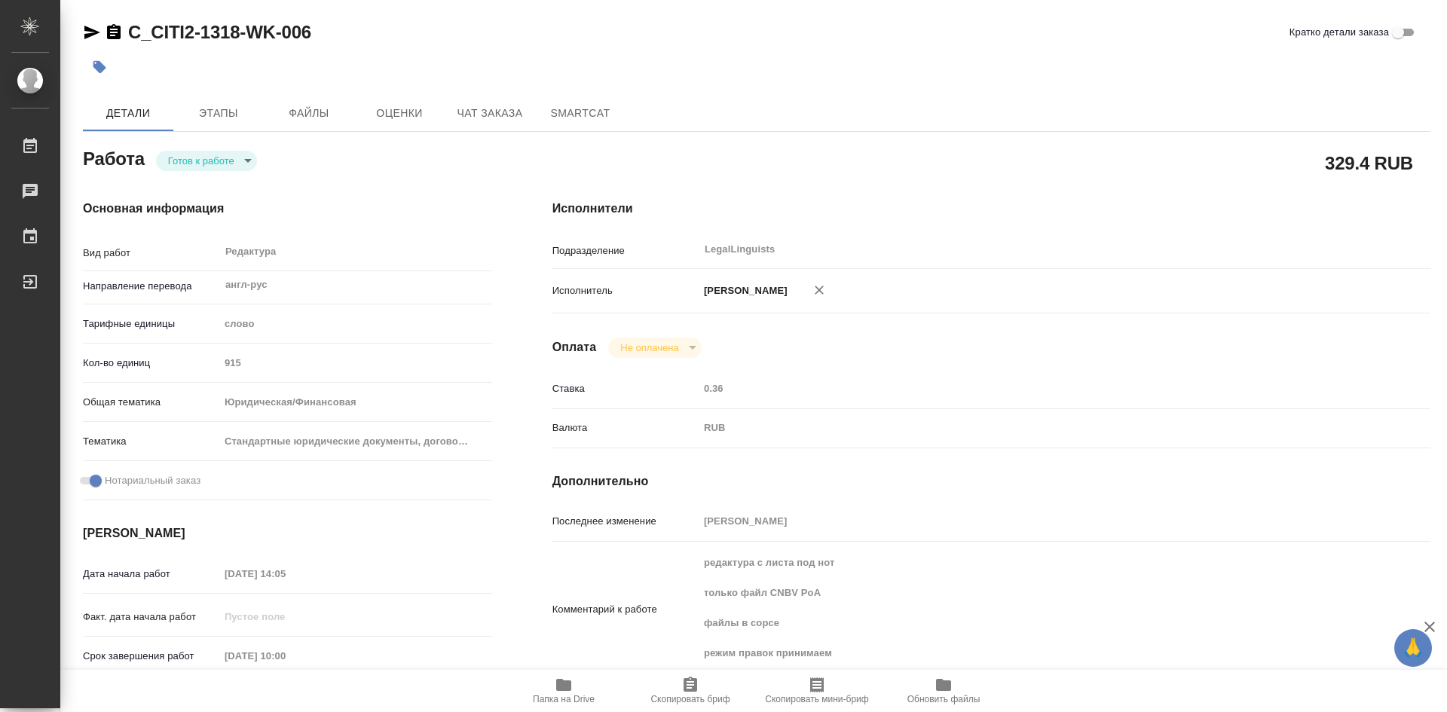
type textarea "x"
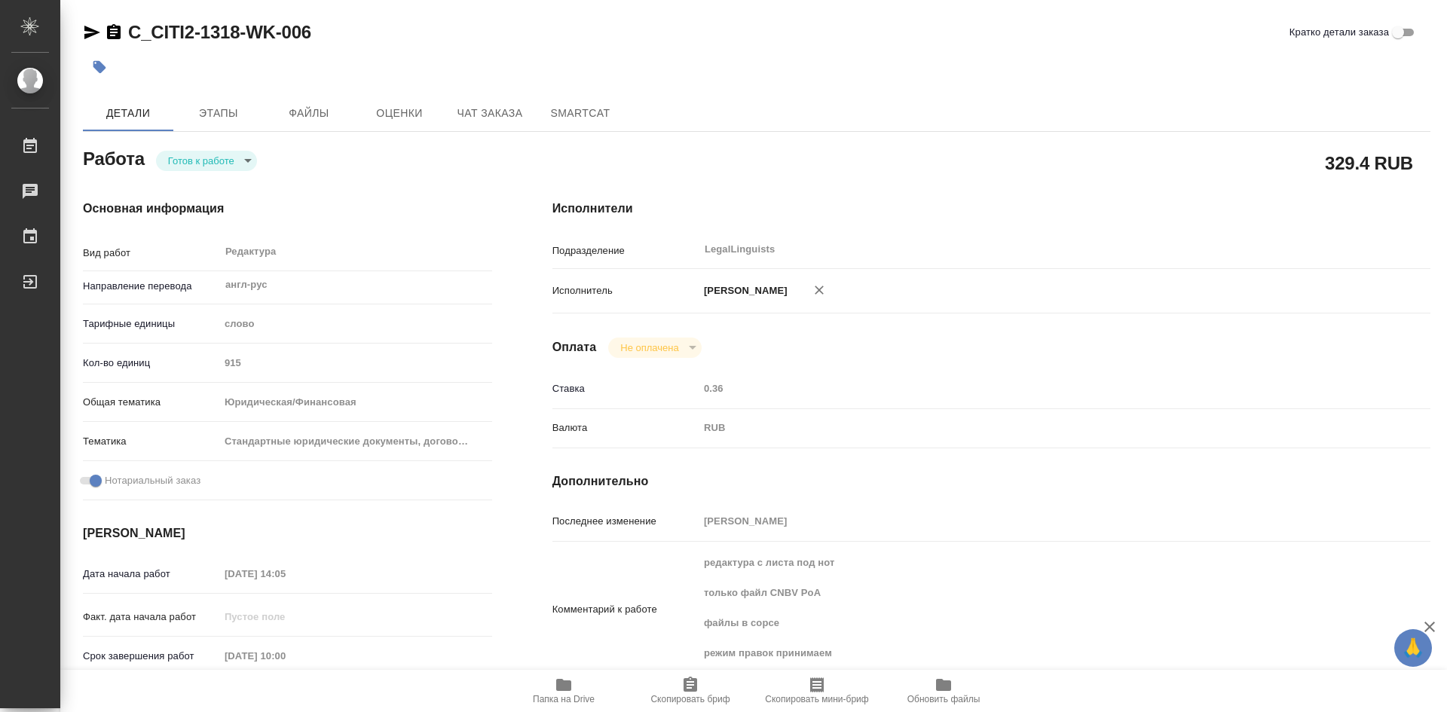
type textarea "x"
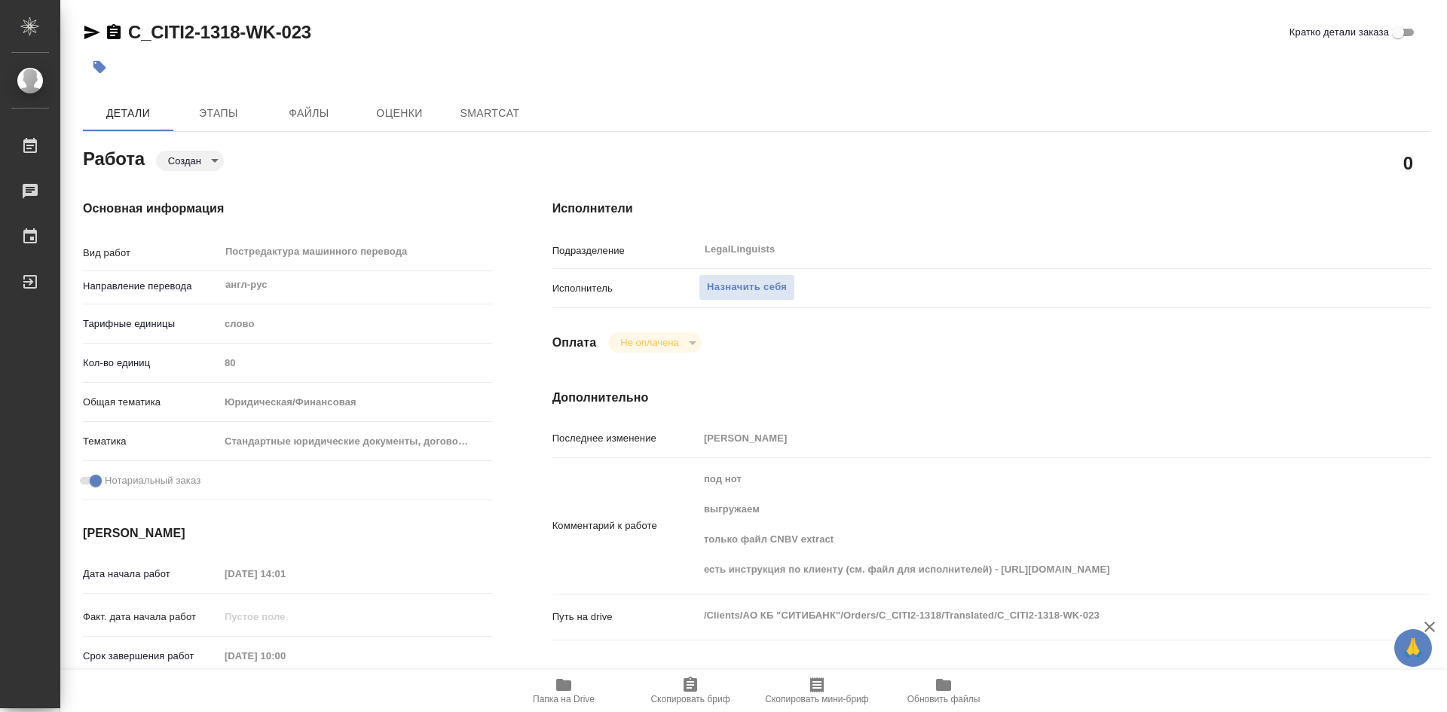
type textarea "x"
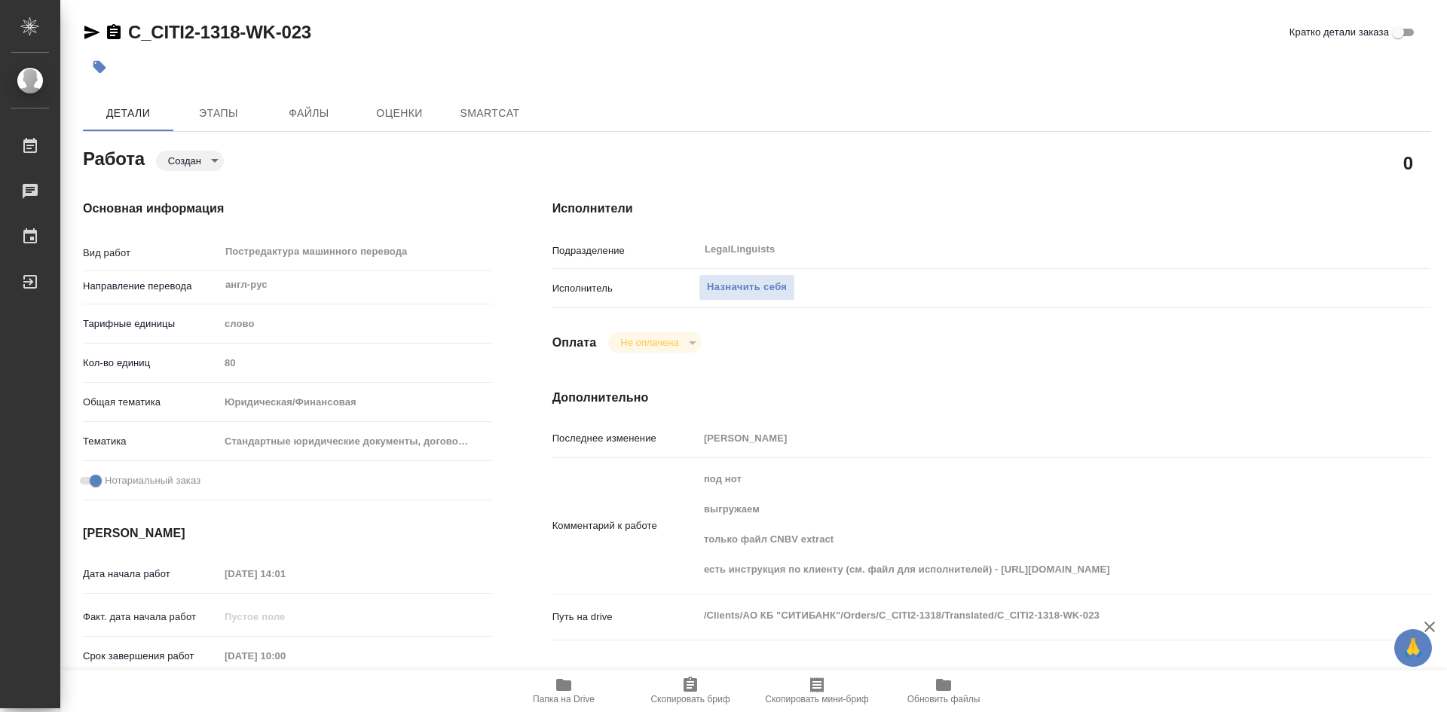
type textarea "x"
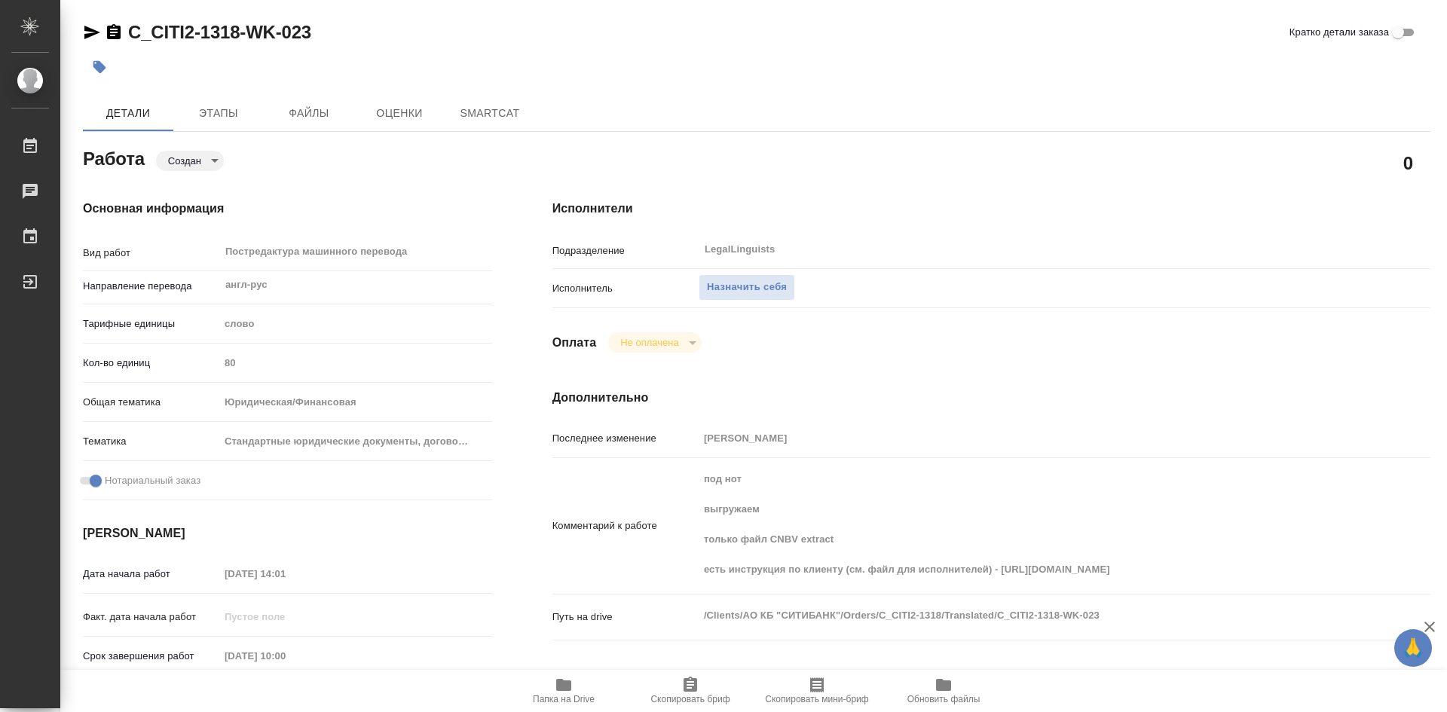
type textarea "x"
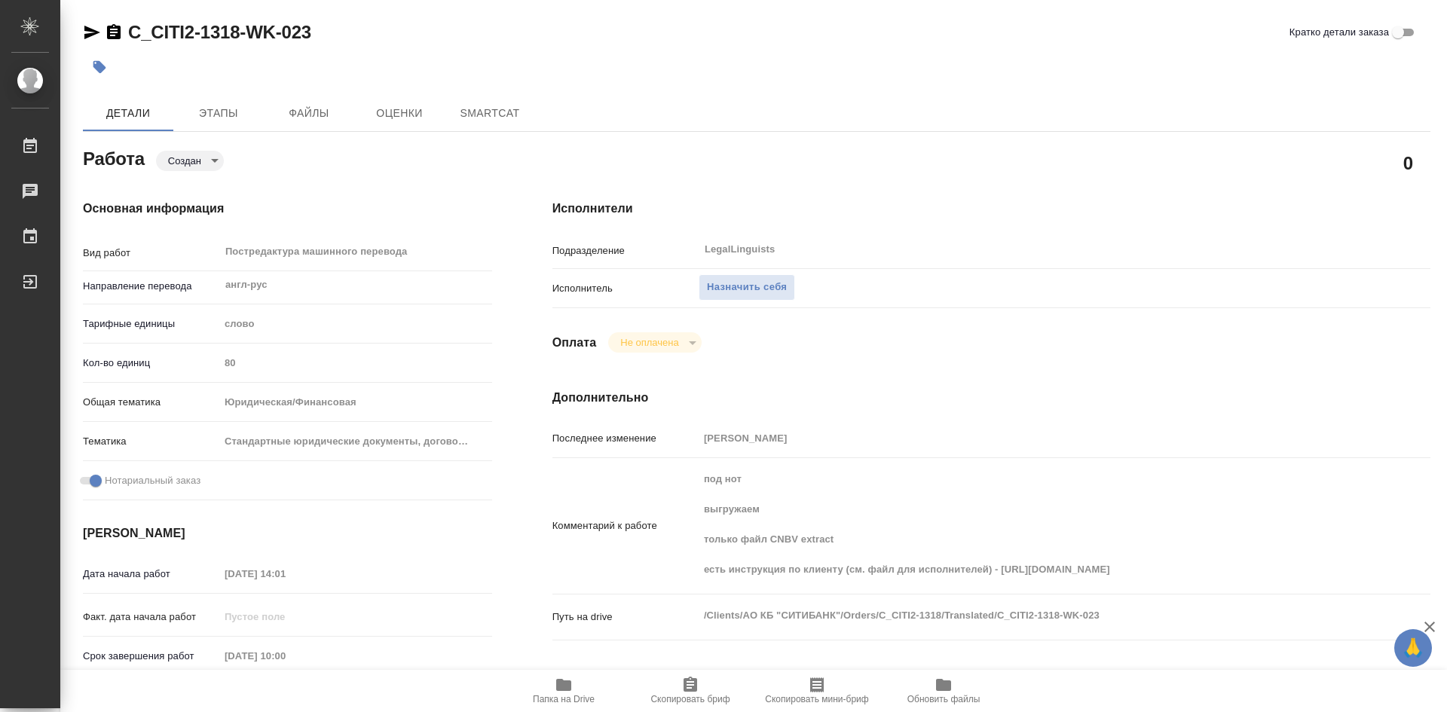
scroll to position [75, 0]
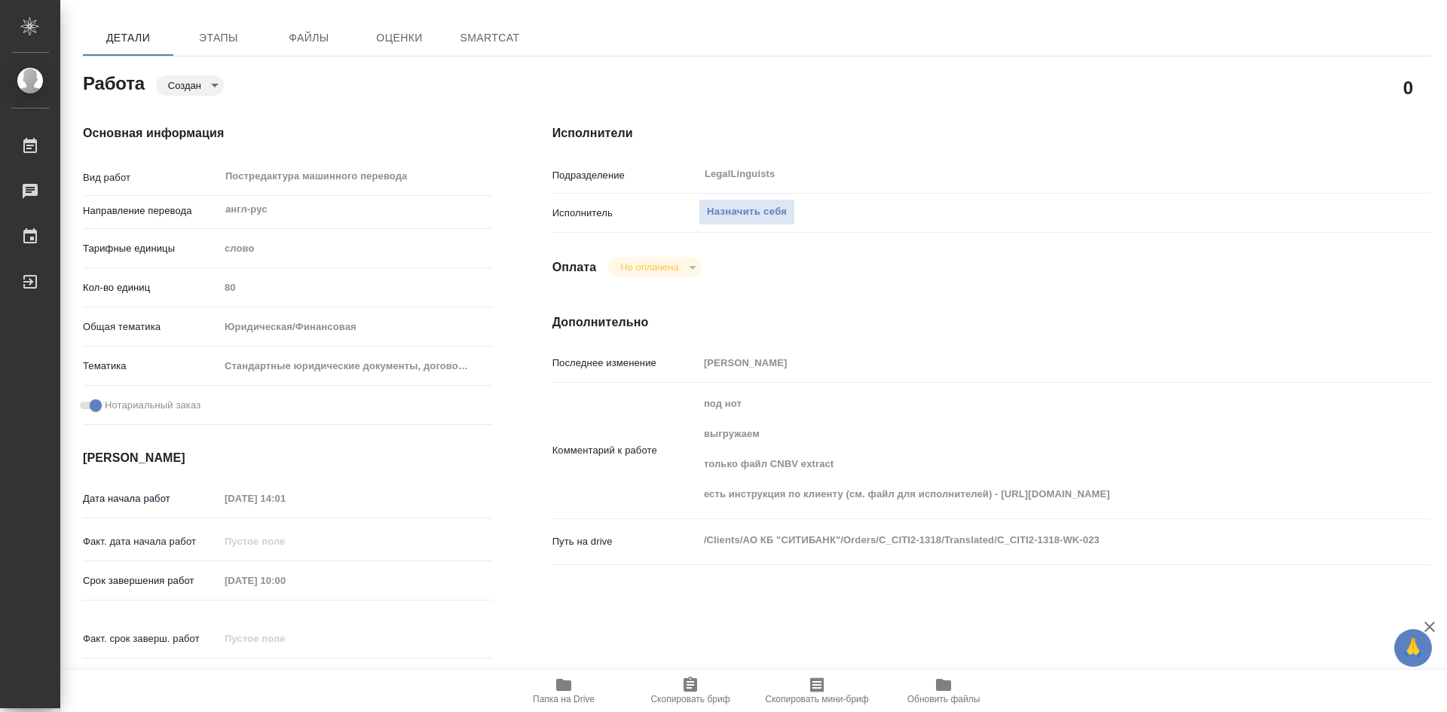
type textarea "x"
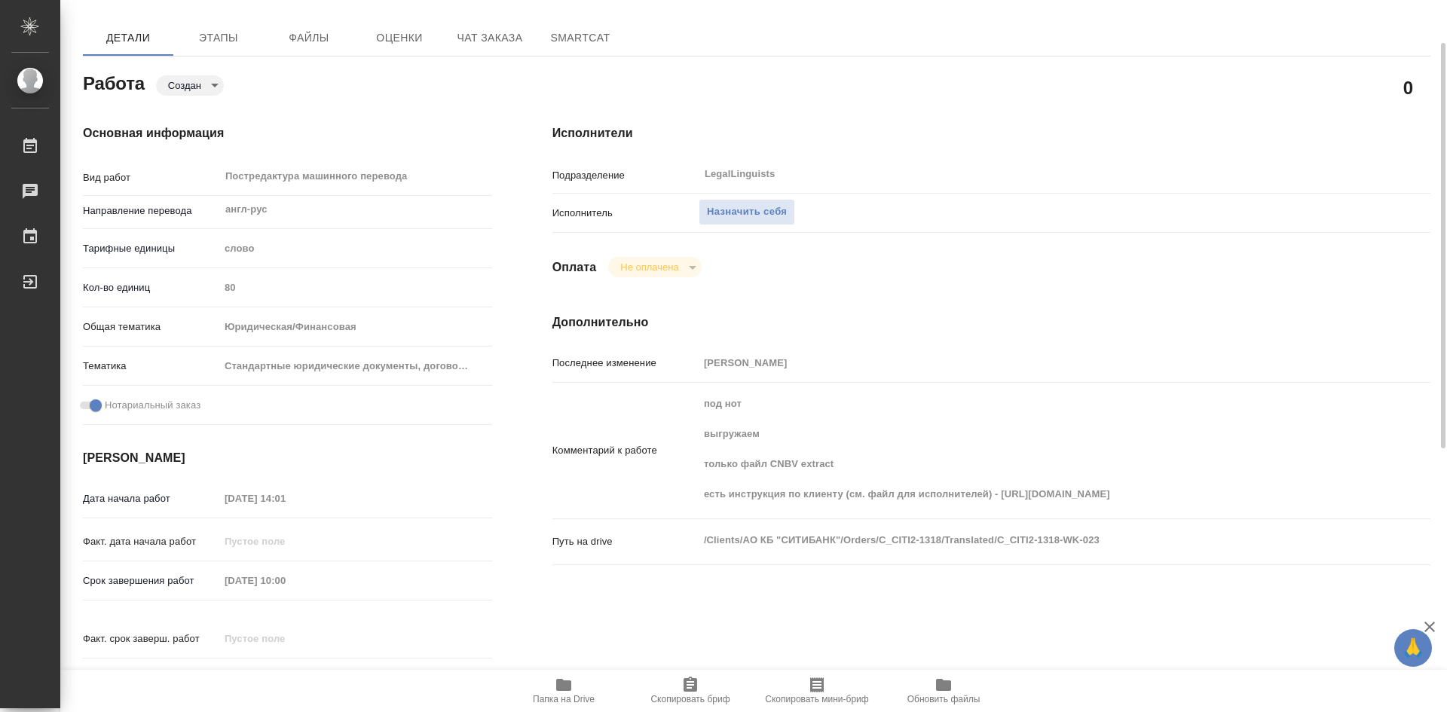
type textarea "x"
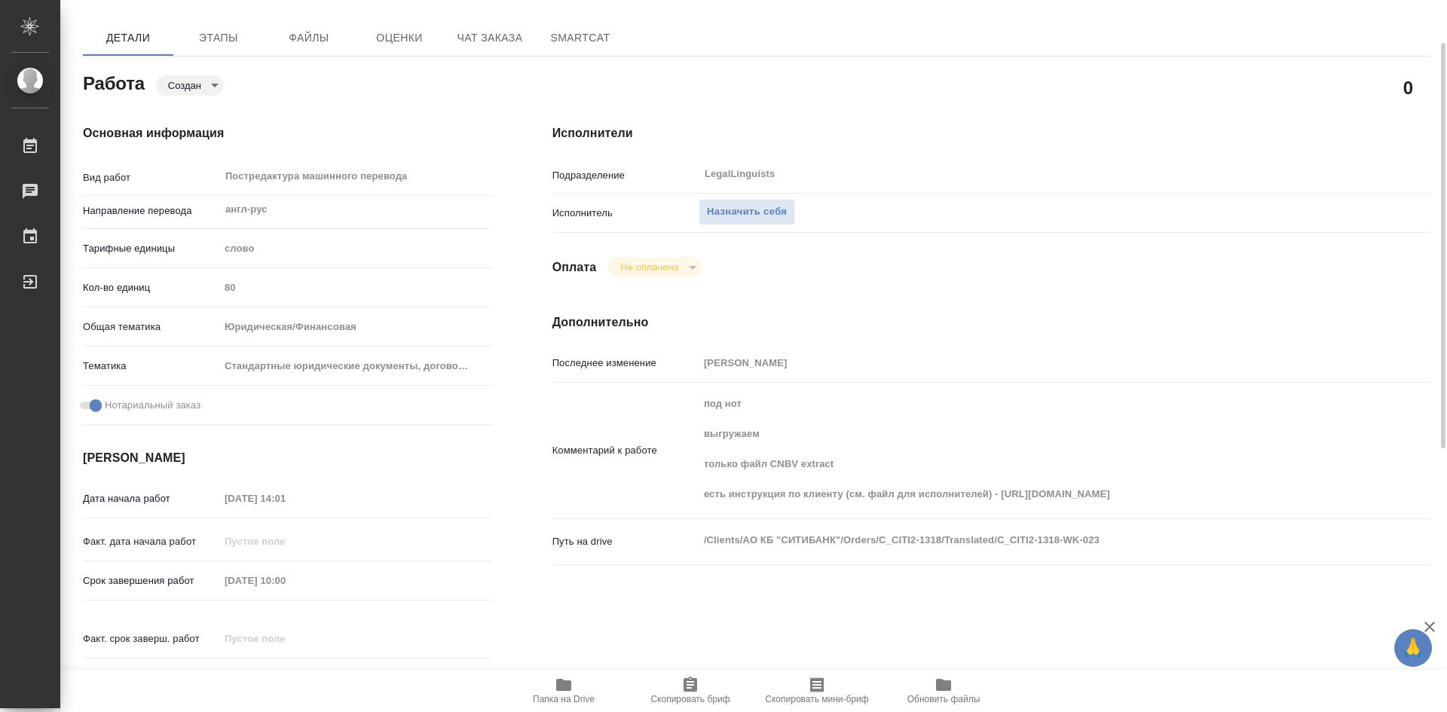
type textarea "x"
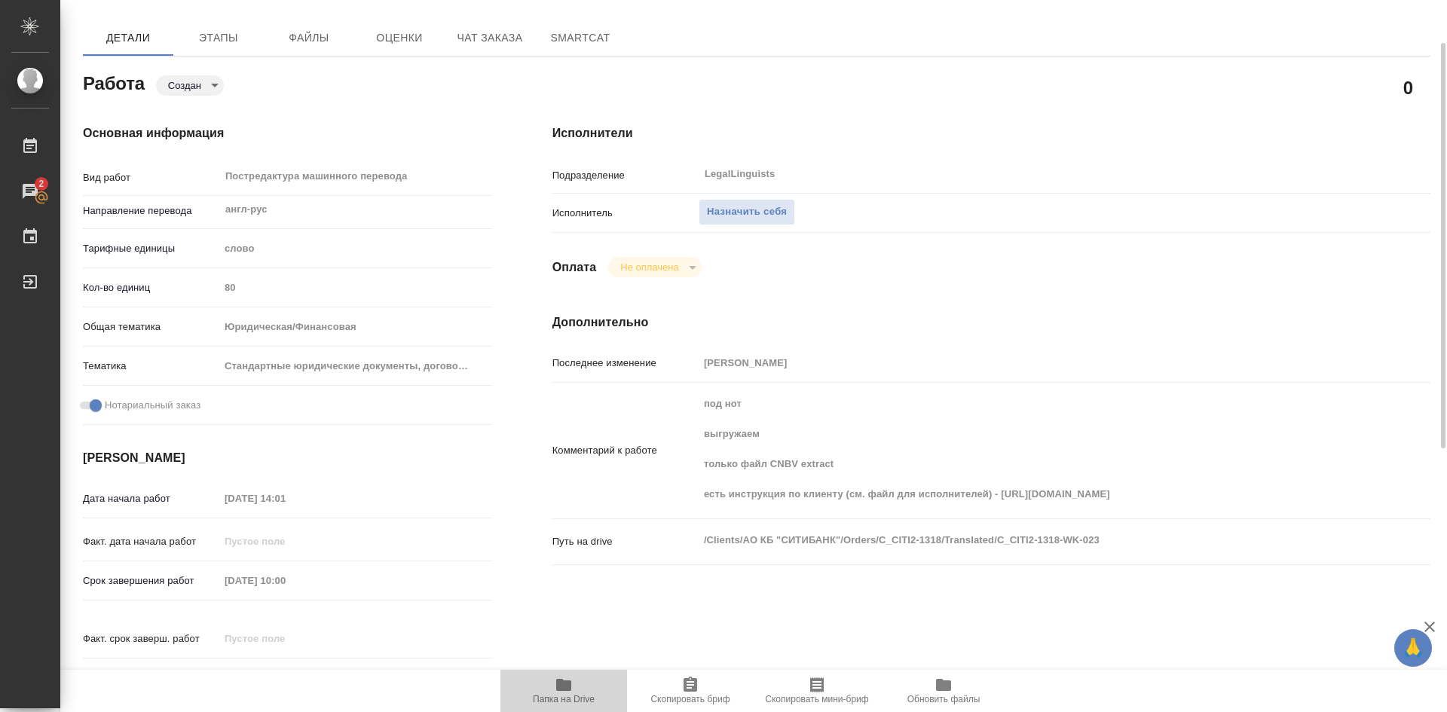
click at [568, 679] on icon "button" at bounding box center [564, 685] width 18 height 18
